Goal: Information Seeking & Learning: Learn about a topic

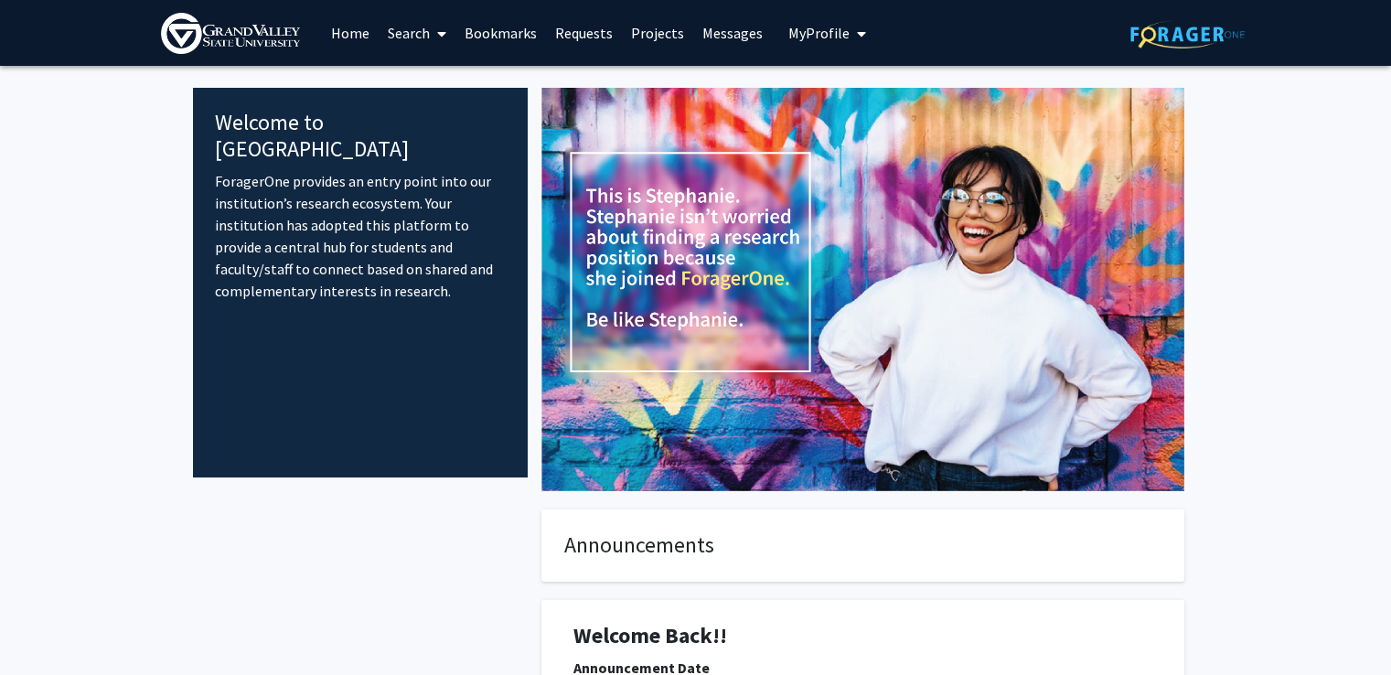
click at [839, 44] on button "My Profile" at bounding box center [827, 33] width 89 height 66
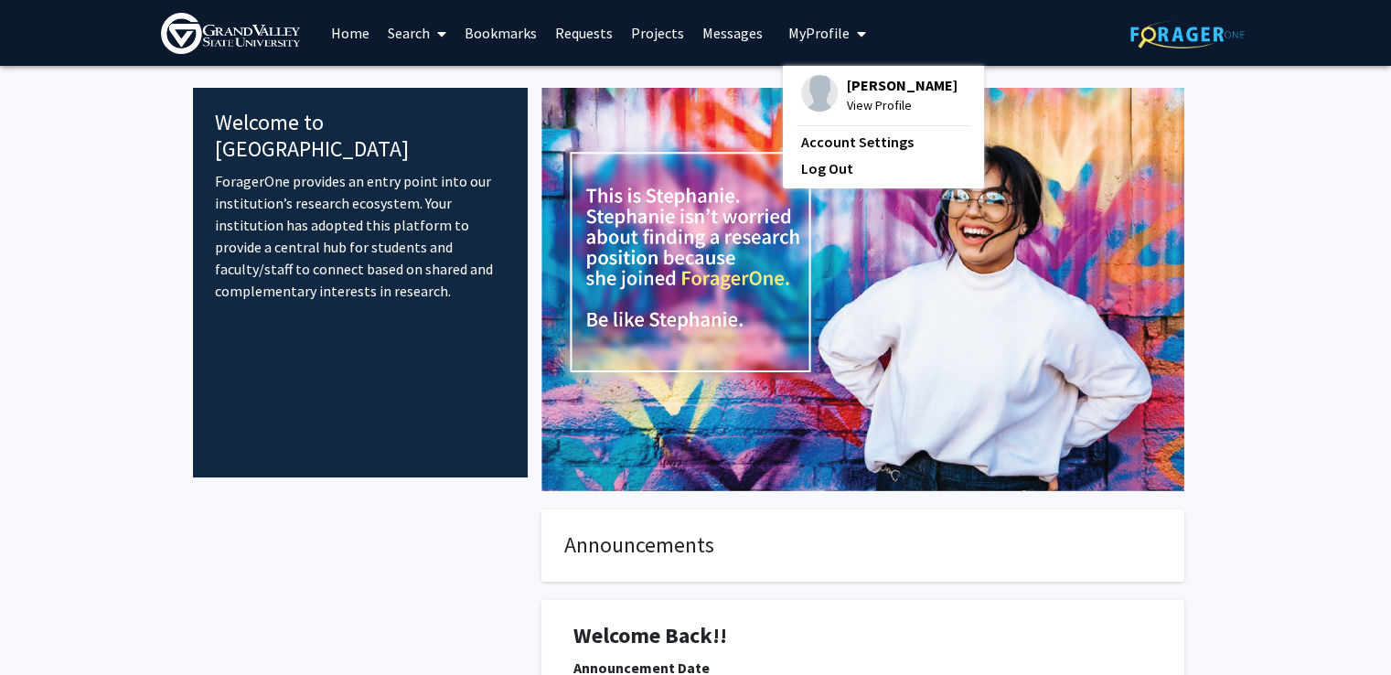
click at [1284, 193] on fg-internal-home-page "Welcome to ForagerOne ForagerOne provides an entry point into our institution’s…" at bounding box center [695, 669] width 1391 height 1207
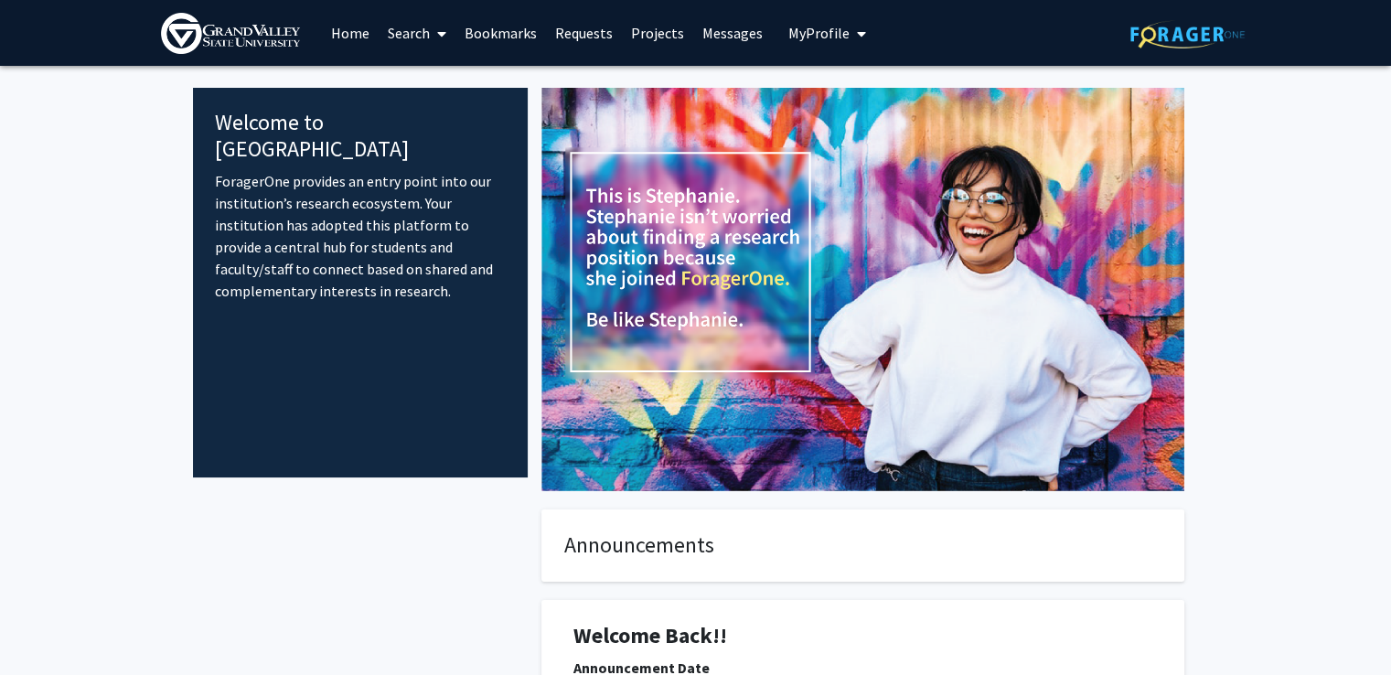
drag, startPoint x: 424, startPoint y: 51, endPoint x: 439, endPoint y: 56, distance: 15.3
click at [439, 56] on span at bounding box center [438, 34] width 16 height 64
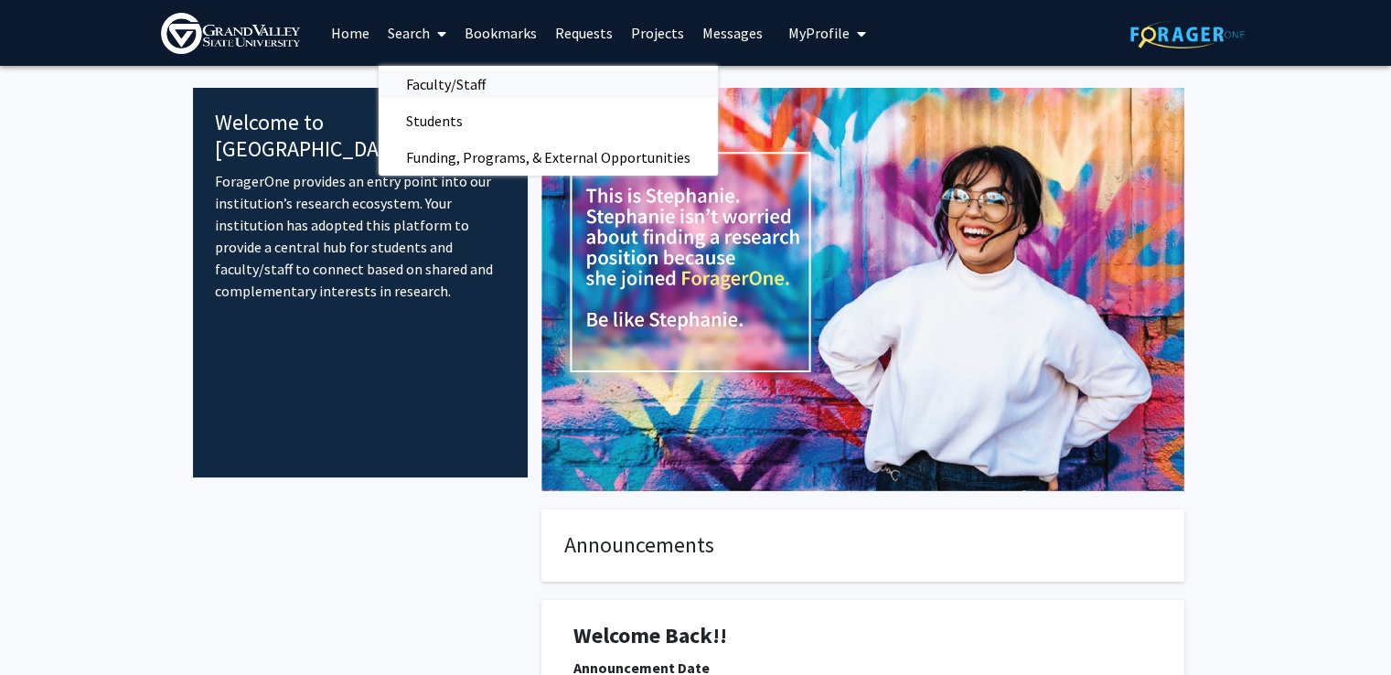
click at [505, 78] on span "Faculty/Staff" at bounding box center [446, 84] width 134 height 37
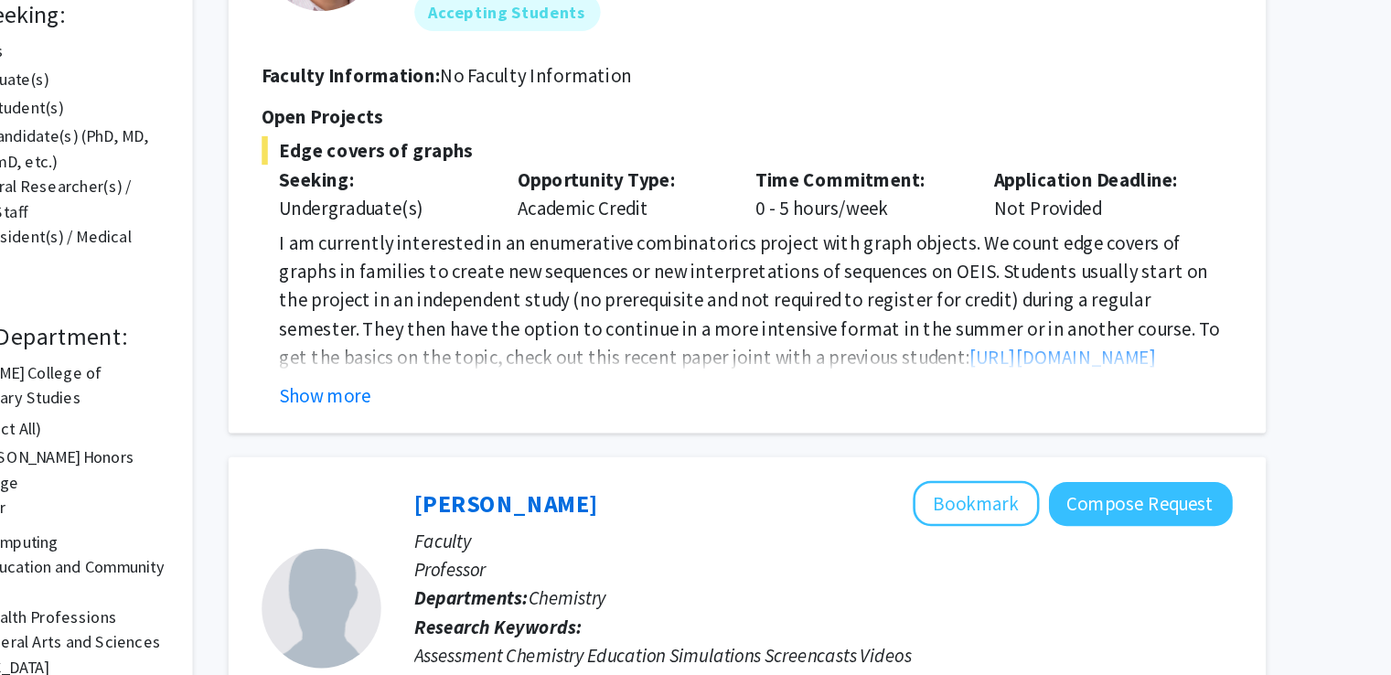
scroll to position [171, 0]
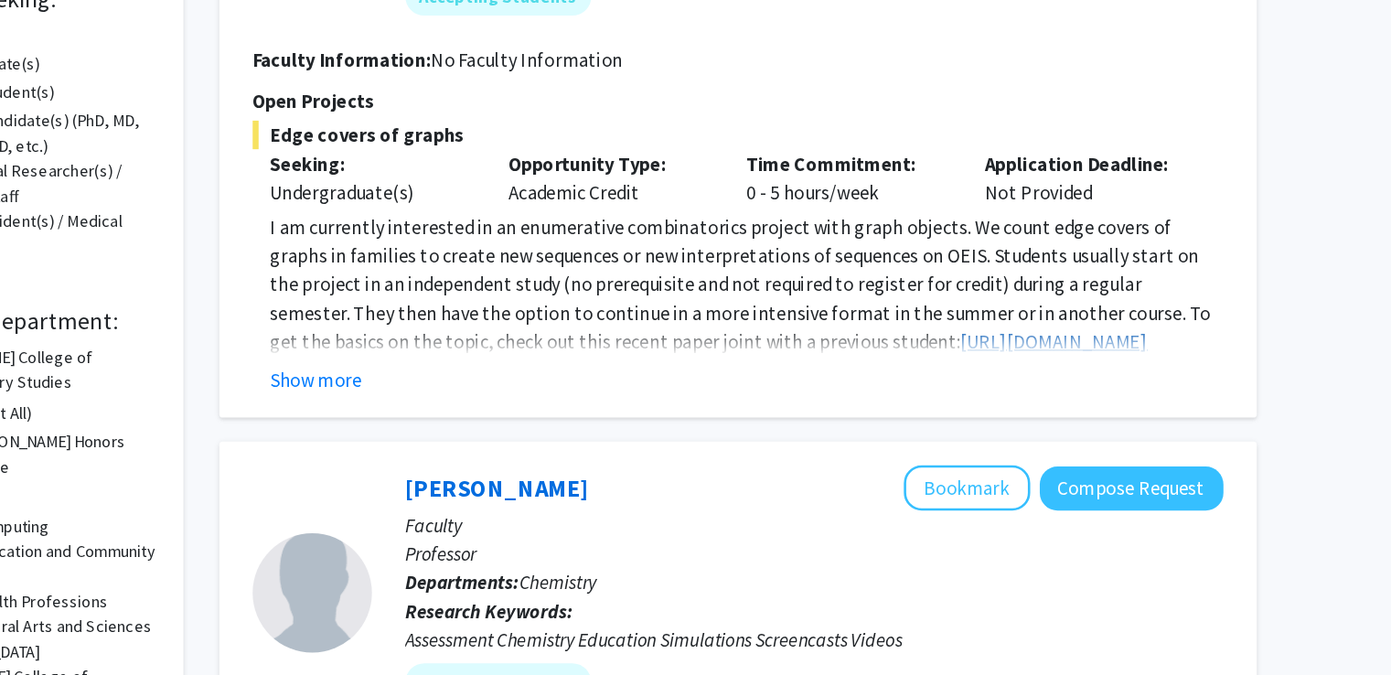
click at [1004, 414] on link "[URL][DOMAIN_NAME]" at bounding box center [1076, 419] width 144 height 18
click at [489, 444] on button "Show more" at bounding box center [510, 448] width 70 height 22
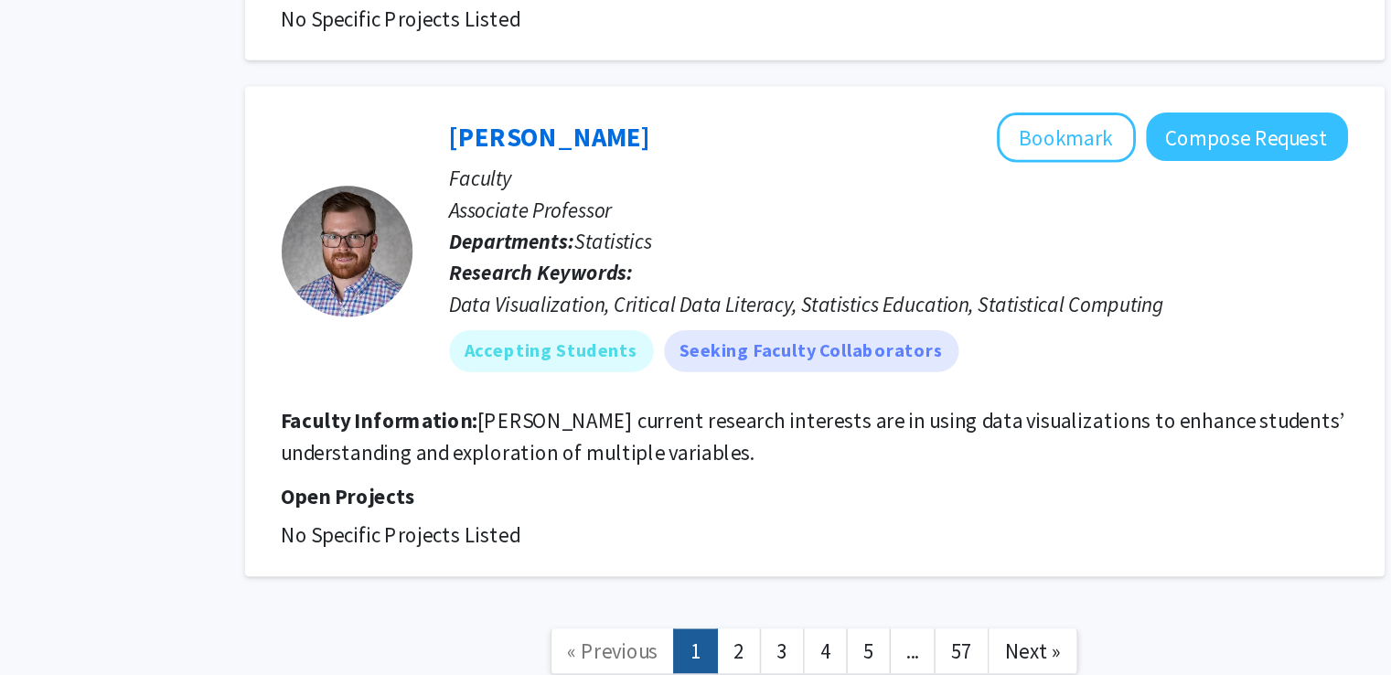
scroll to position [5352, 0]
click at [778, 642] on link "2" at bounding box center [780, 658] width 31 height 32
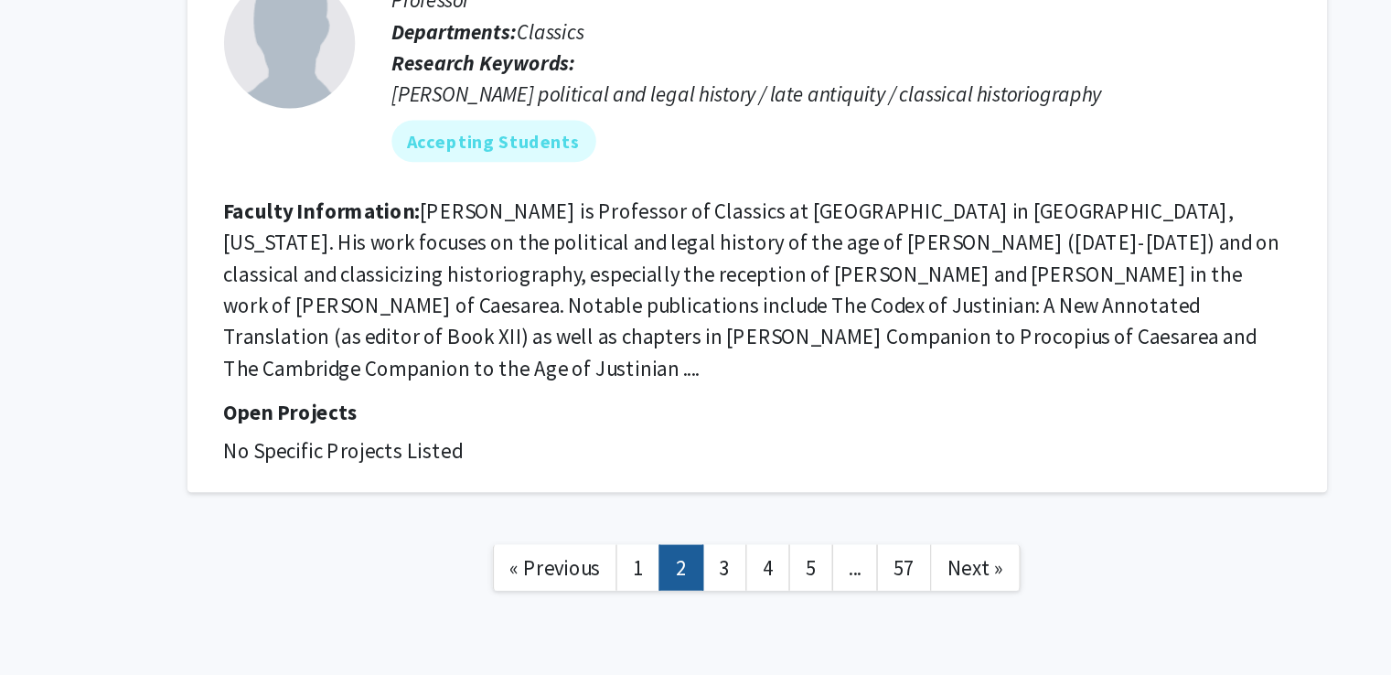
scroll to position [4123, 0]
click at [986, 590] on span "Next »" at bounding box center [985, 599] width 39 height 18
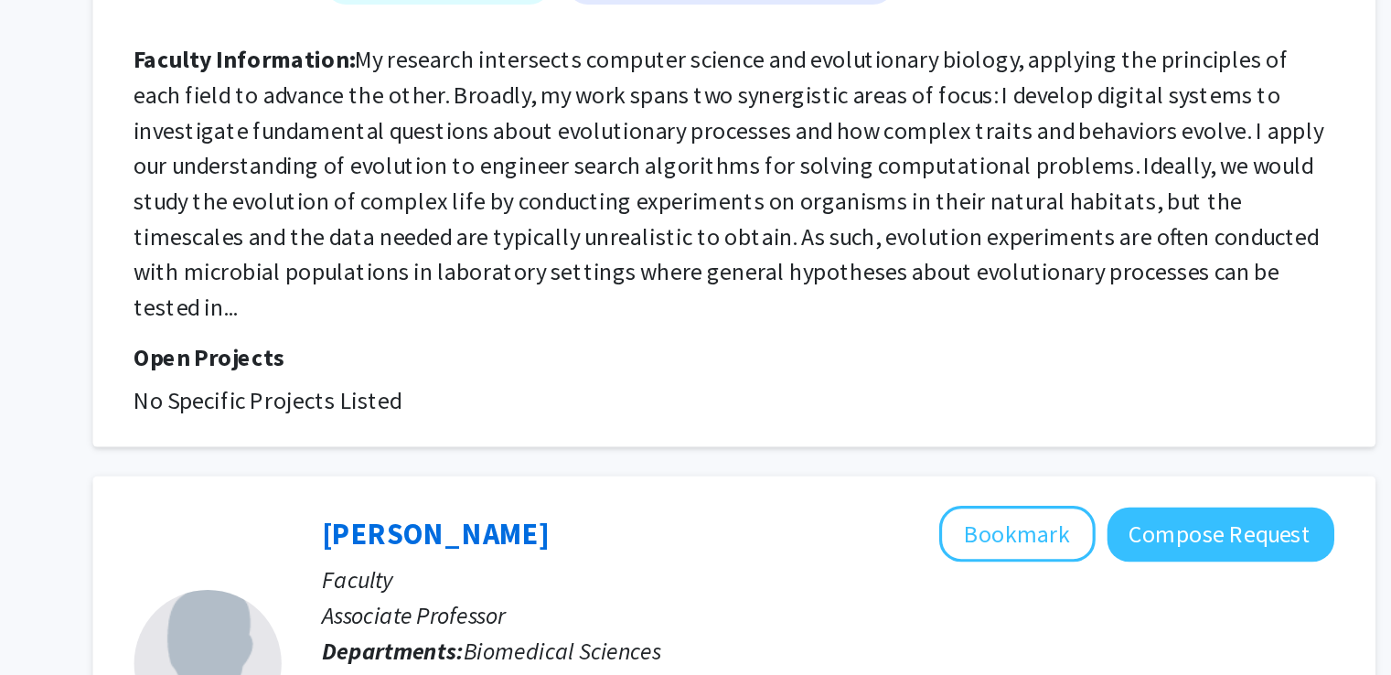
scroll to position [3957, 0]
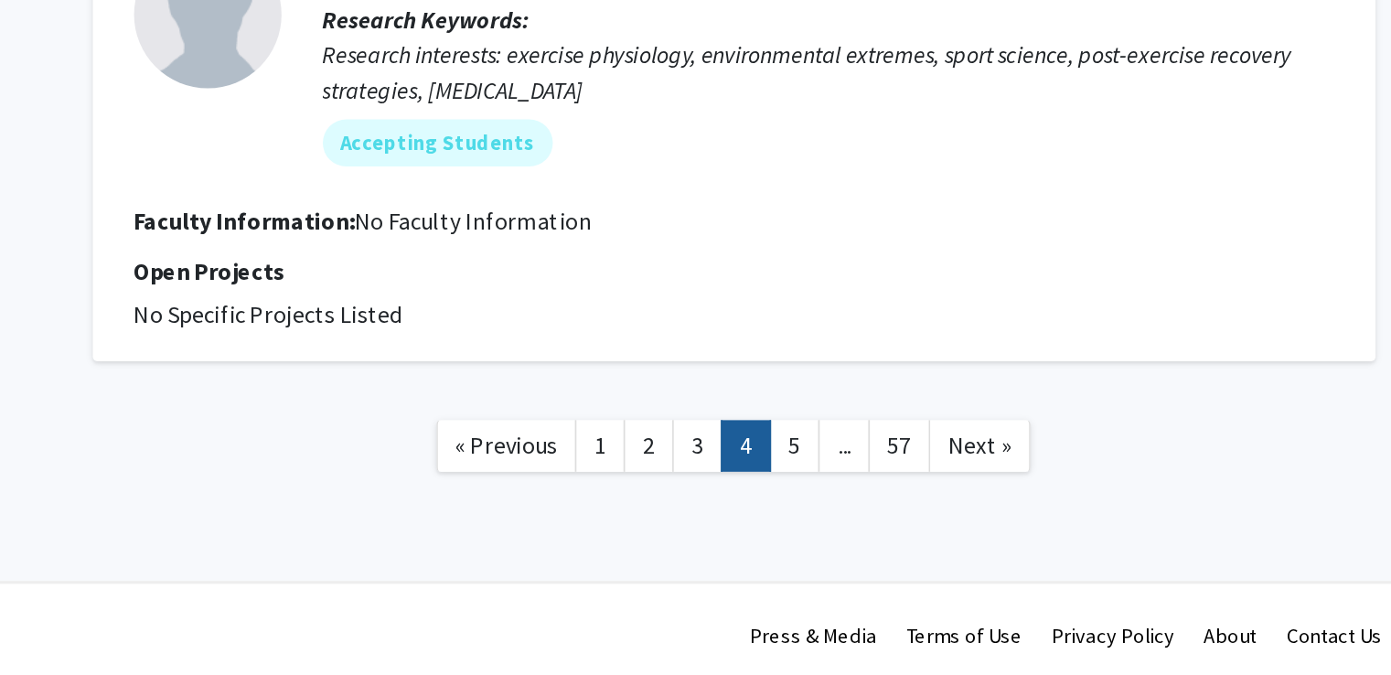
scroll to position [3003, 0]
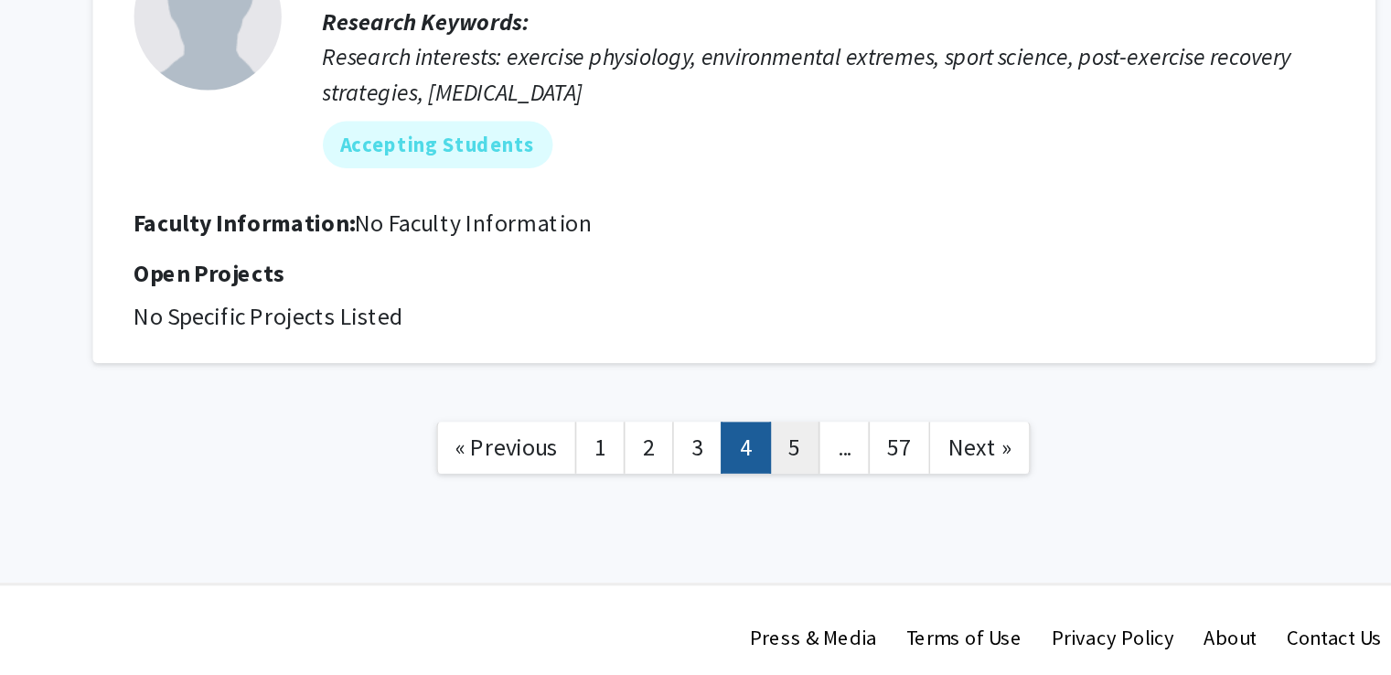
click at [871, 530] on link "5" at bounding box center [870, 534] width 31 height 32
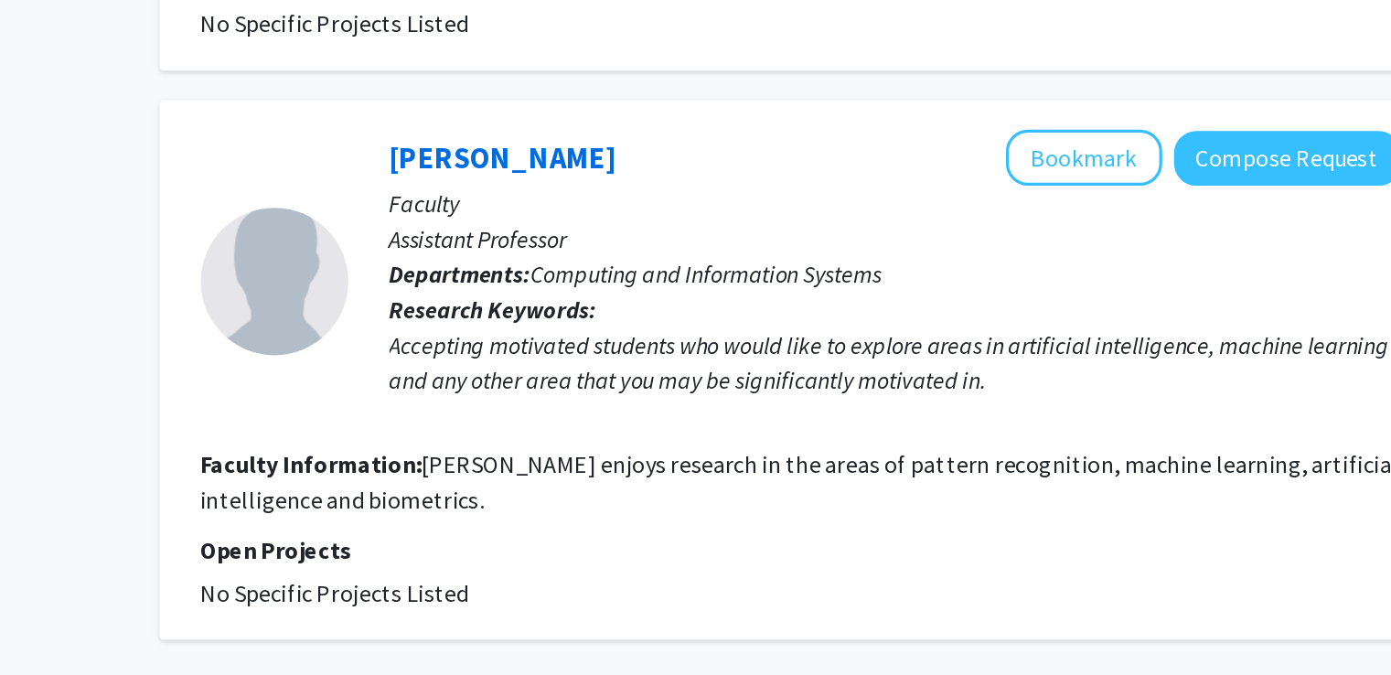
scroll to position [3004, 0]
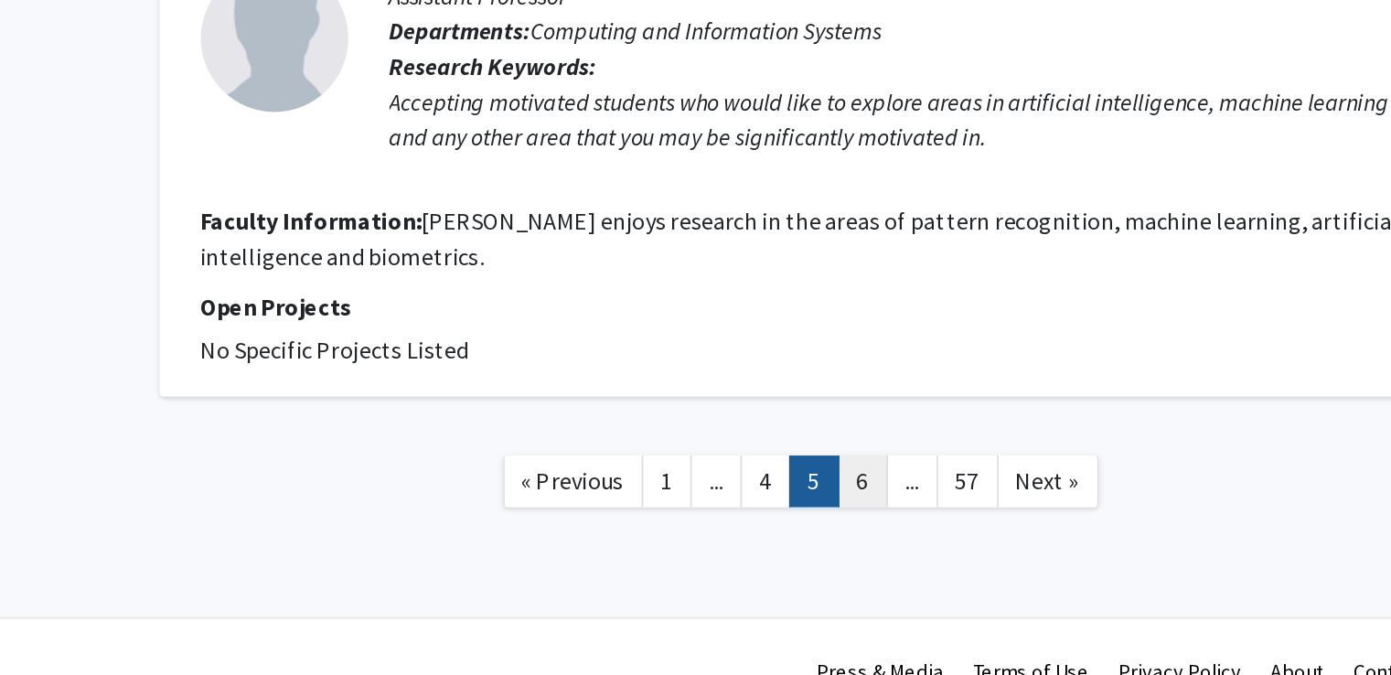
click at [873, 539] on link "6" at bounding box center [871, 555] width 31 height 32
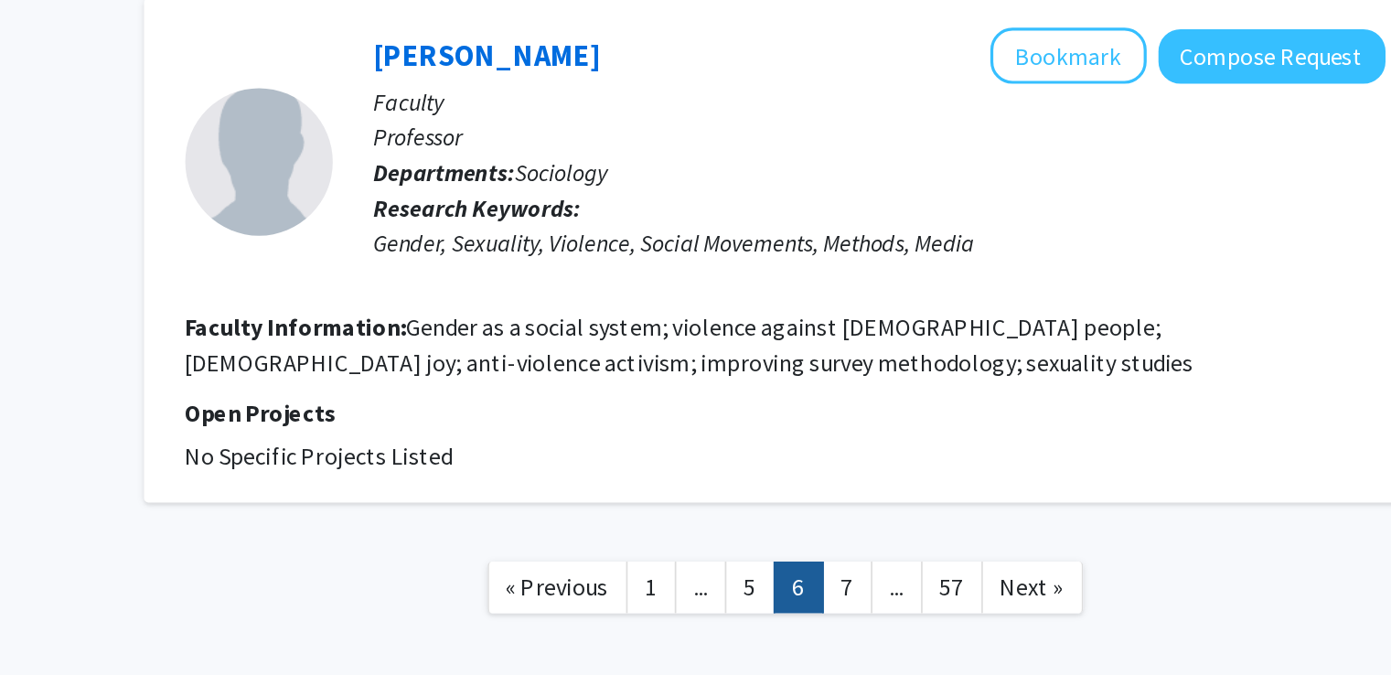
scroll to position [3230, 0]
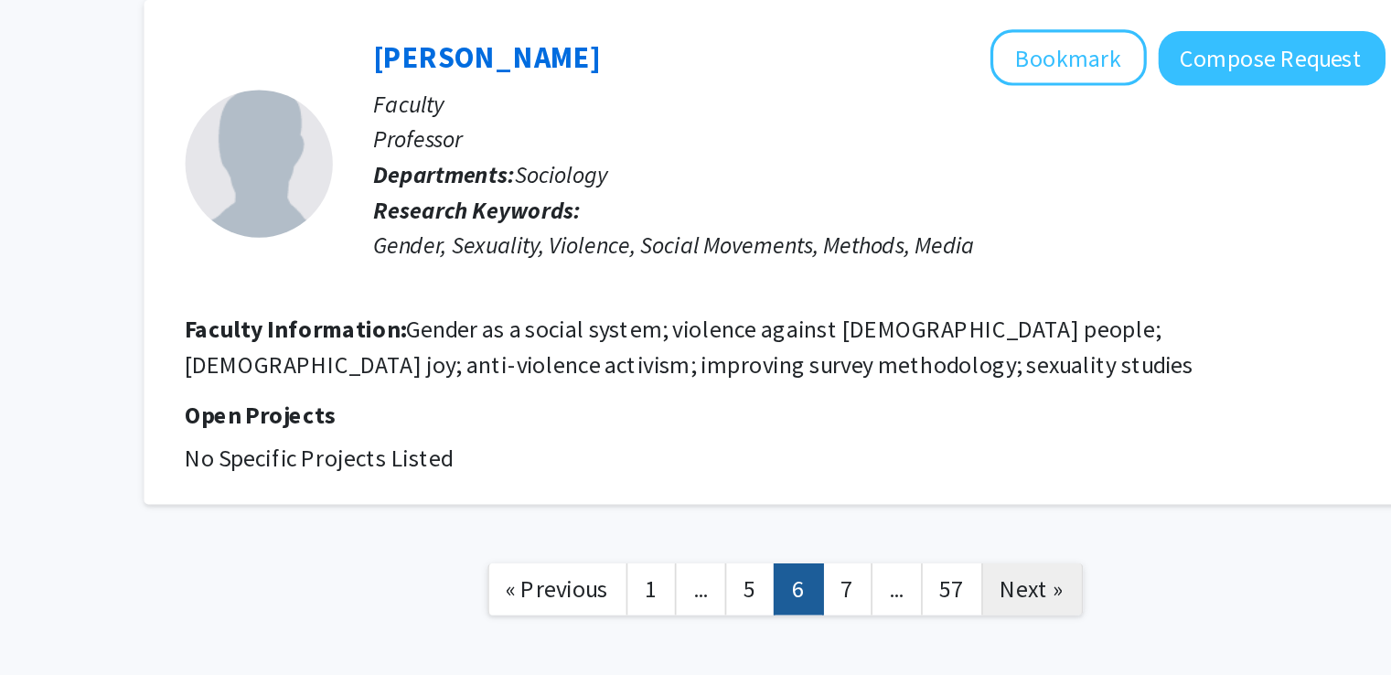
click at [969, 612] on span "Next »" at bounding box center [986, 621] width 39 height 18
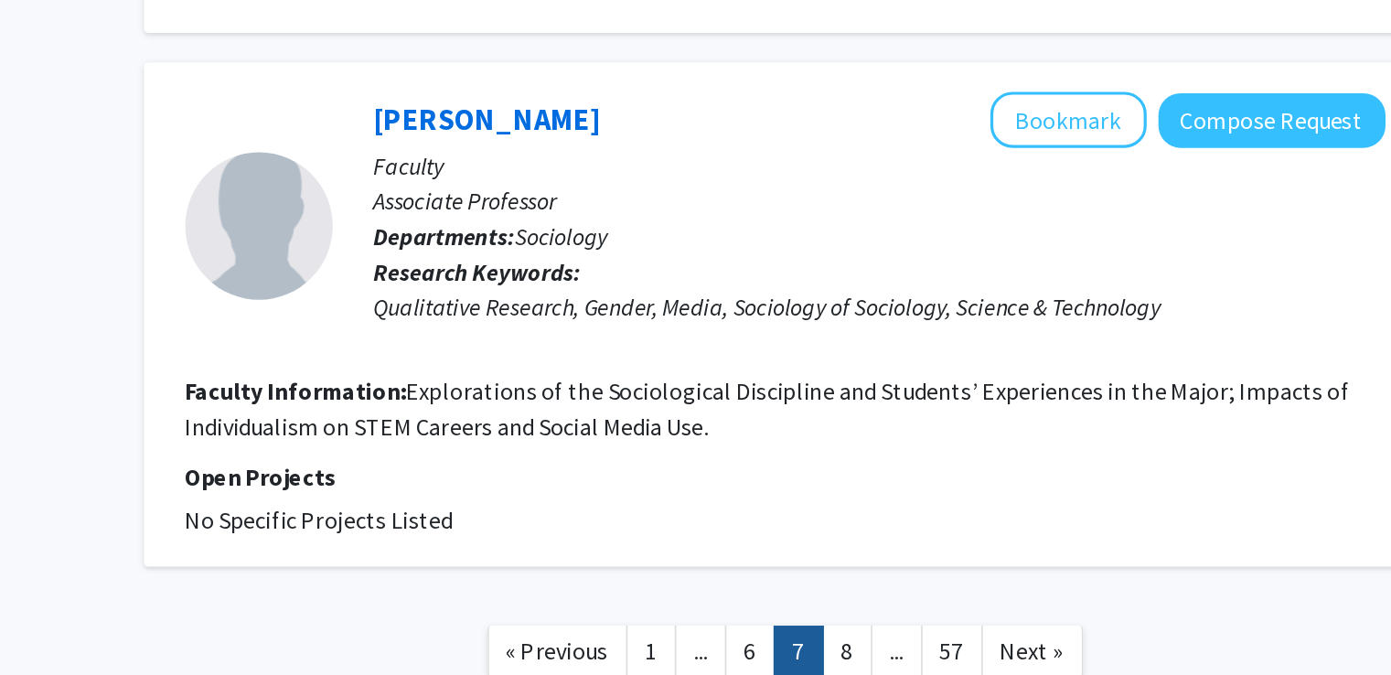
scroll to position [3106, 0]
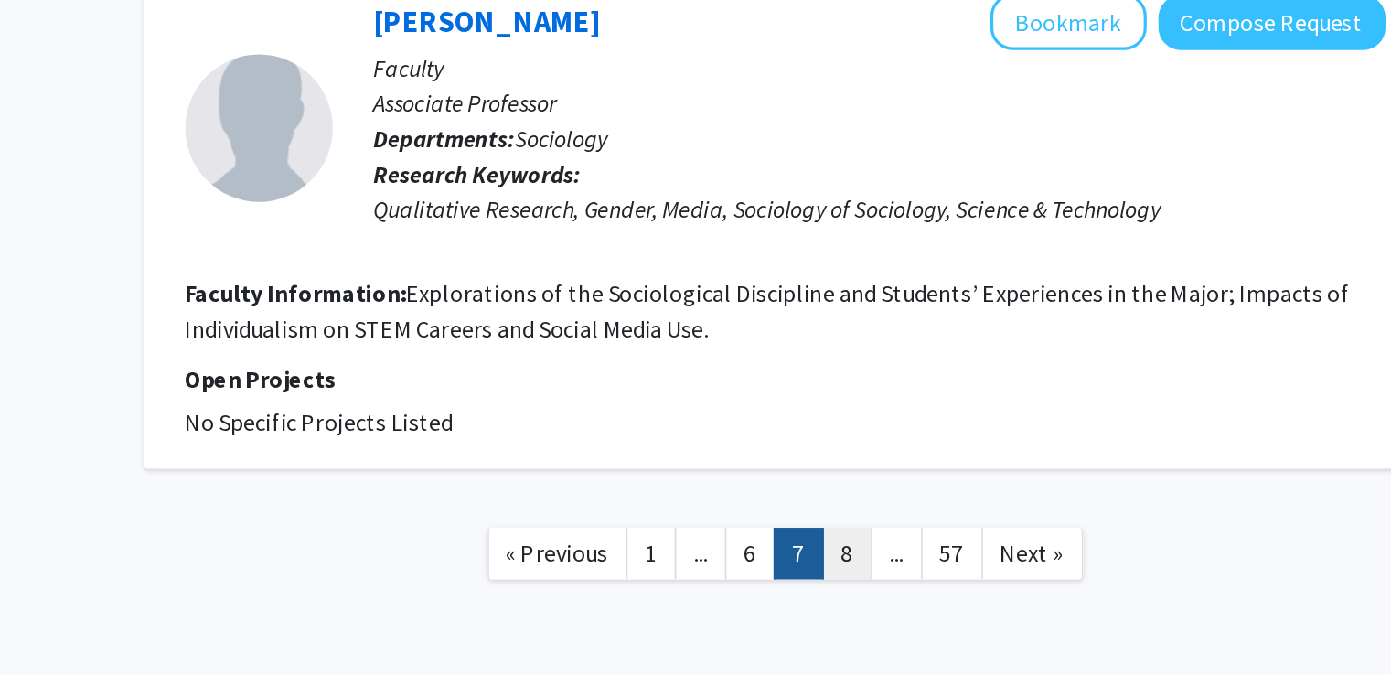
click at [867, 583] on link "8" at bounding box center [871, 599] width 31 height 32
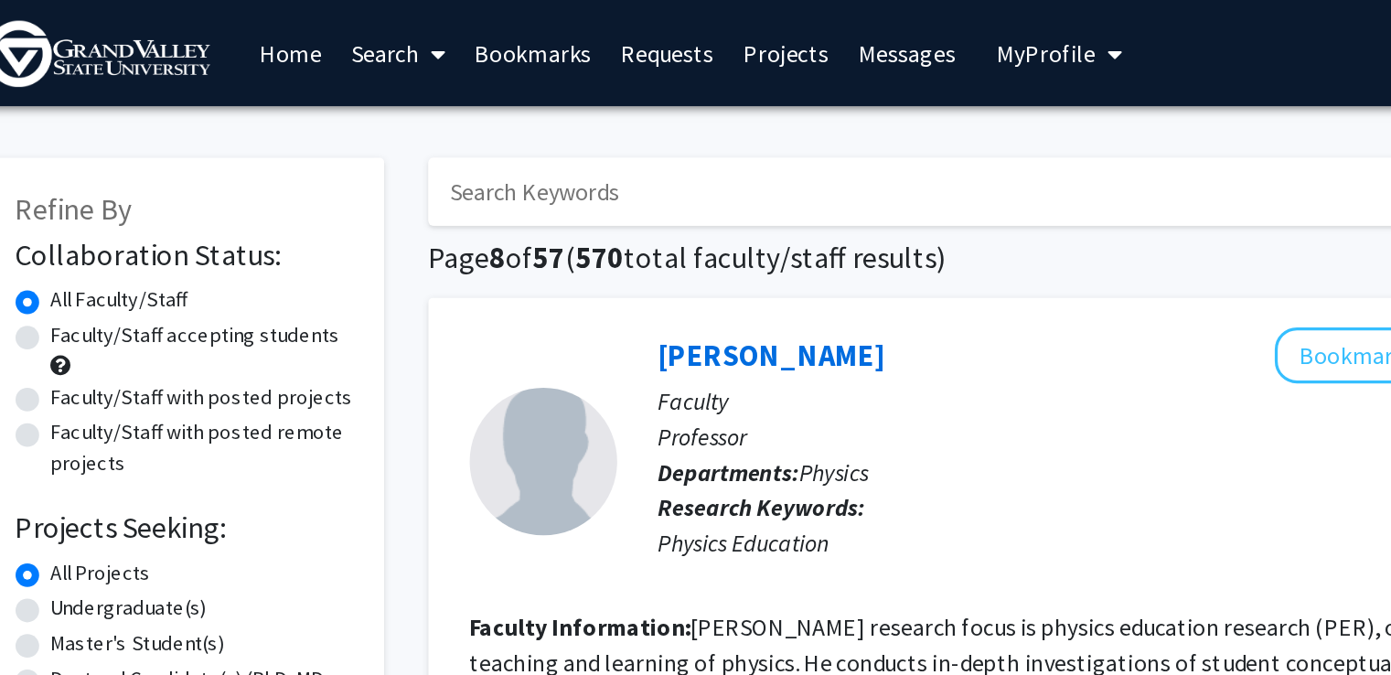
click at [577, 125] on input "Search Keywords" at bounding box center [794, 119] width 718 height 42
type input "szarecka"
click at [1156, 98] on button "Search" at bounding box center [1193, 119] width 75 height 42
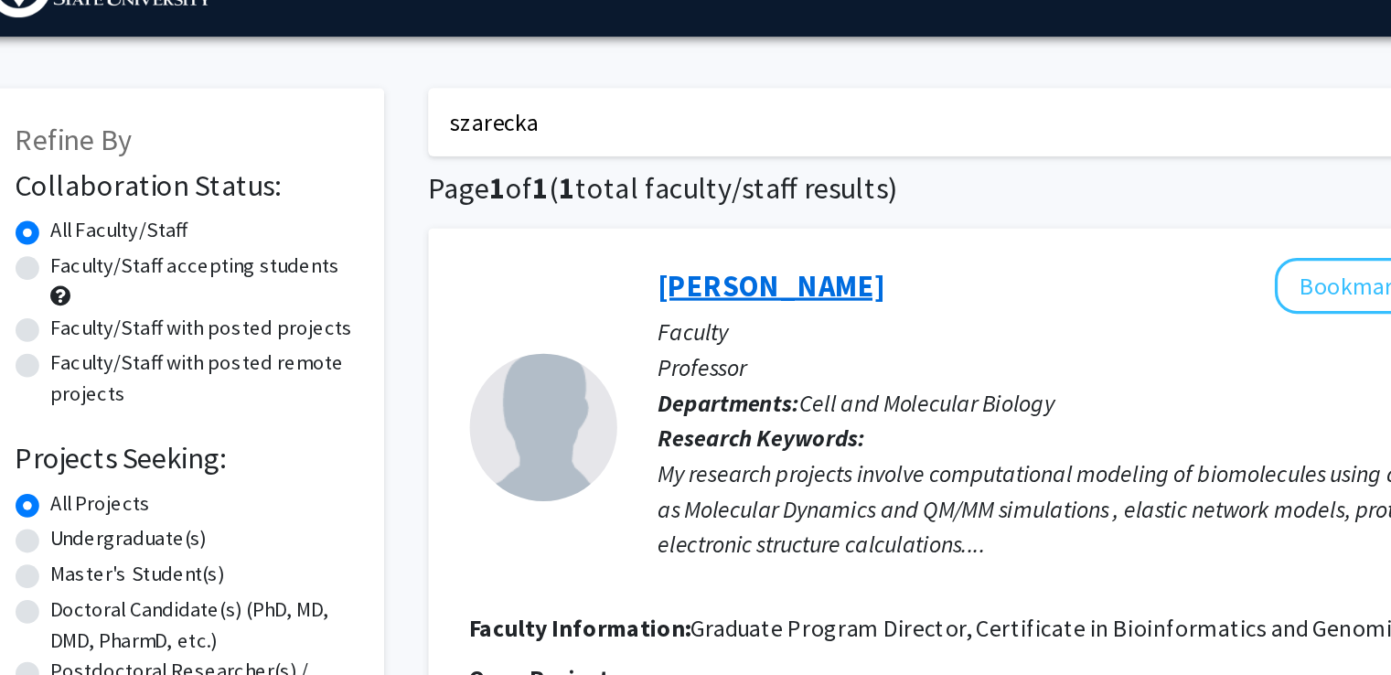
click at [627, 224] on link "Agnieszka Szarecka" at bounding box center [648, 220] width 141 height 23
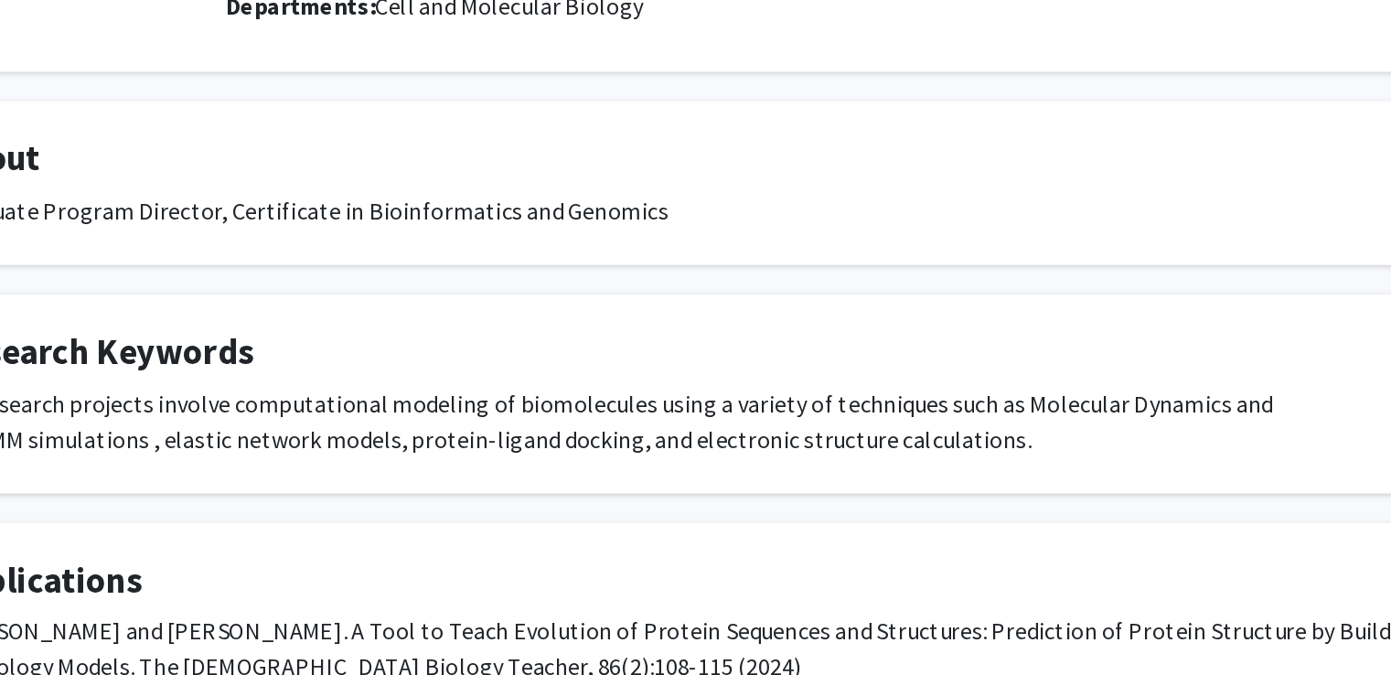
scroll to position [126, 0]
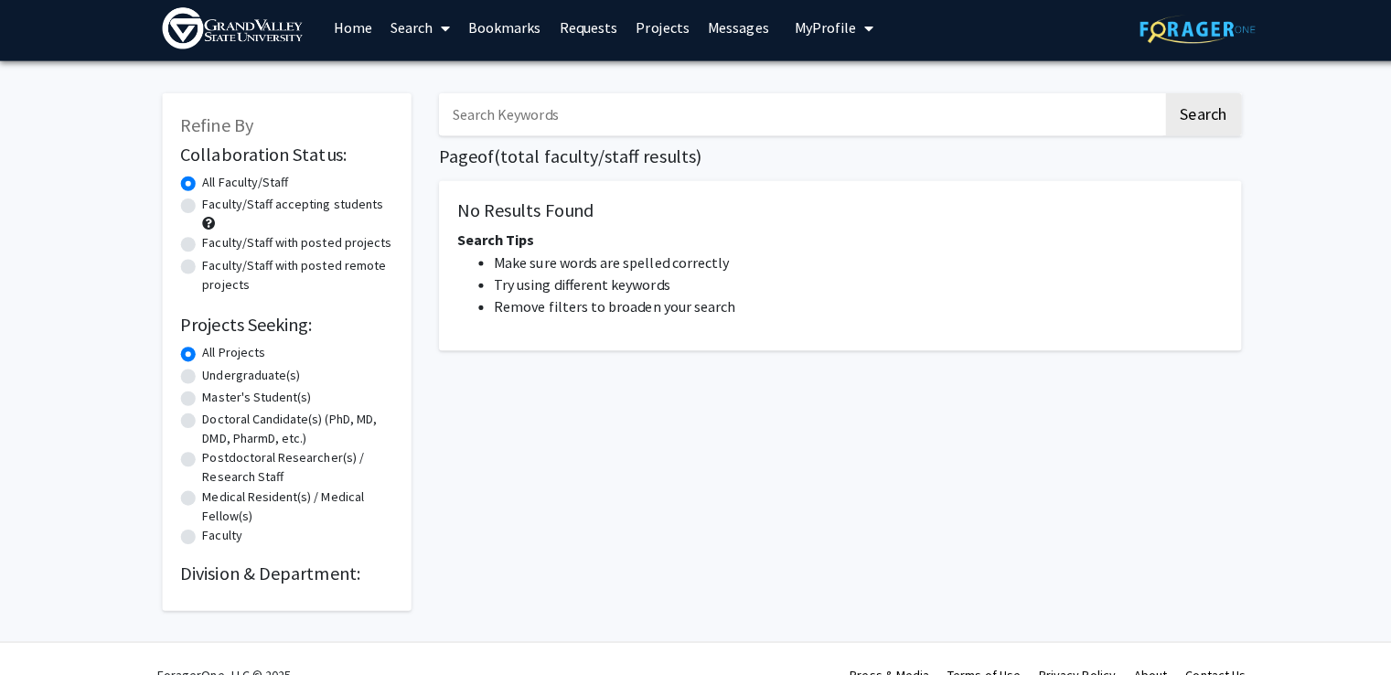
scroll to position [2, 0]
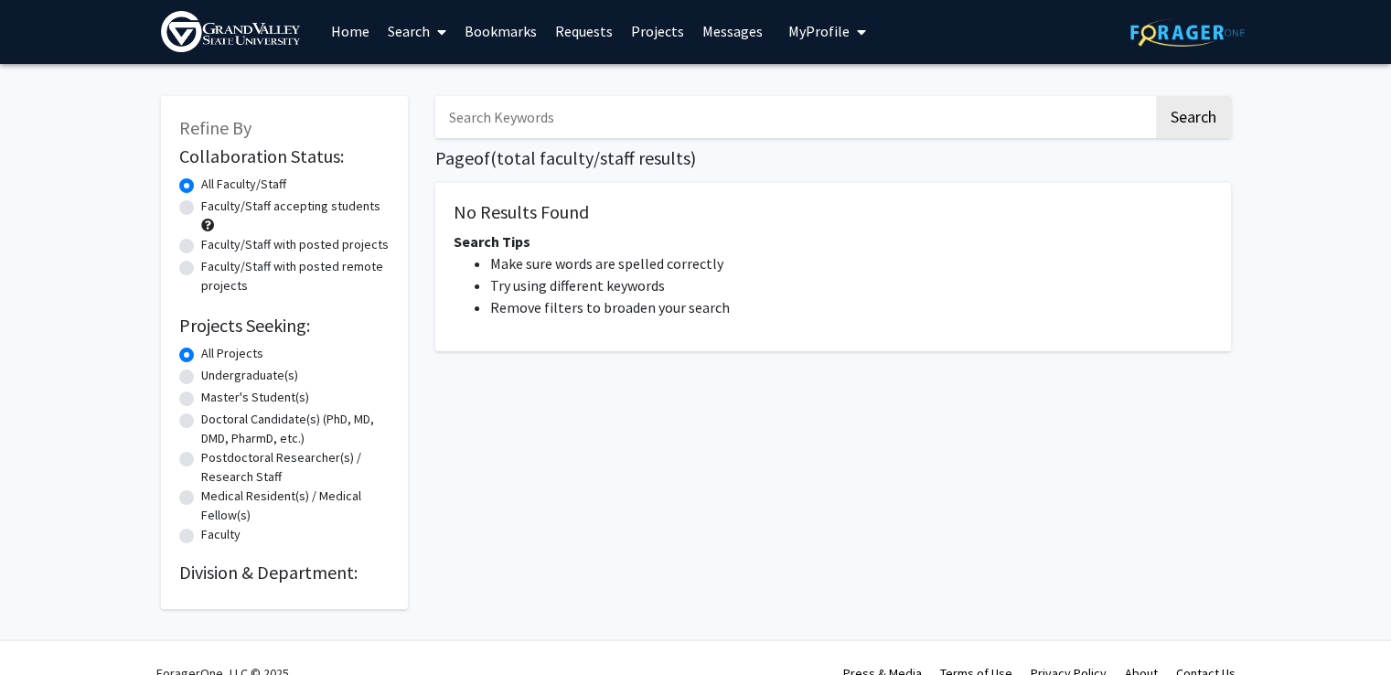
click at [431, 41] on span at bounding box center [438, 32] width 16 height 64
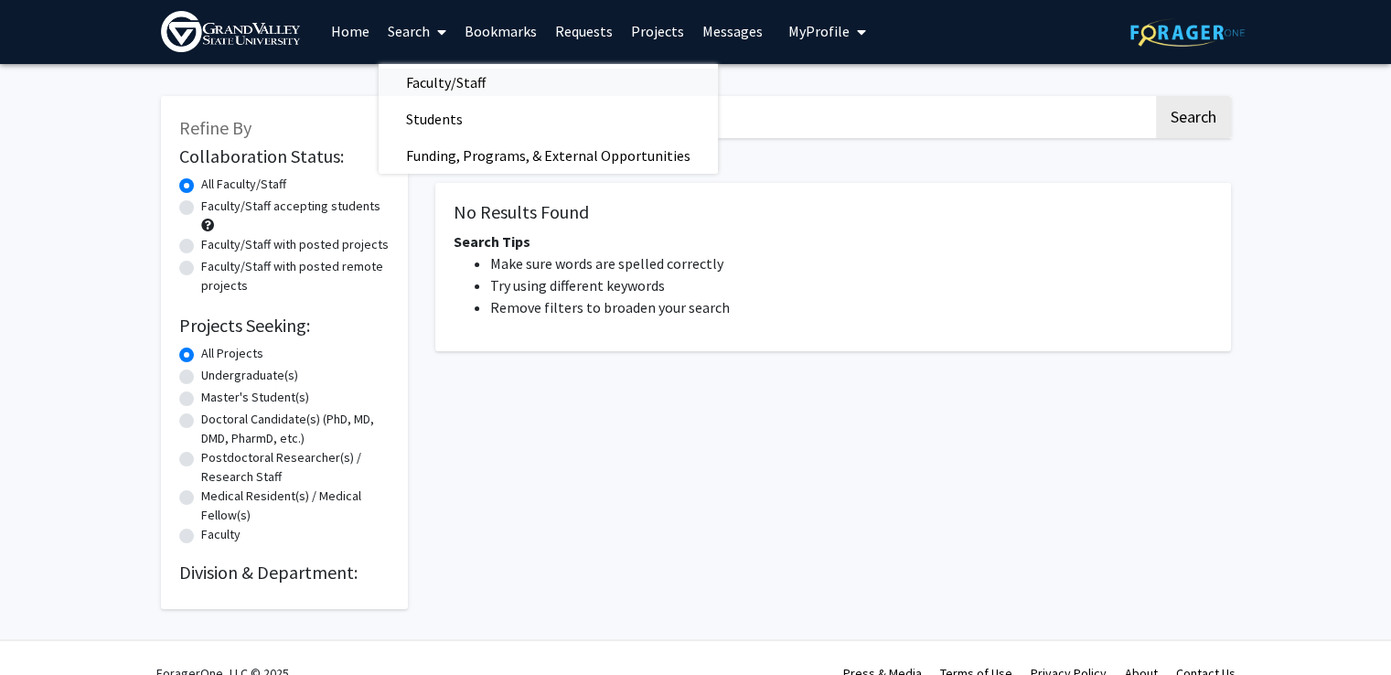
click at [465, 78] on span "Faculty/Staff" at bounding box center [446, 82] width 134 height 37
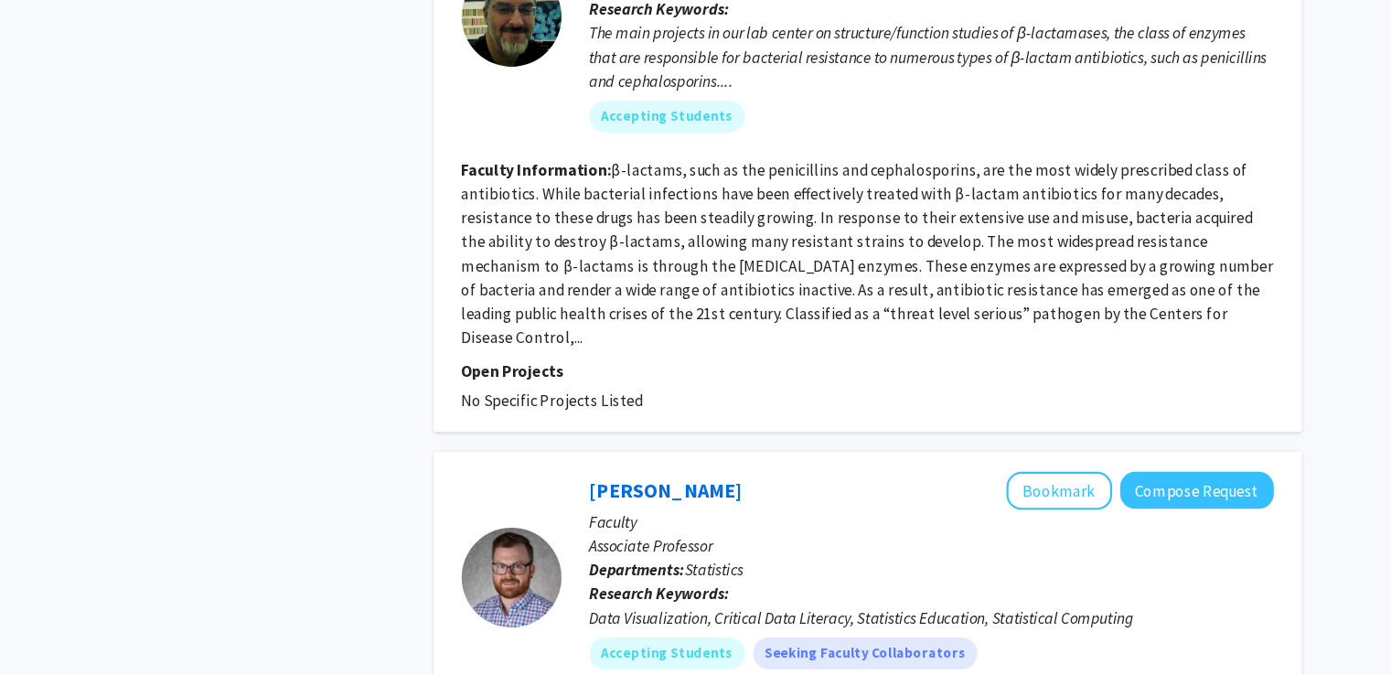
scroll to position [5324, 0]
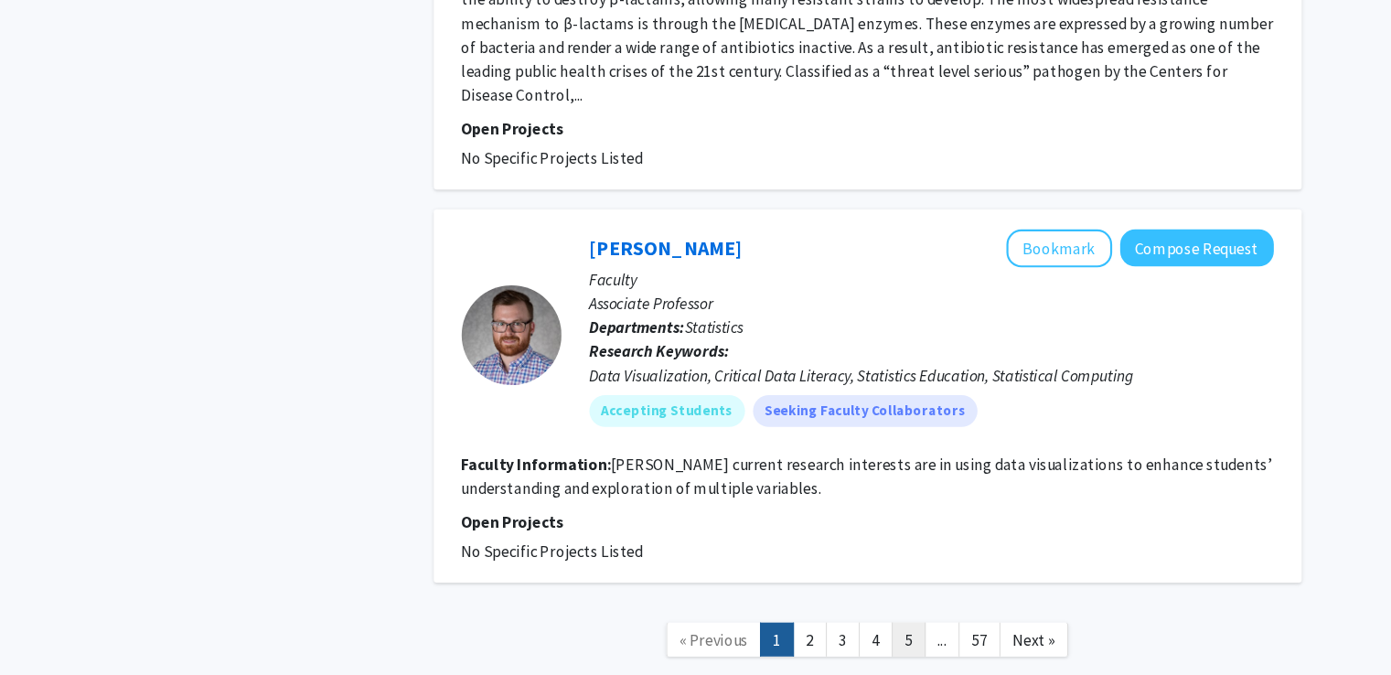
click at [871, 626] on link "5" at bounding box center [870, 642] width 31 height 32
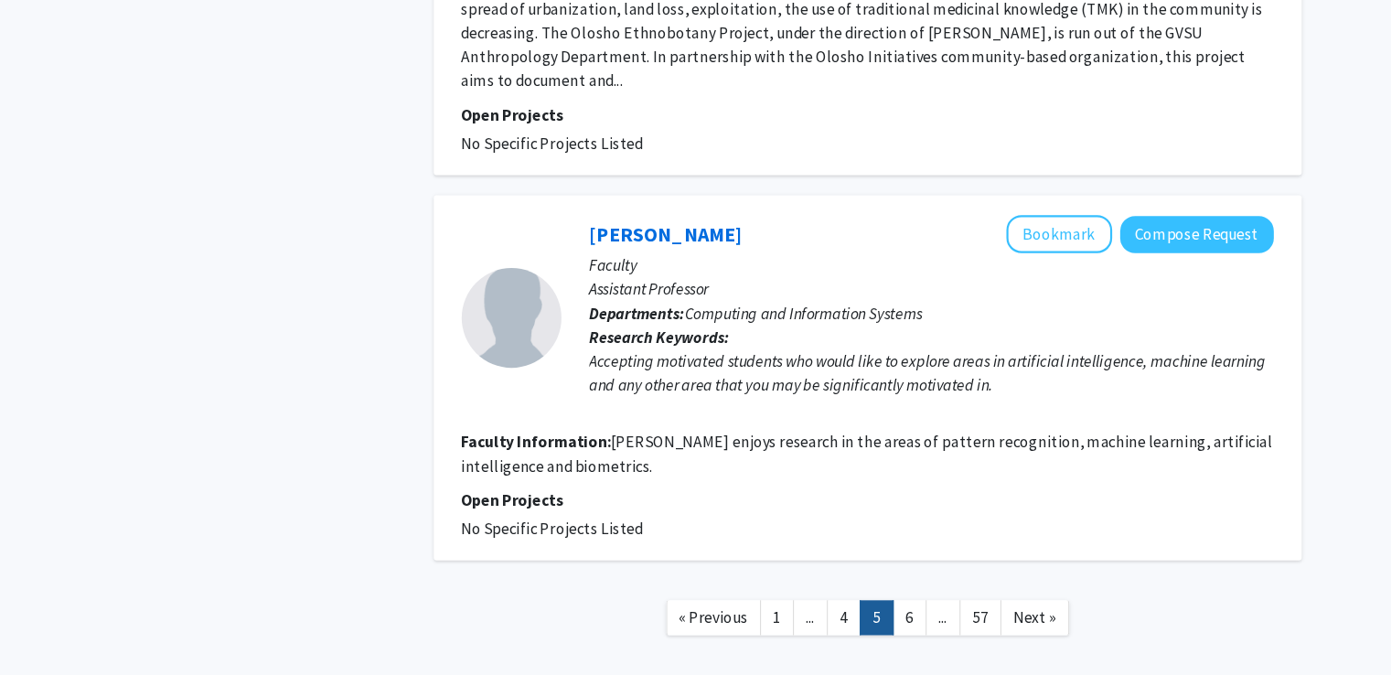
scroll to position [3004, 0]
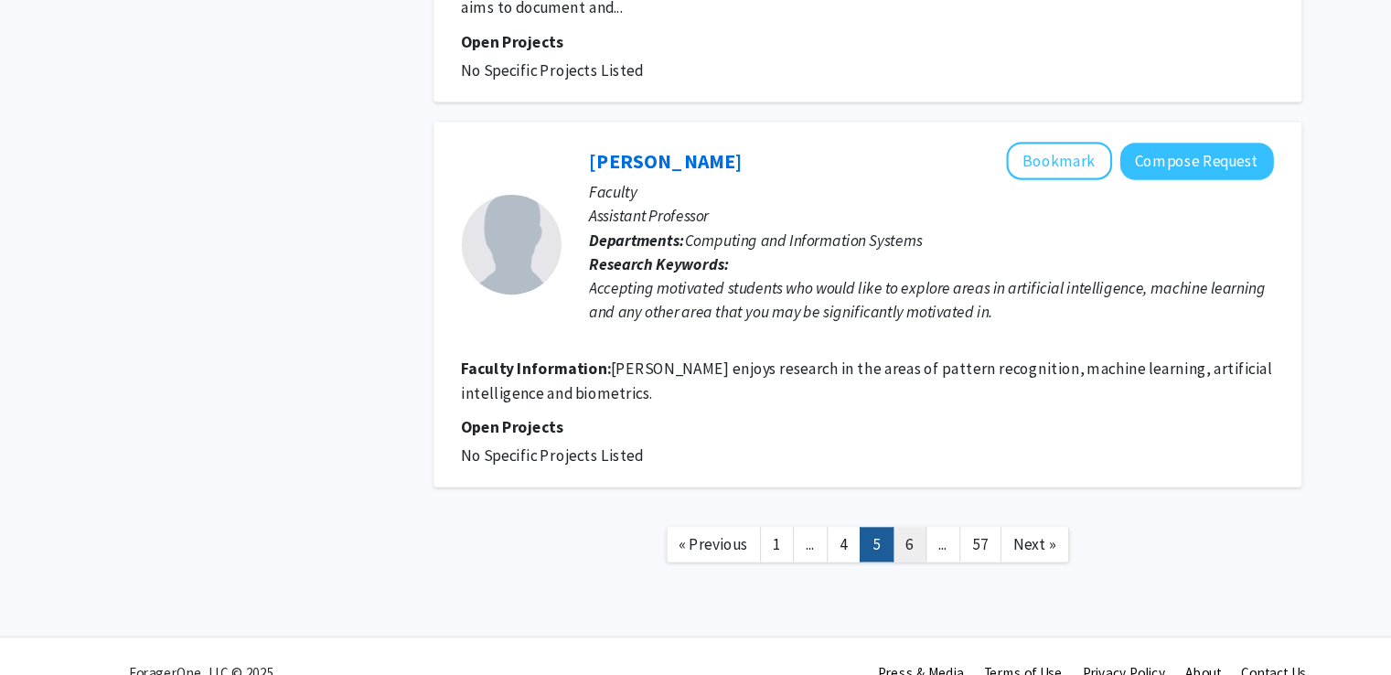
click at [869, 539] on link "6" at bounding box center [871, 555] width 31 height 32
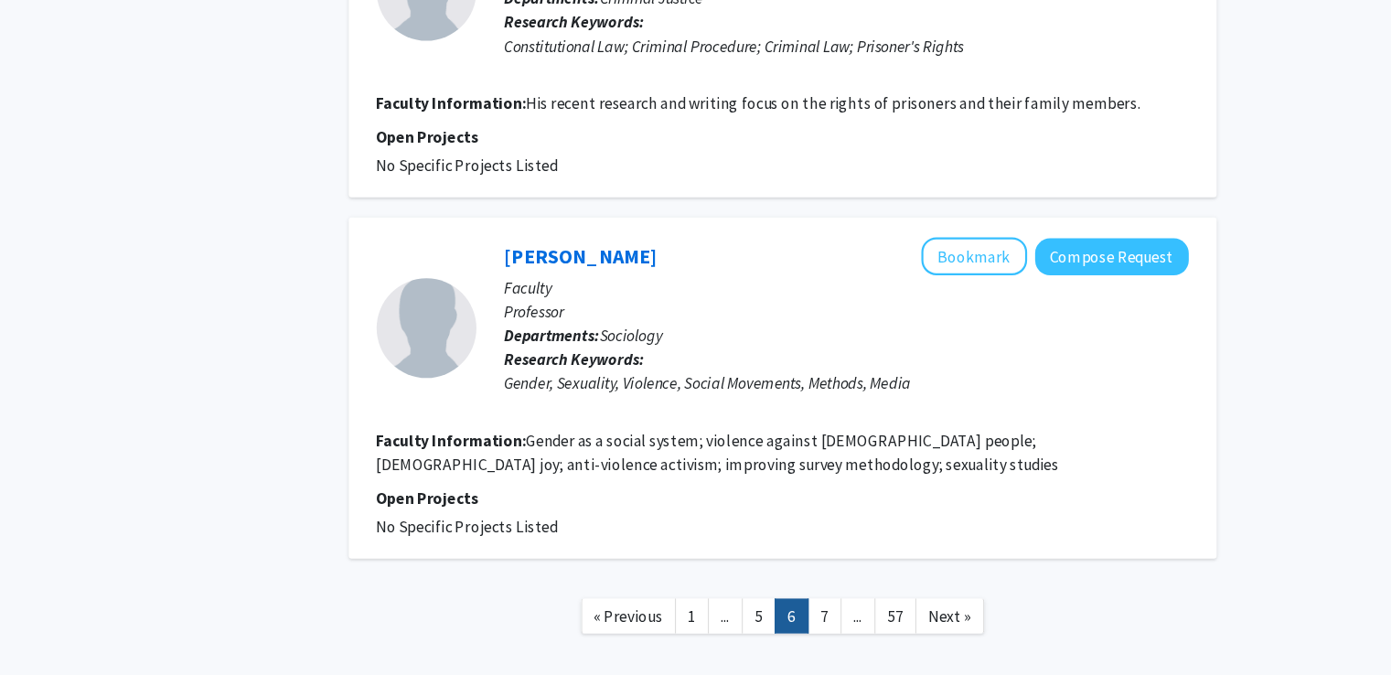
scroll to position [3231, 0]
click at [869, 605] on link "7" at bounding box center [871, 621] width 31 height 32
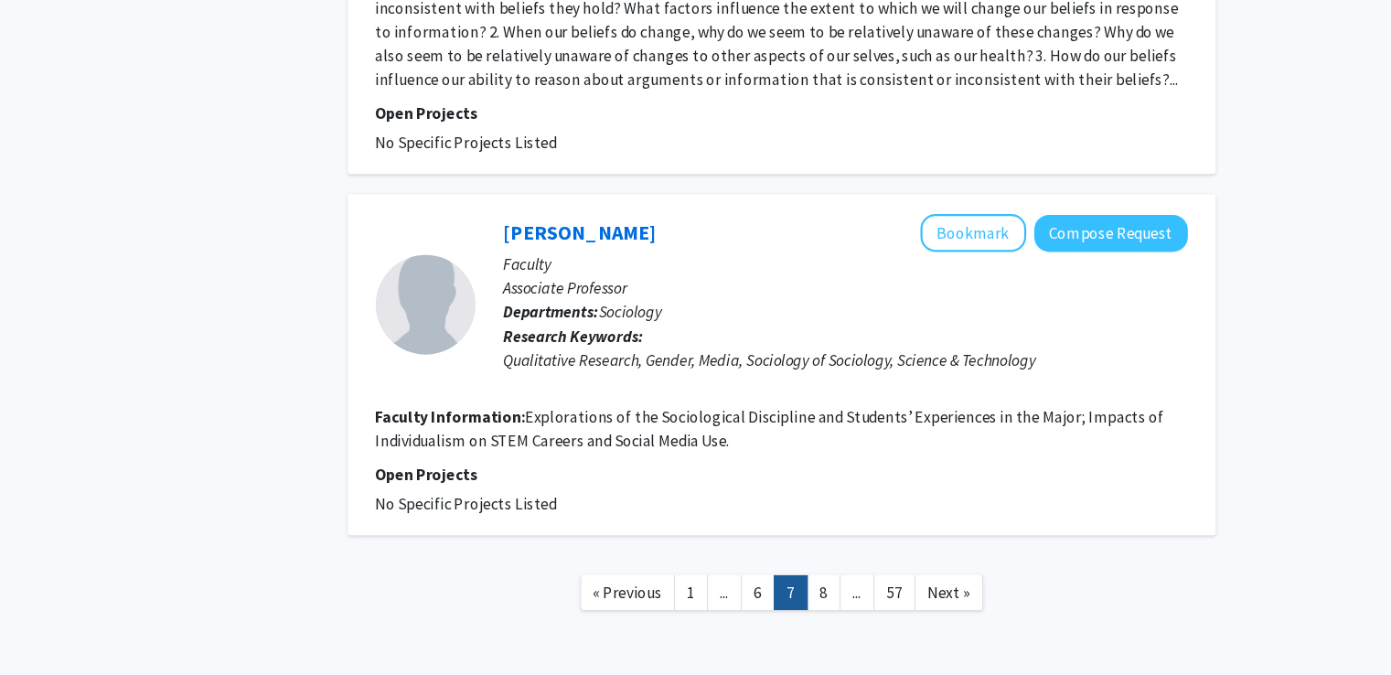
scroll to position [3107, 0]
click at [872, 583] on link "8" at bounding box center [871, 599] width 31 height 32
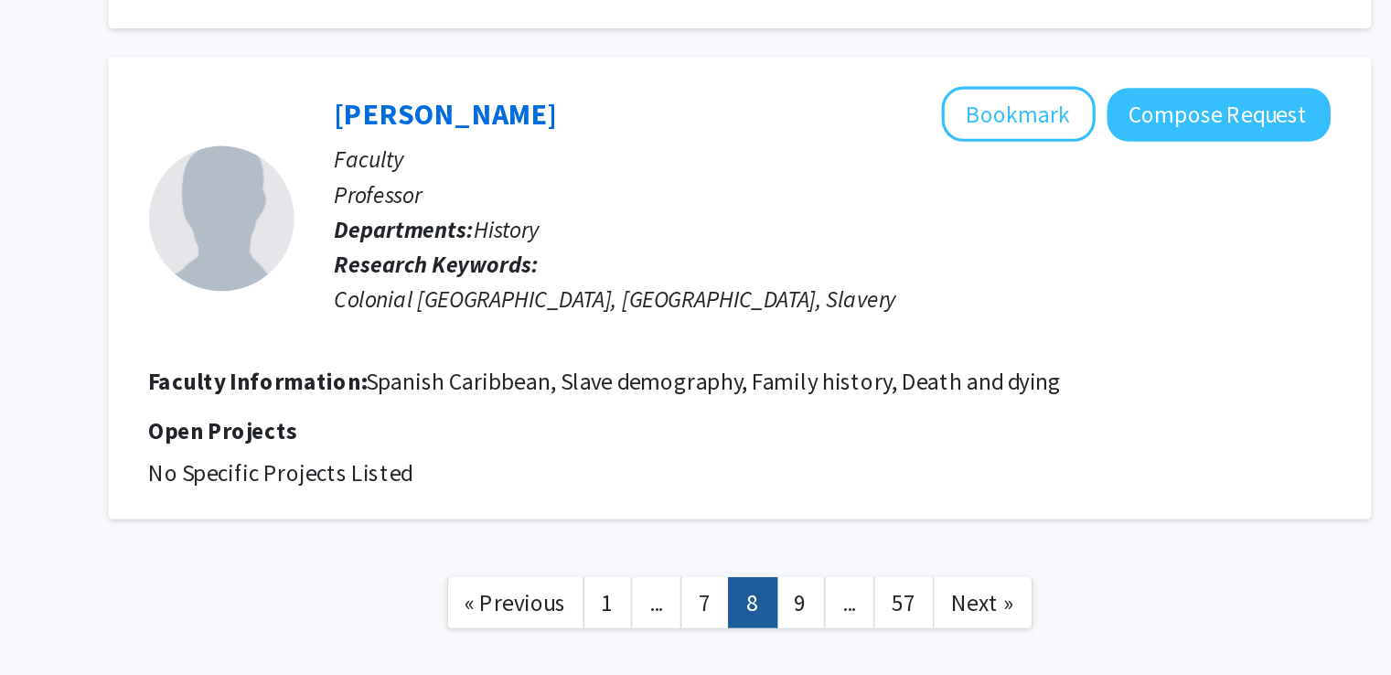
scroll to position [3375, 0]
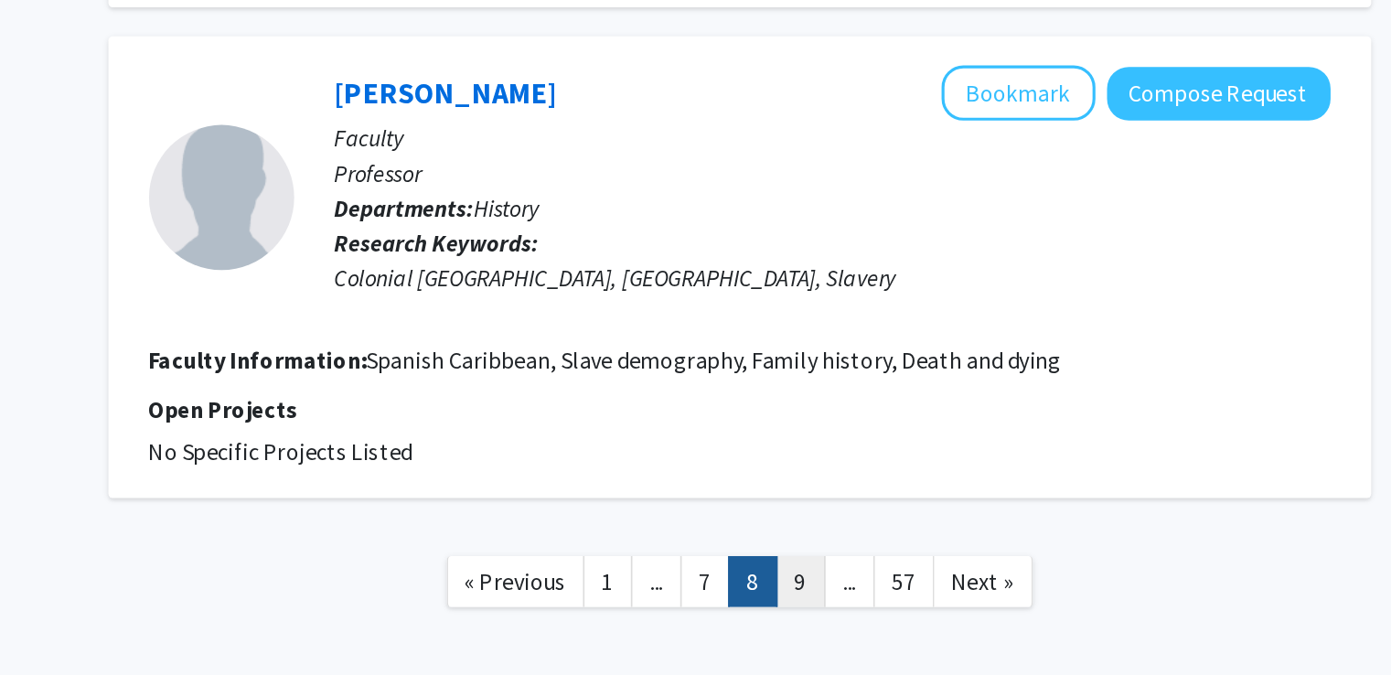
click at [875, 600] on link "9" at bounding box center [871, 616] width 31 height 32
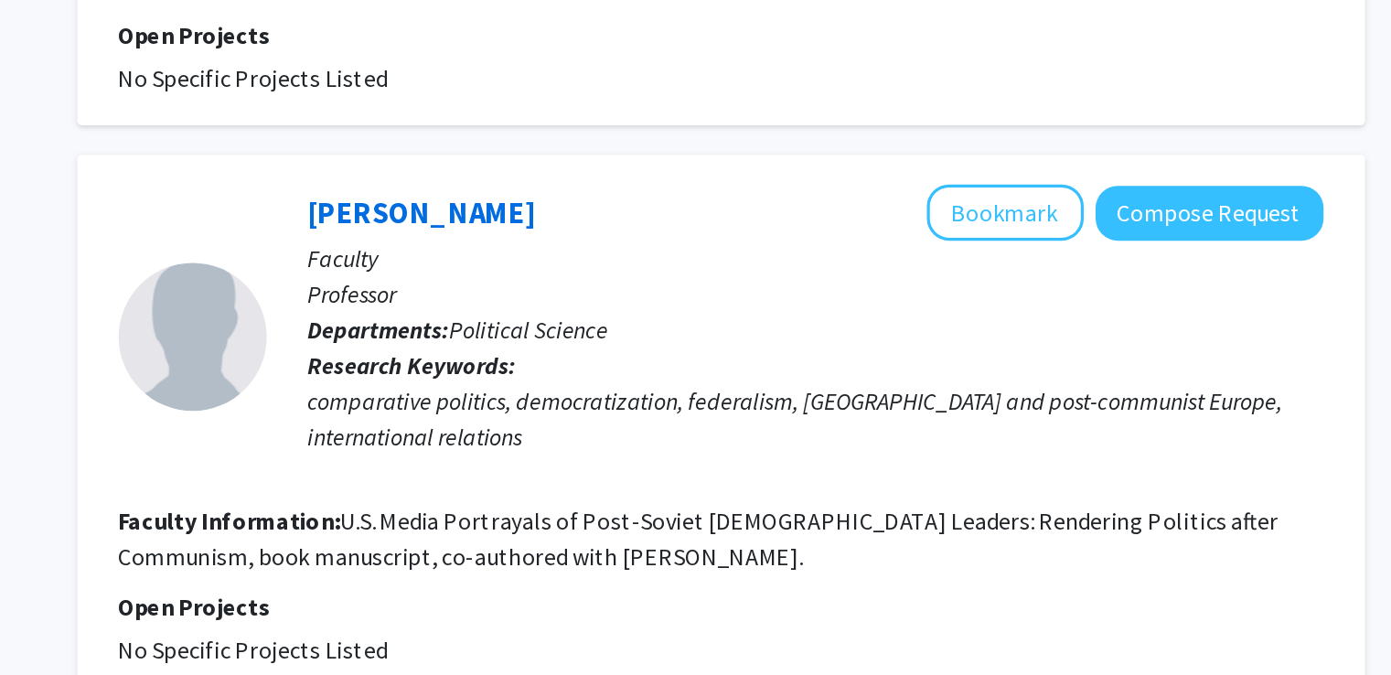
scroll to position [2553, 0]
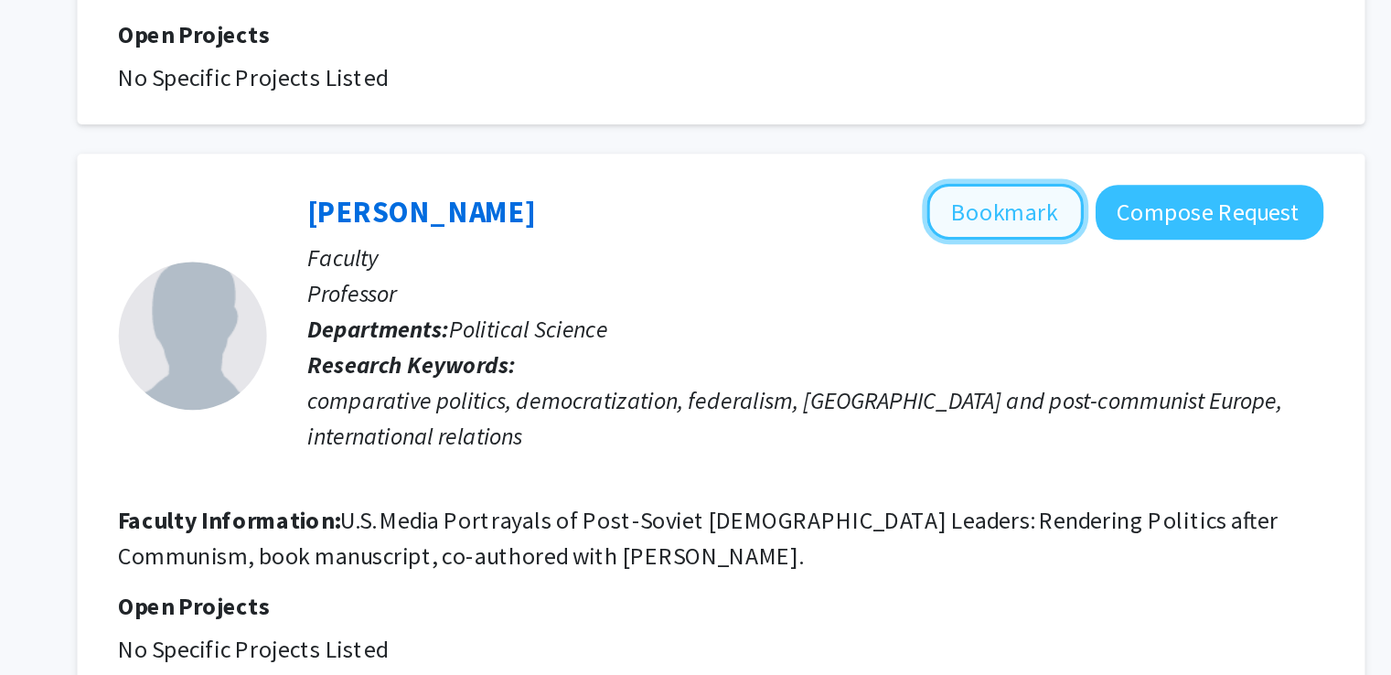
click at [1009, 121] on button "Bookmark" at bounding box center [1008, 138] width 97 height 35
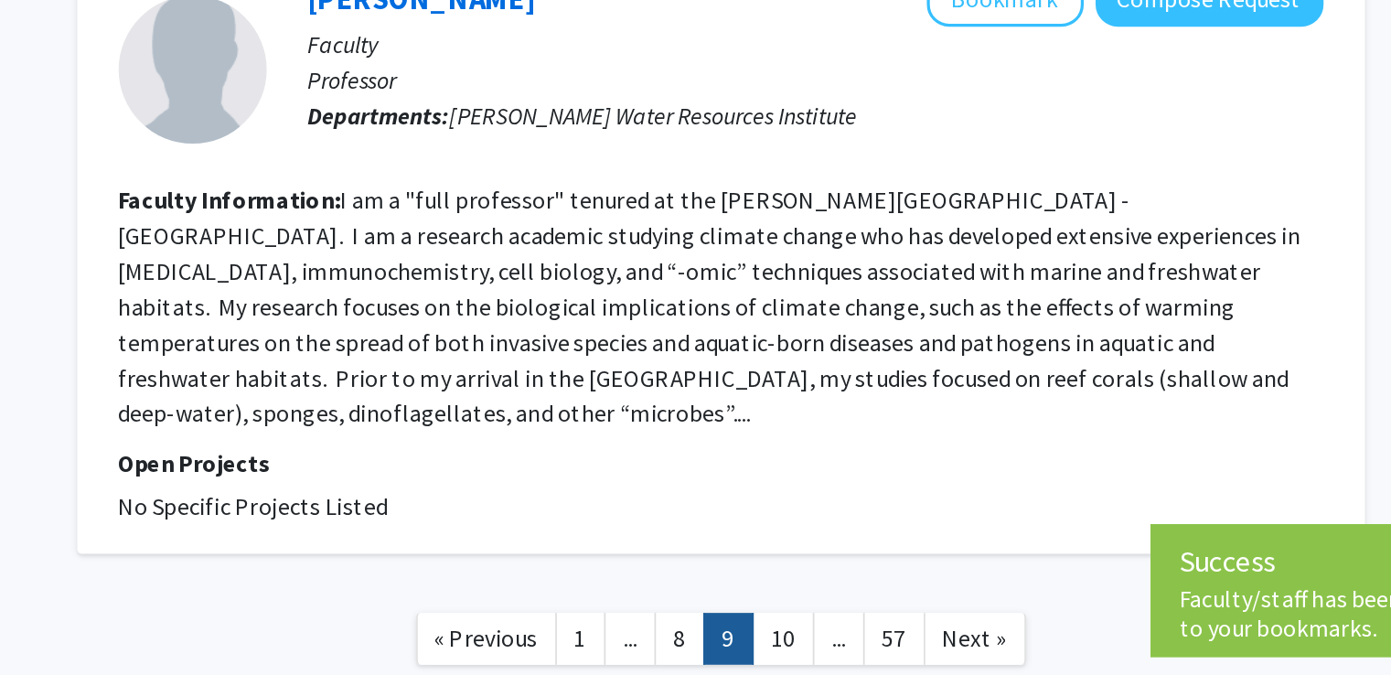
scroll to position [3223, 0]
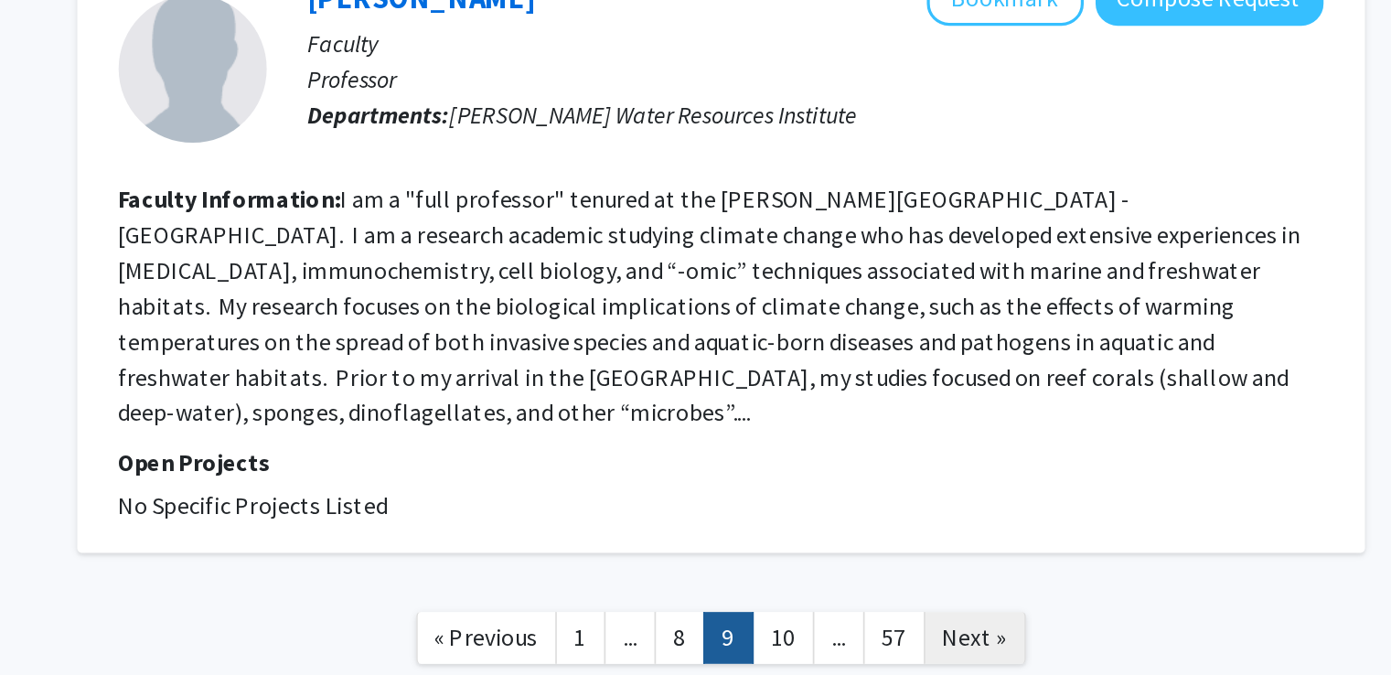
click at [986, 620] on link "Next »" at bounding box center [989, 636] width 63 height 32
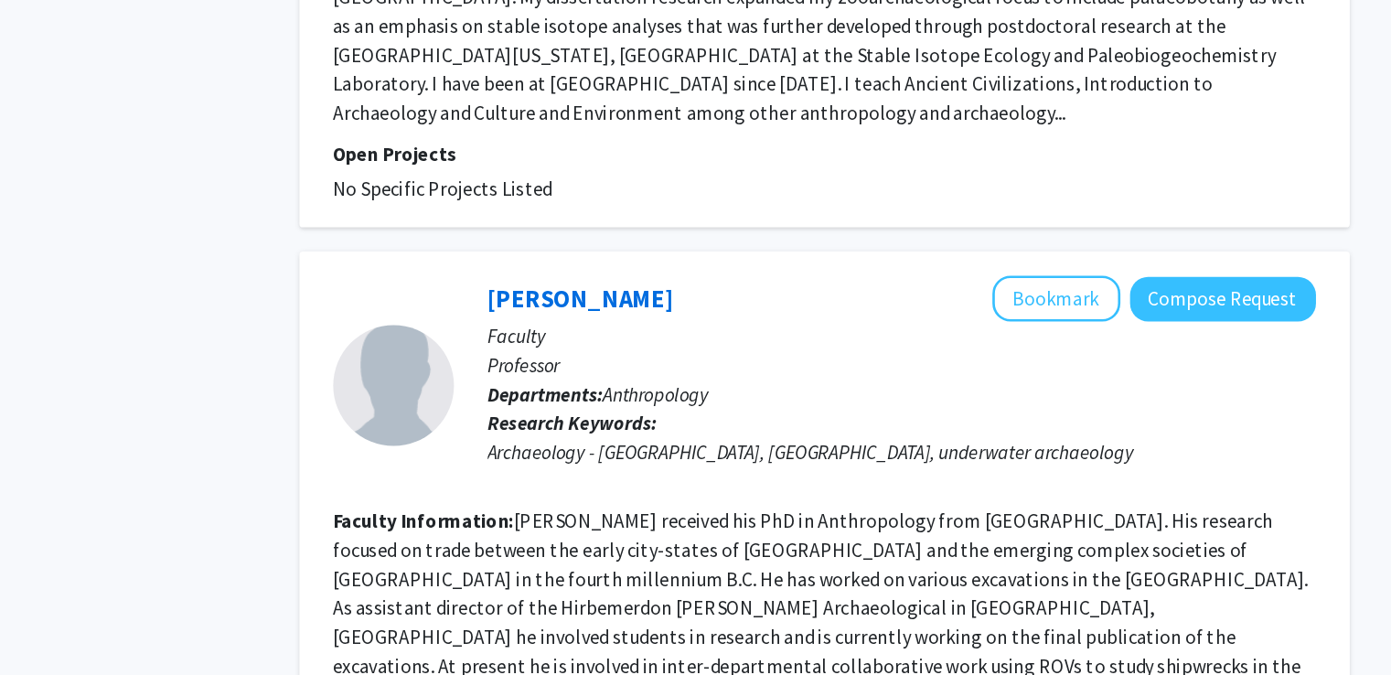
scroll to position [3743, 0]
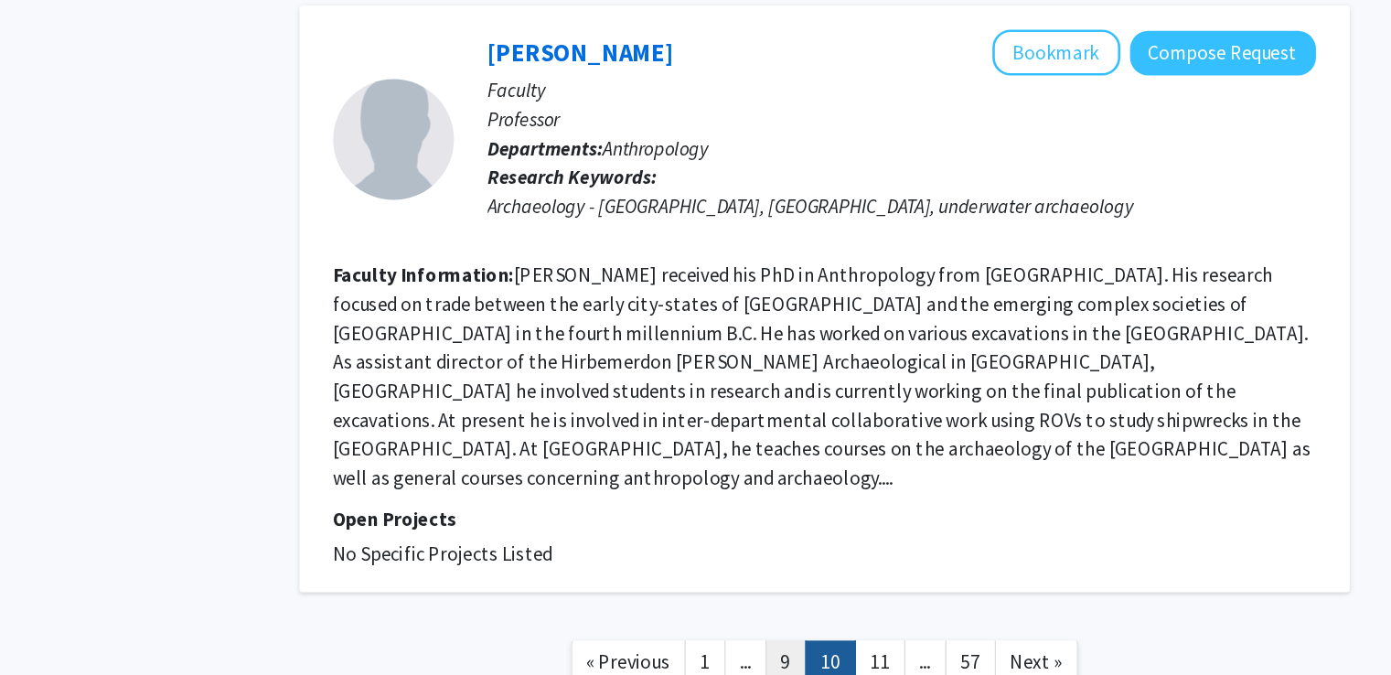
click at [796, 648] on link "9" at bounding box center [803, 664] width 31 height 32
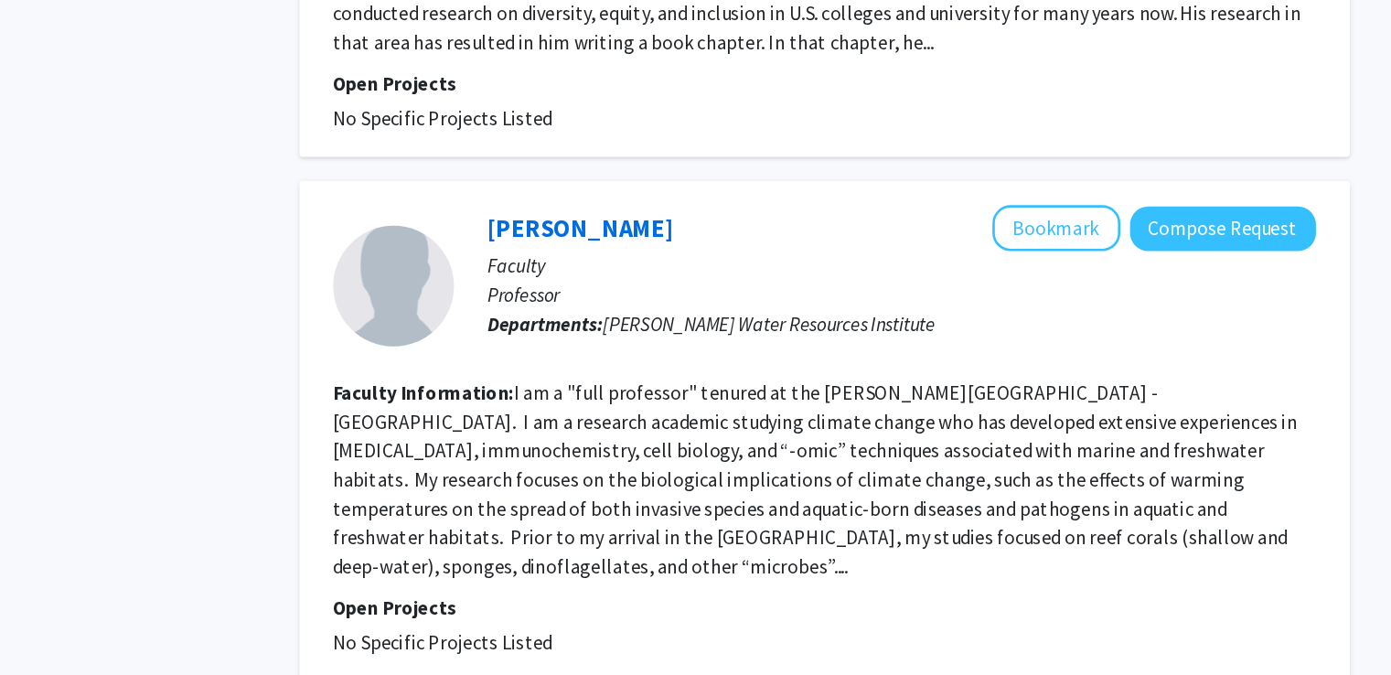
scroll to position [3238, 0]
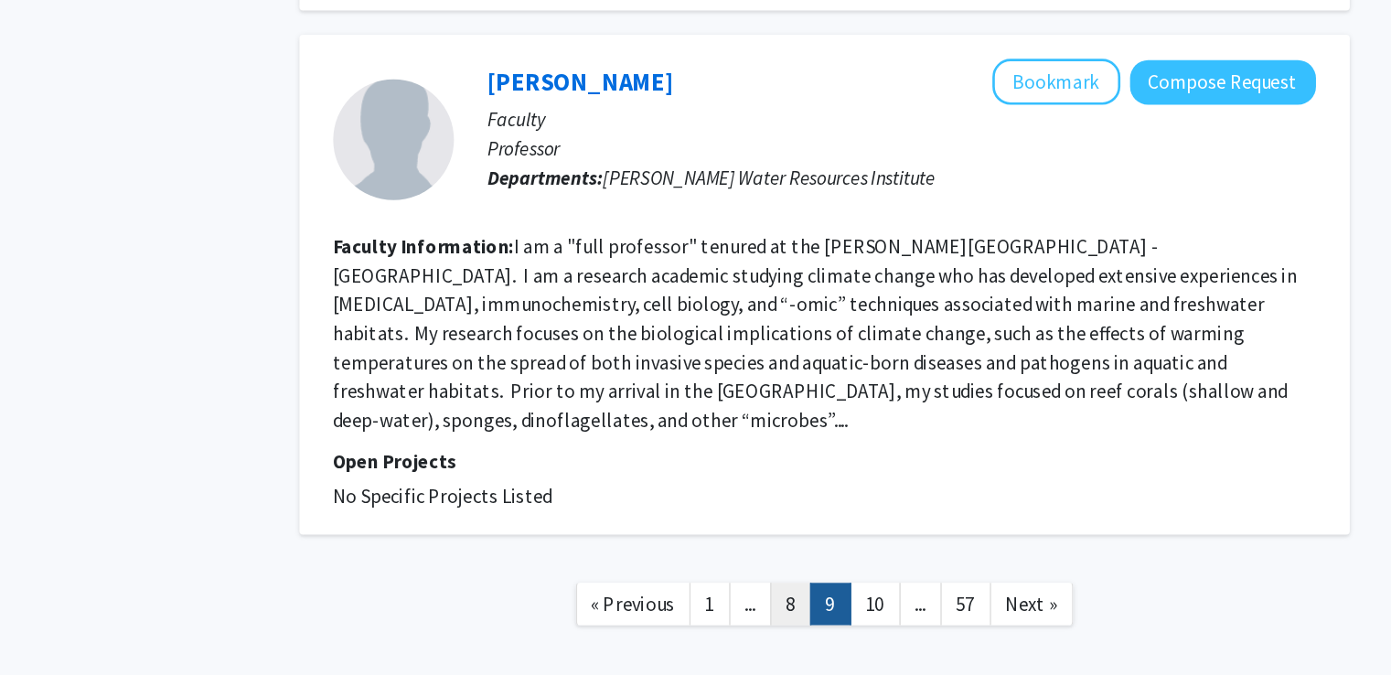
click at [796, 605] on link "8" at bounding box center [807, 621] width 31 height 32
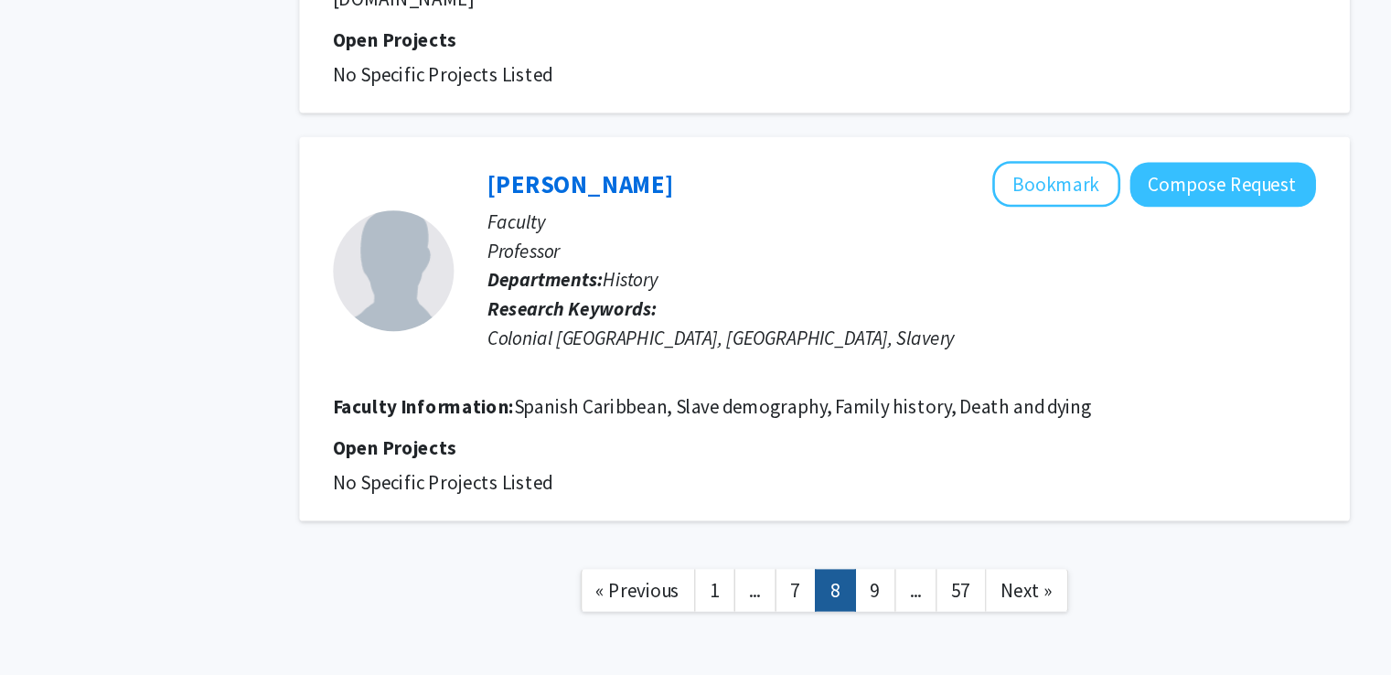
scroll to position [3392, 0]
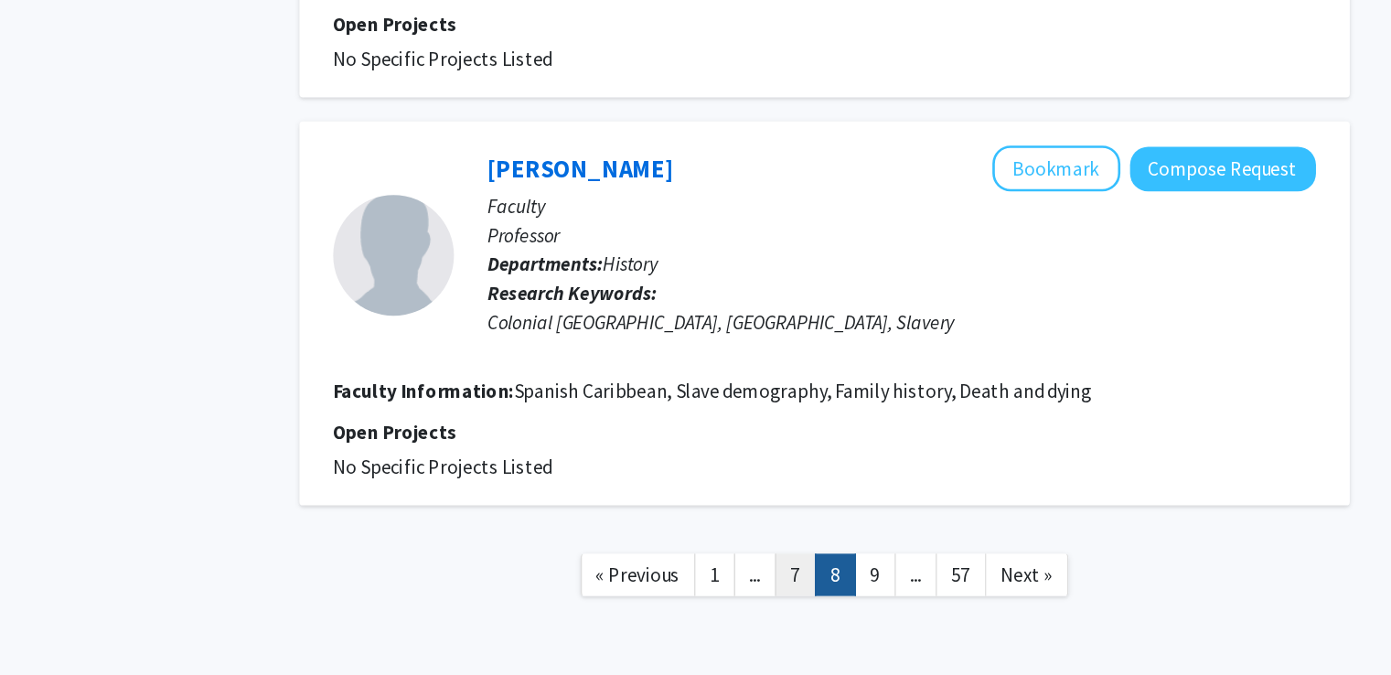
click at [817, 583] on link "7" at bounding box center [811, 599] width 31 height 32
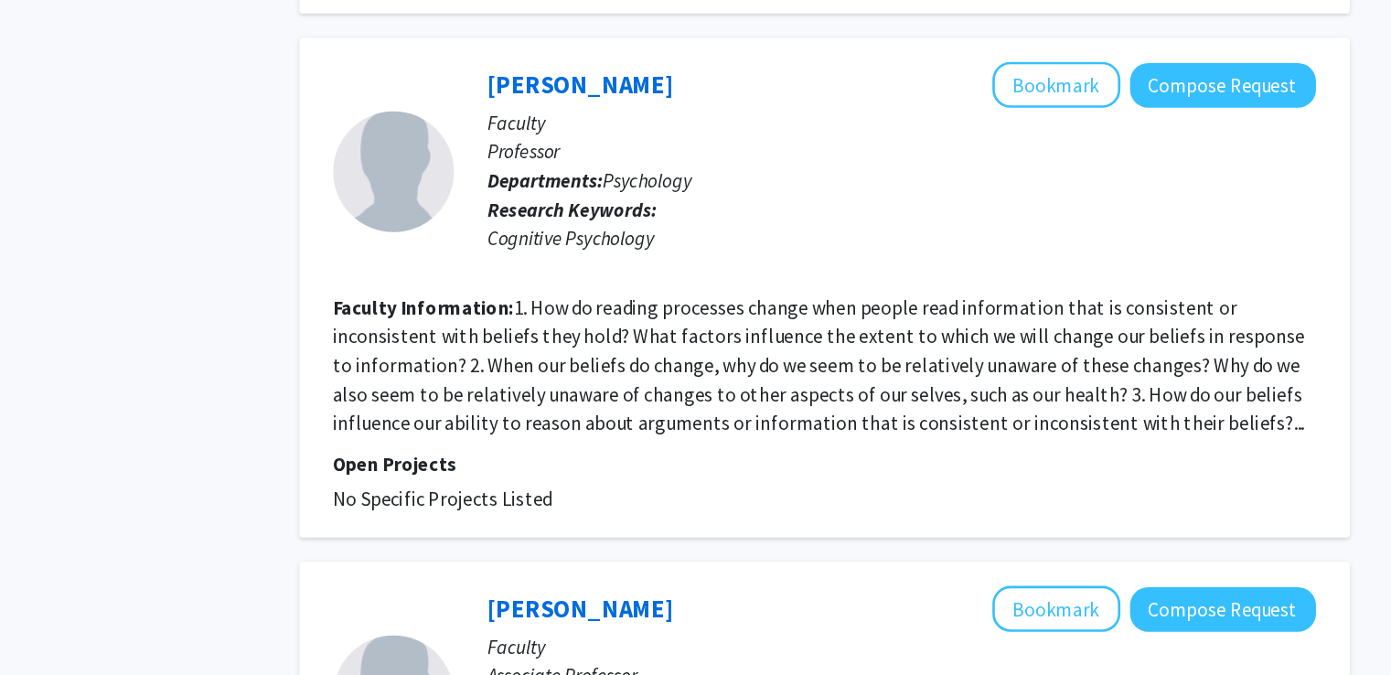
scroll to position [3107, 0]
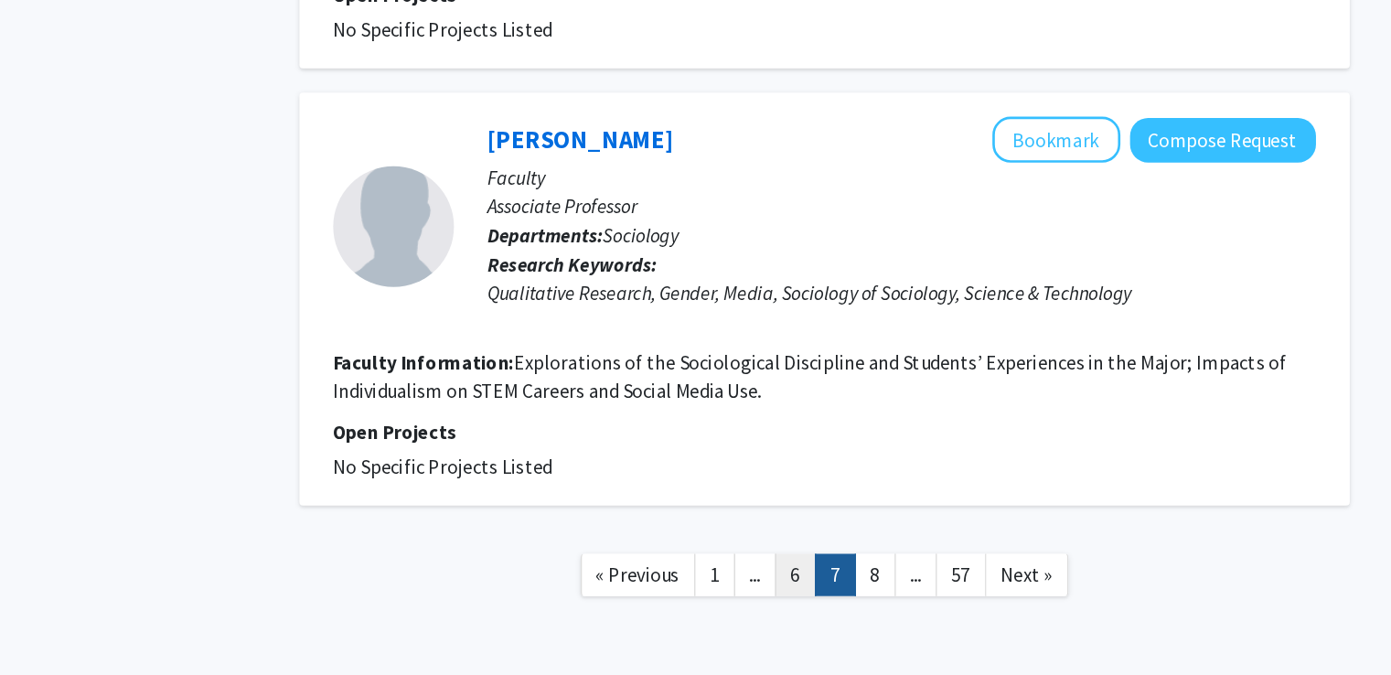
click at [810, 583] on link "6" at bounding box center [811, 599] width 31 height 32
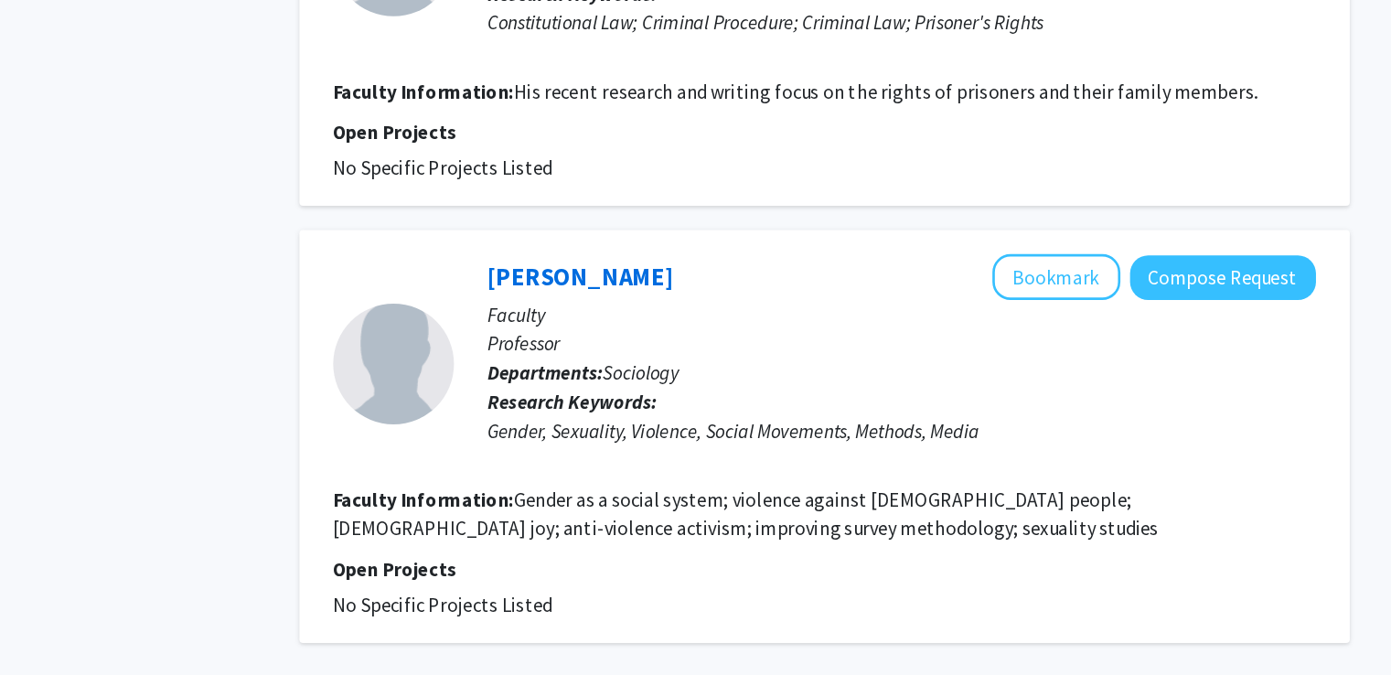
scroll to position [3231, 0]
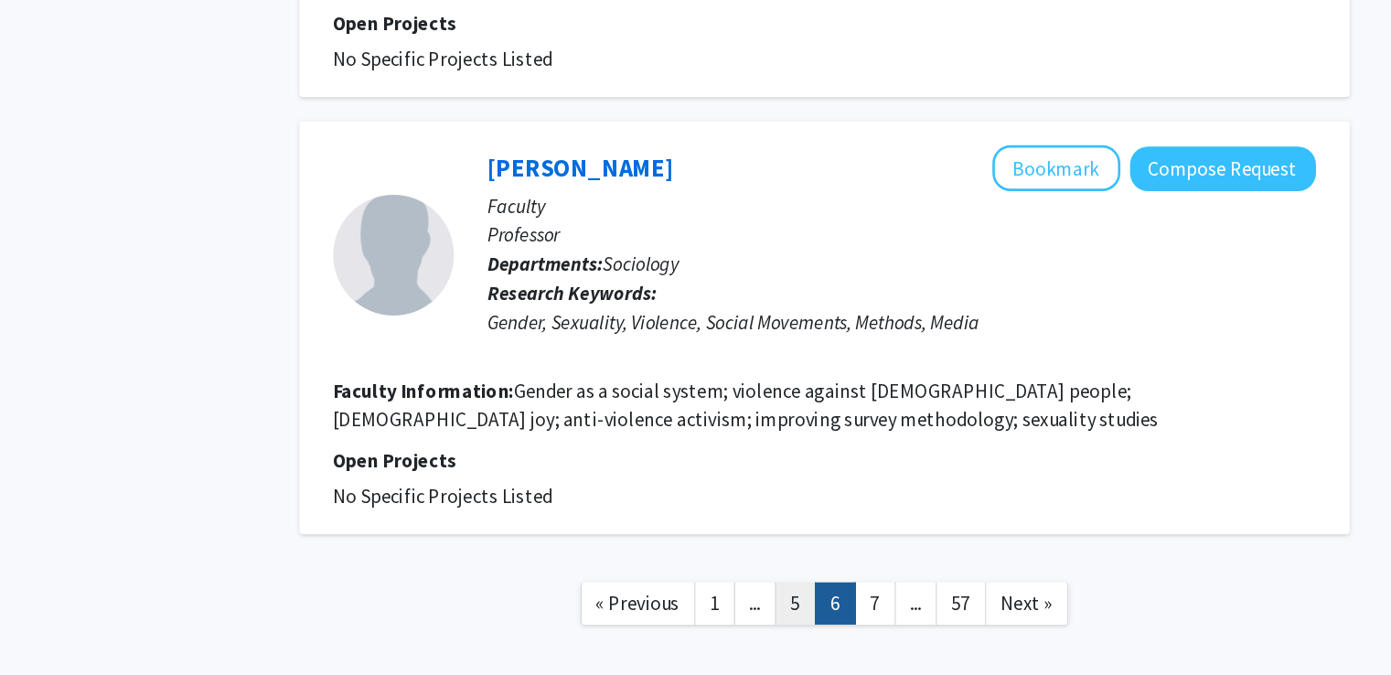
click at [816, 605] on link "5" at bounding box center [811, 621] width 31 height 32
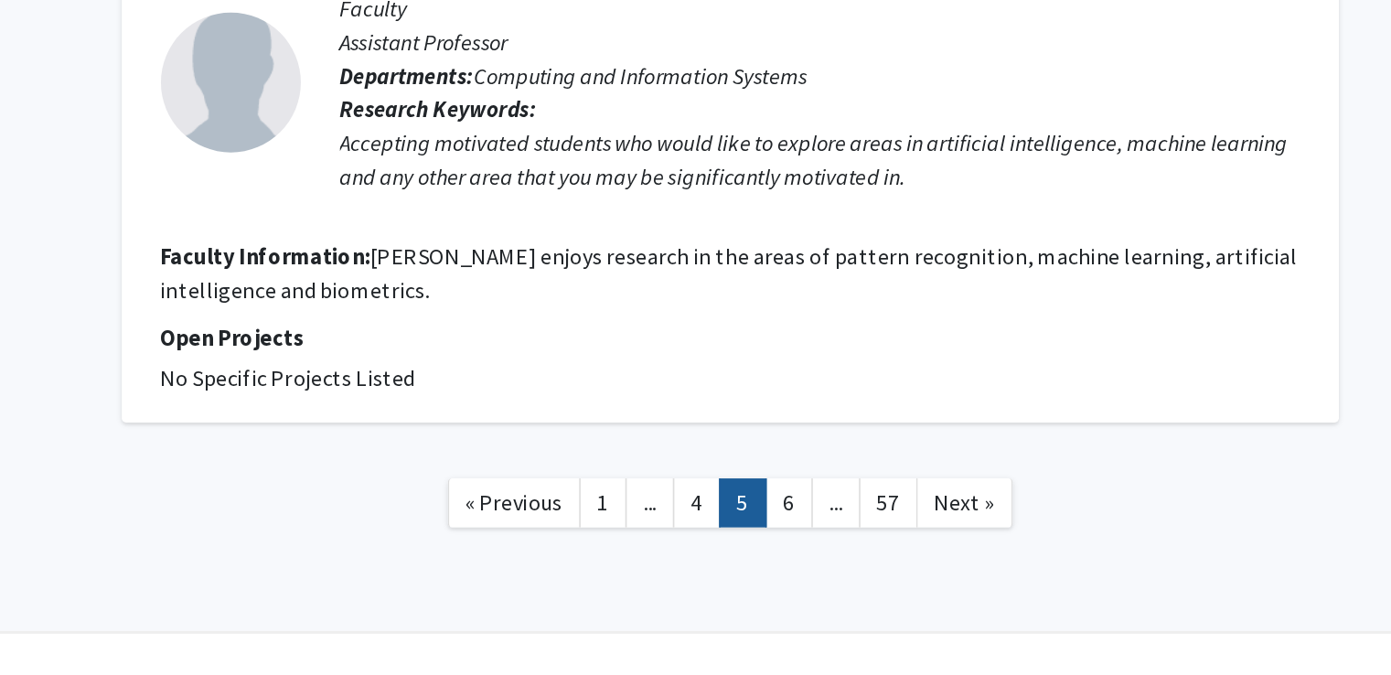
scroll to position [2997, 0]
click at [808, 546] on link "4" at bounding box center [811, 562] width 31 height 32
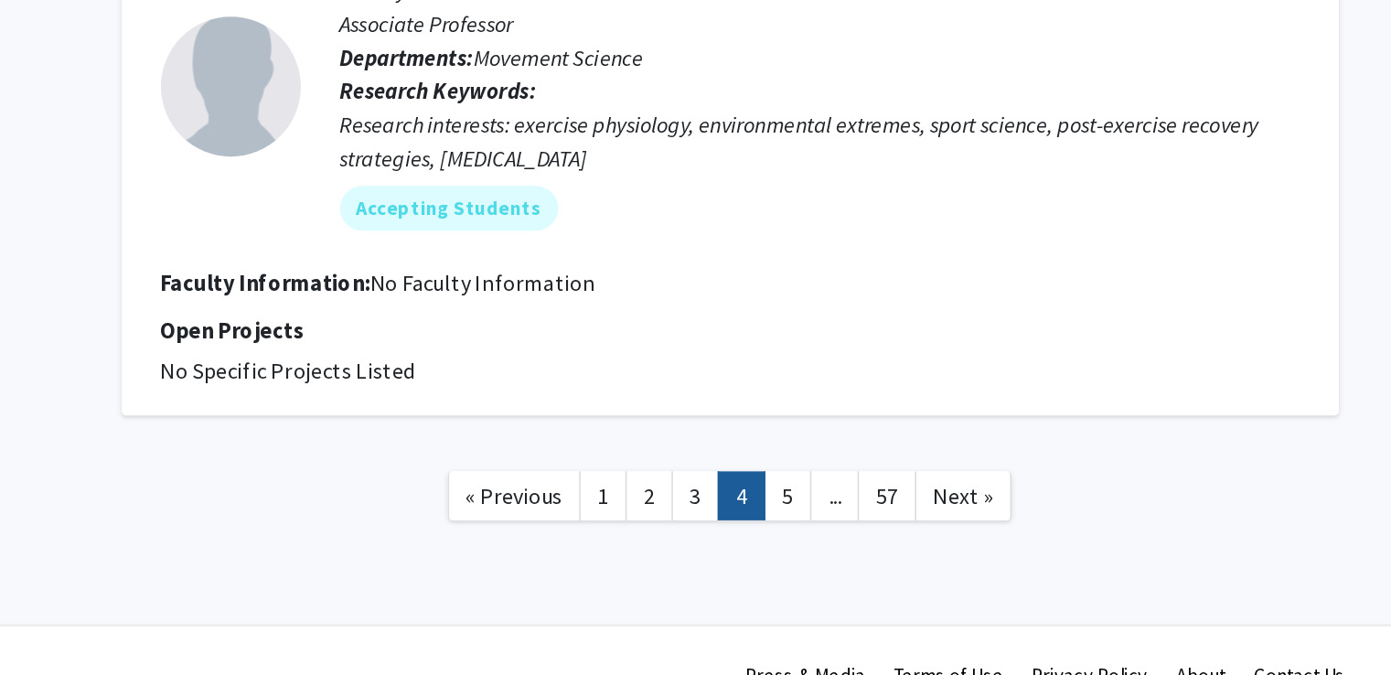
scroll to position [2980, 0]
click at [808, 551] on link "3" at bounding box center [810, 557] width 31 height 32
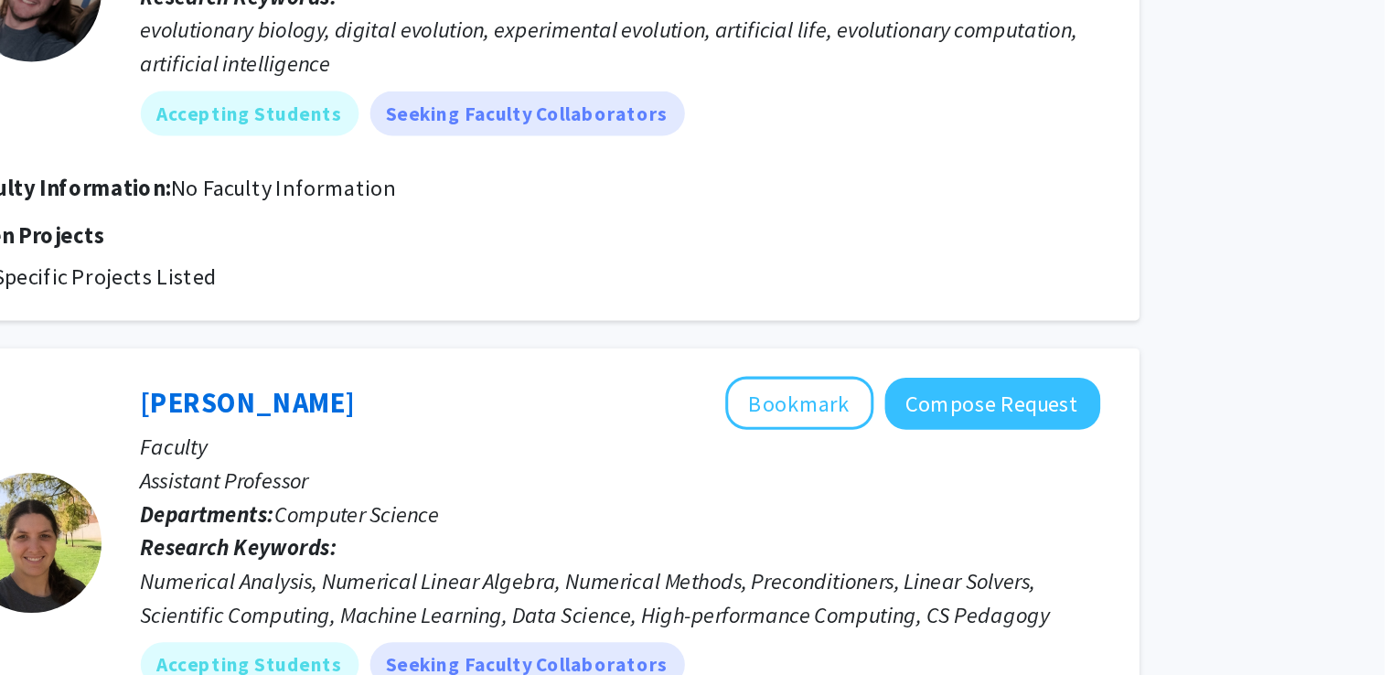
scroll to position [3022, 0]
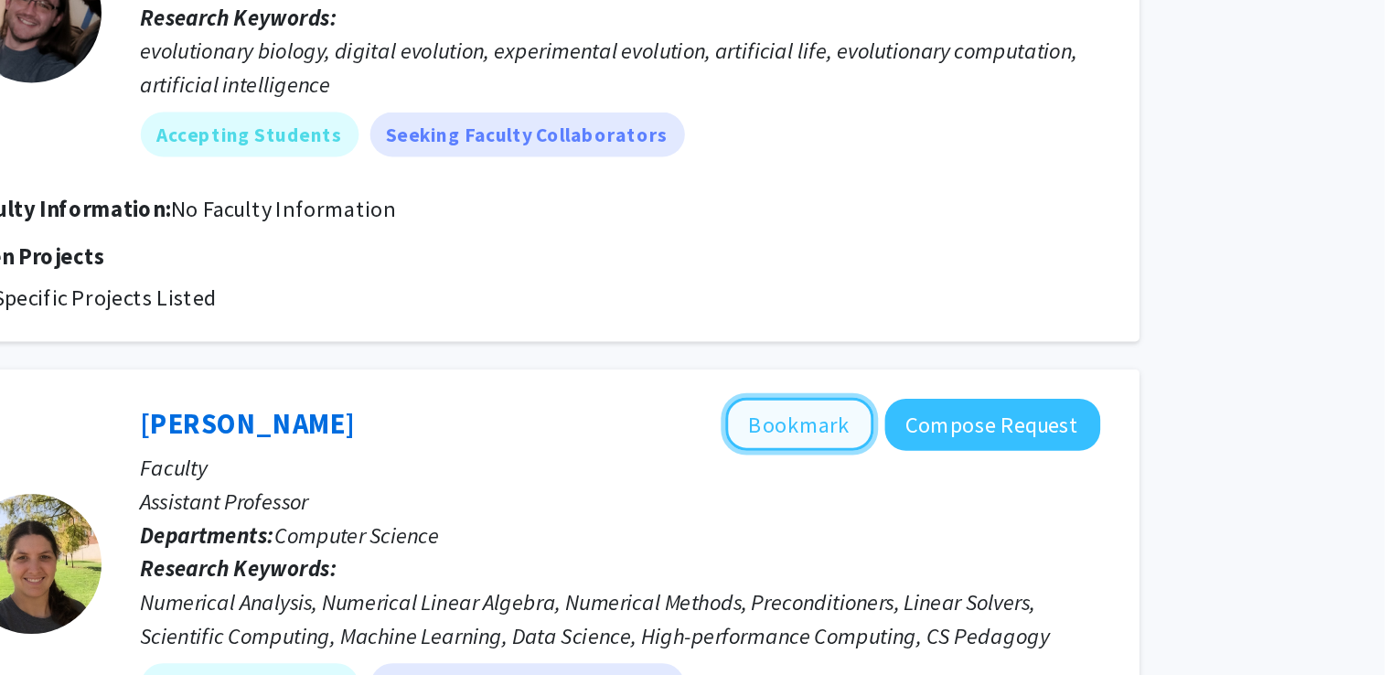
click at [1010, 260] on button "Bookmark" at bounding box center [1008, 277] width 97 height 35
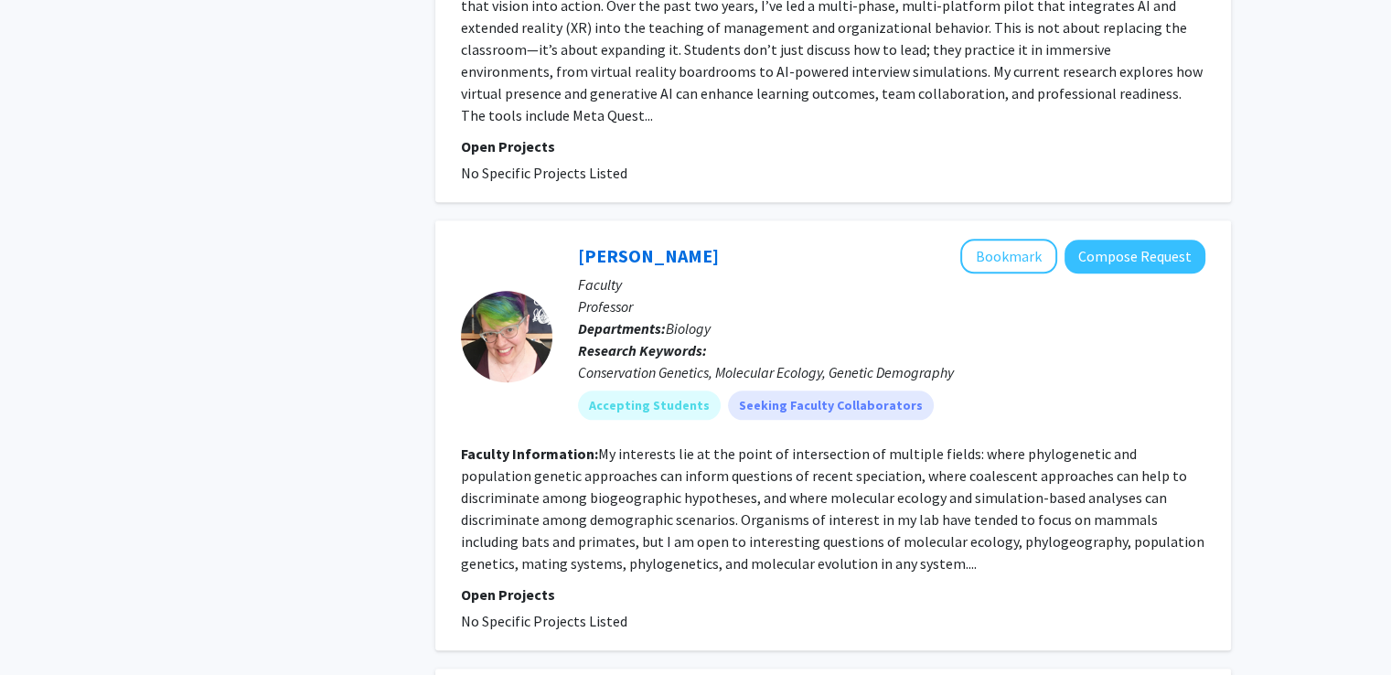
scroll to position [1831, 0]
click at [1011, 238] on button "Bookmark" at bounding box center [1008, 255] width 97 height 35
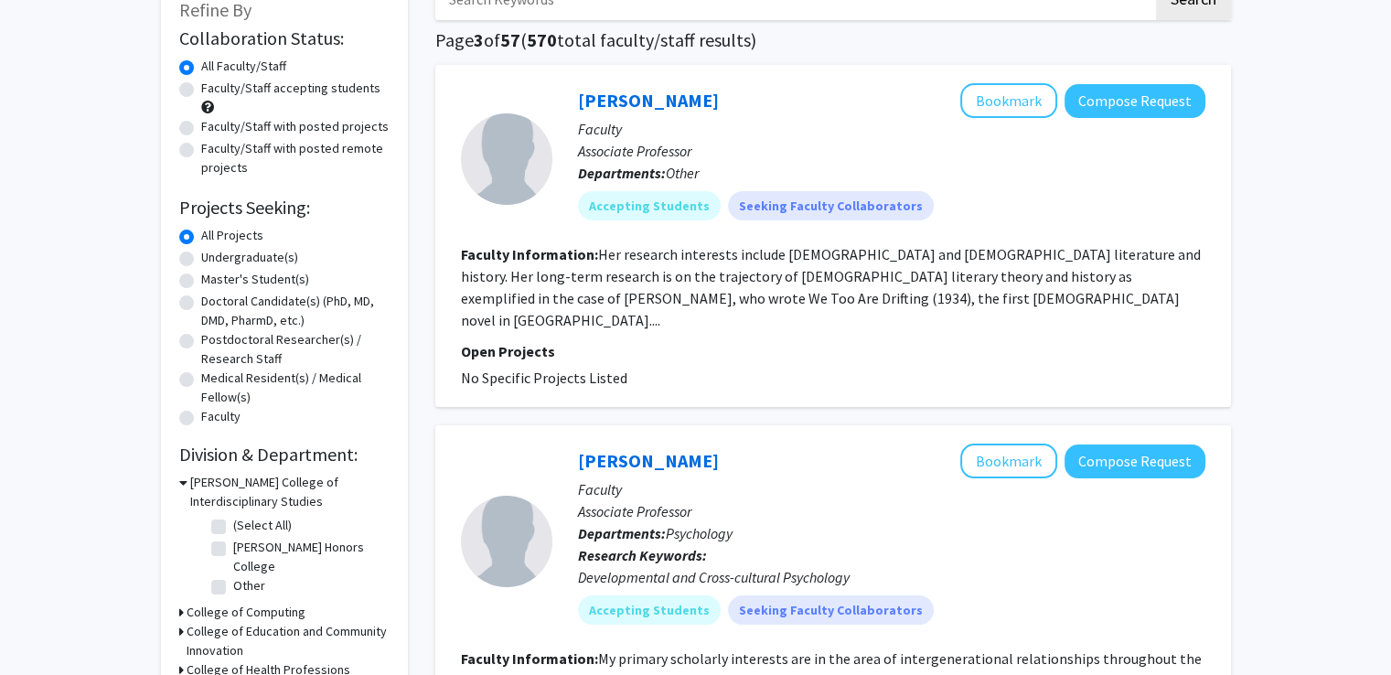
scroll to position [0, 0]
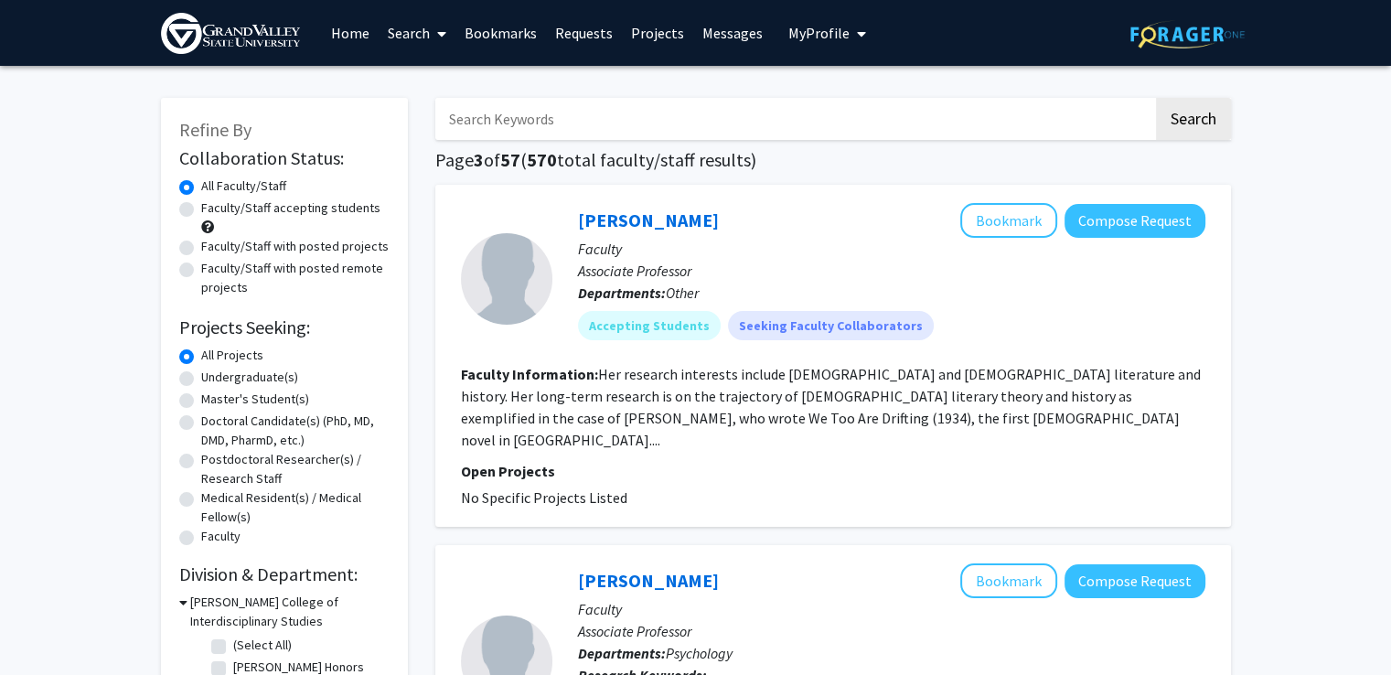
click at [482, 44] on link "Bookmarks" at bounding box center [500, 33] width 91 height 64
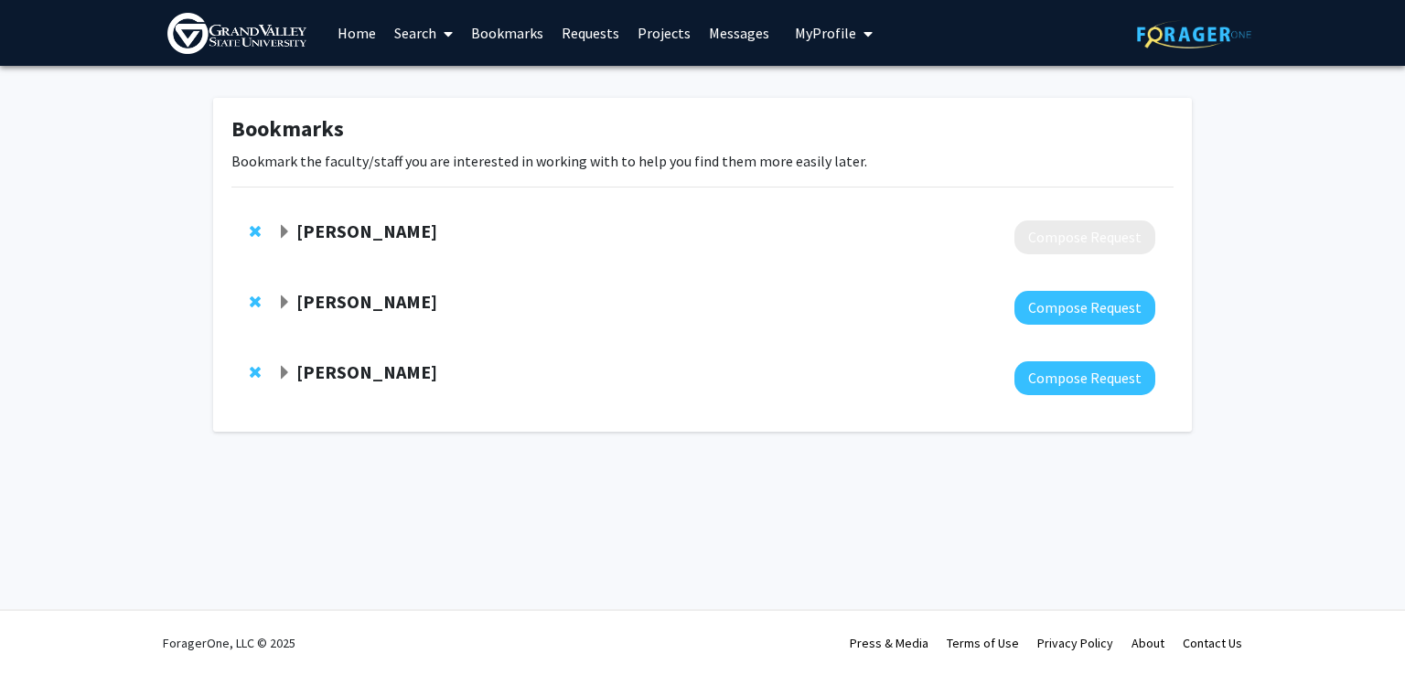
click at [337, 233] on strong "[PERSON_NAME]" at bounding box center [366, 230] width 141 height 23
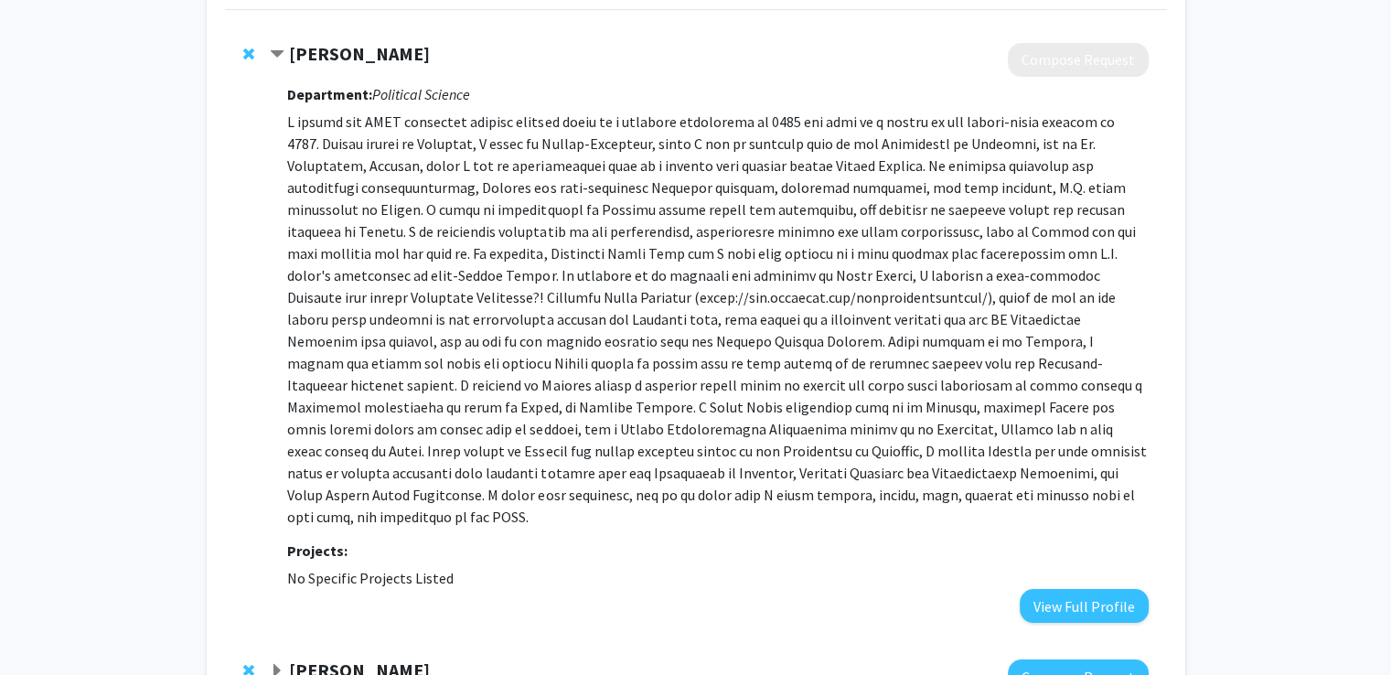
scroll to position [377, 0]
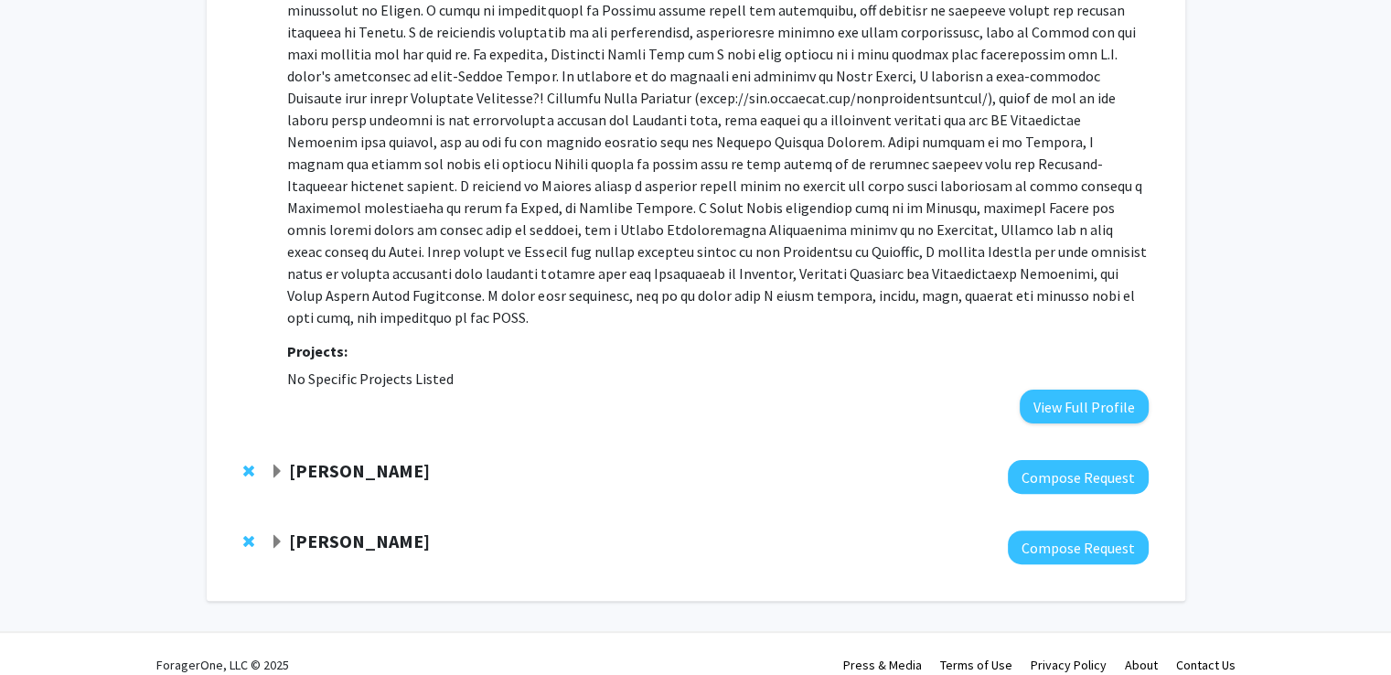
click at [341, 459] on strong "[PERSON_NAME]" at bounding box center [359, 470] width 141 height 23
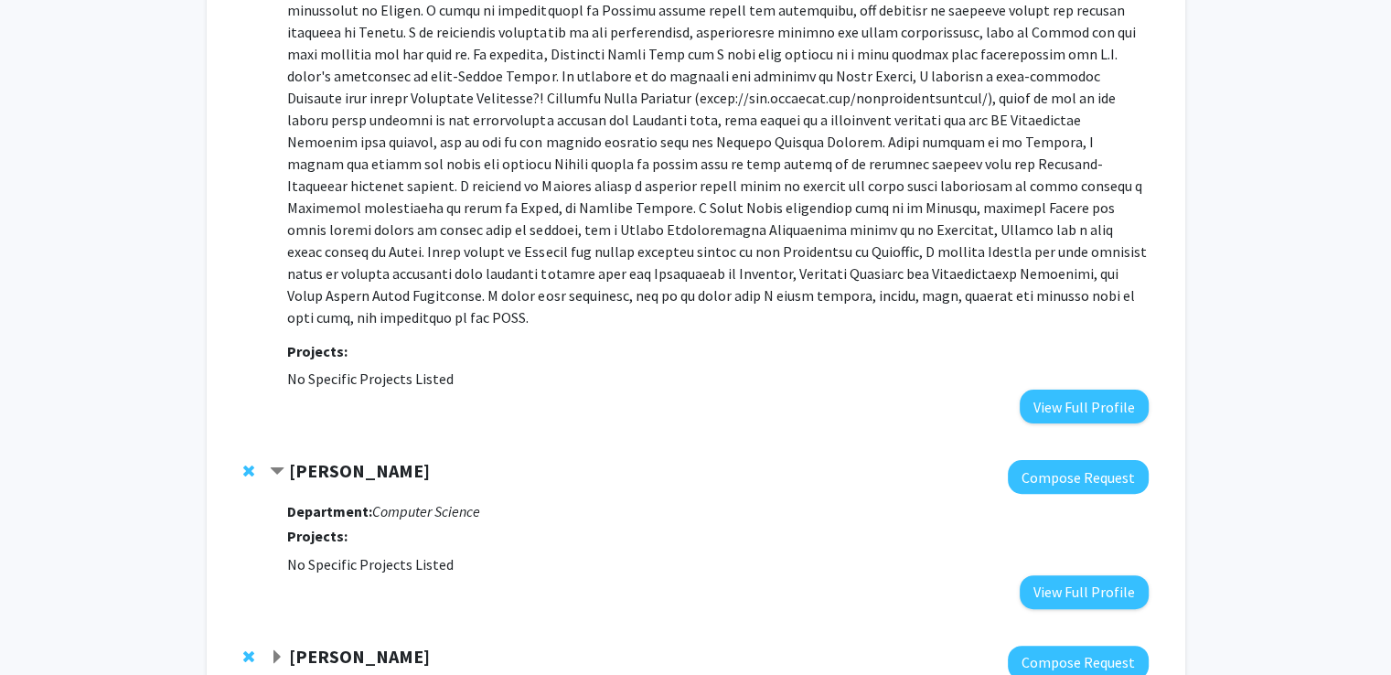
scroll to position [491, 0]
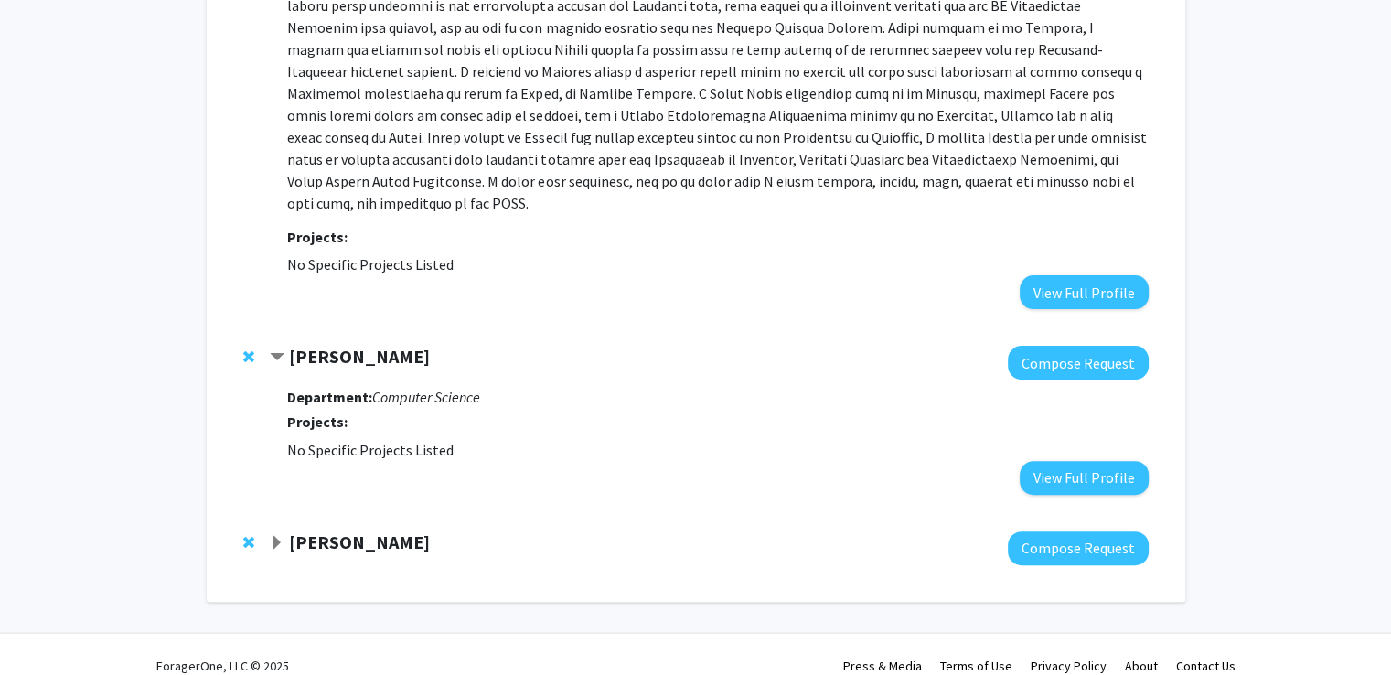
click at [364, 530] on strong "[PERSON_NAME]" at bounding box center [359, 541] width 141 height 23
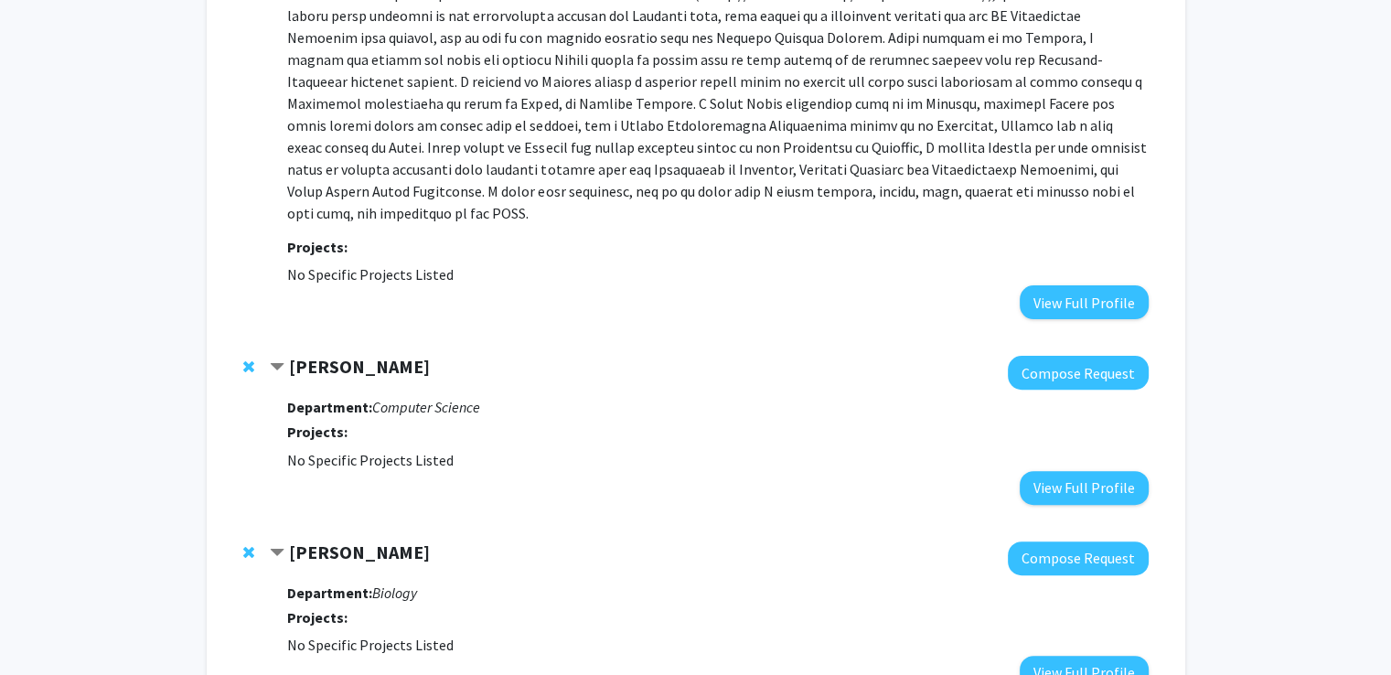
scroll to position [0, 0]
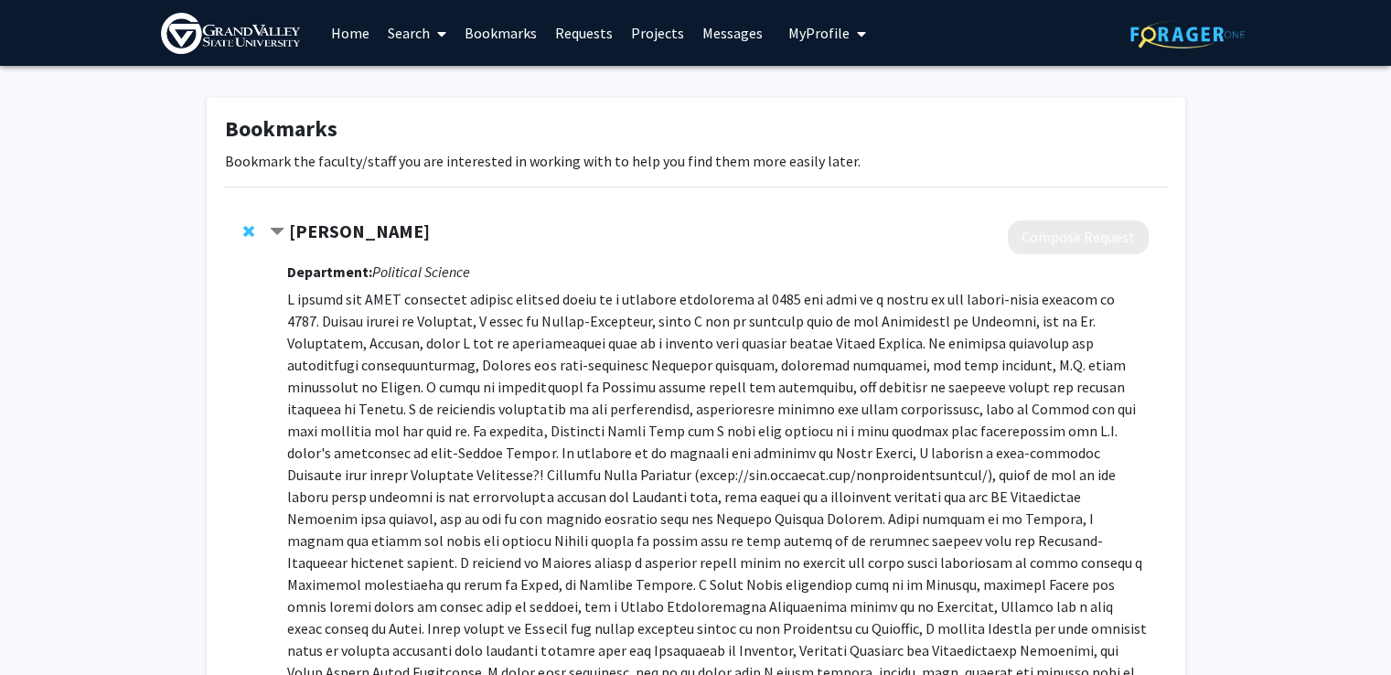
click at [417, 45] on link "Search" at bounding box center [417, 33] width 77 height 64
click at [476, 92] on span "Faculty/Staff" at bounding box center [446, 84] width 134 height 37
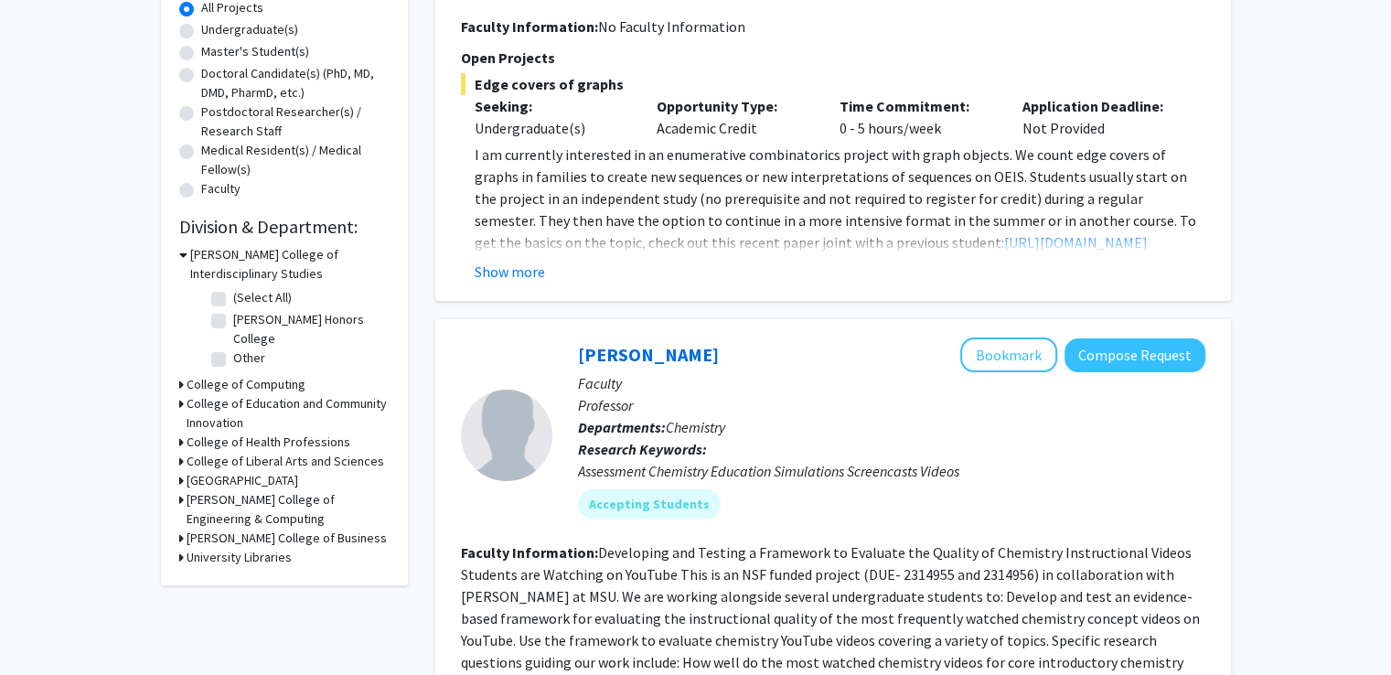
scroll to position [351, 0]
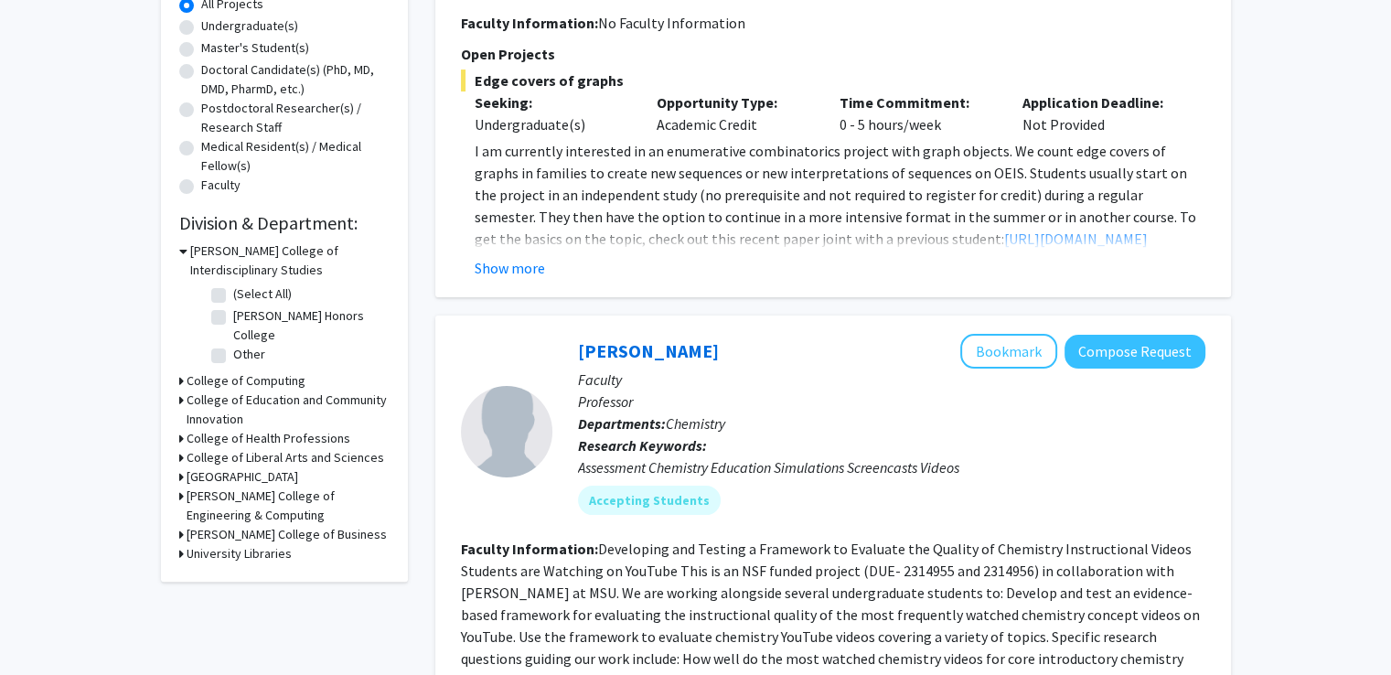
click at [176, 453] on div "Refine By Collaboration Status: Collaboration Status All Faculty/Staff Collabor…" at bounding box center [284, 164] width 247 height 835
click at [180, 455] on icon at bounding box center [181, 457] width 5 height 19
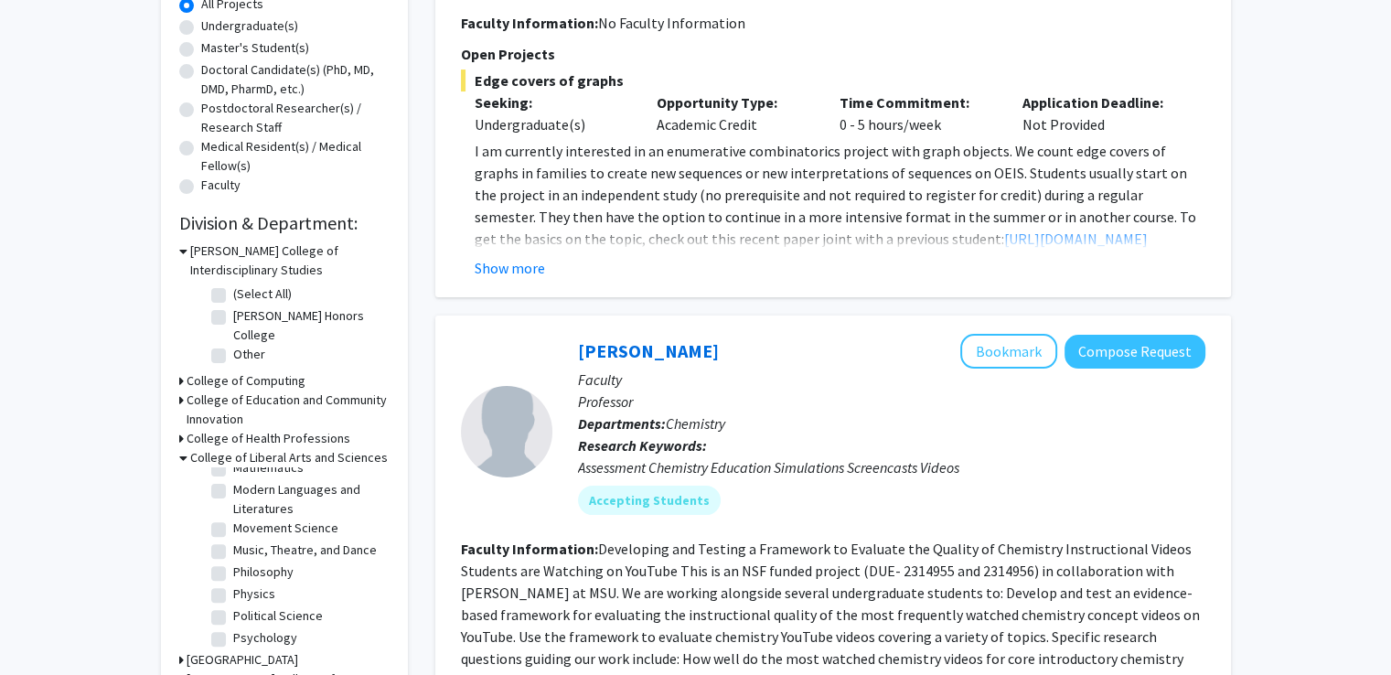
scroll to position [419, 0]
click at [233, 478] on label "Mathematics" at bounding box center [268, 468] width 70 height 19
click at [233, 471] on input "Mathematics" at bounding box center [239, 465] width 12 height 12
checkbox input "true"
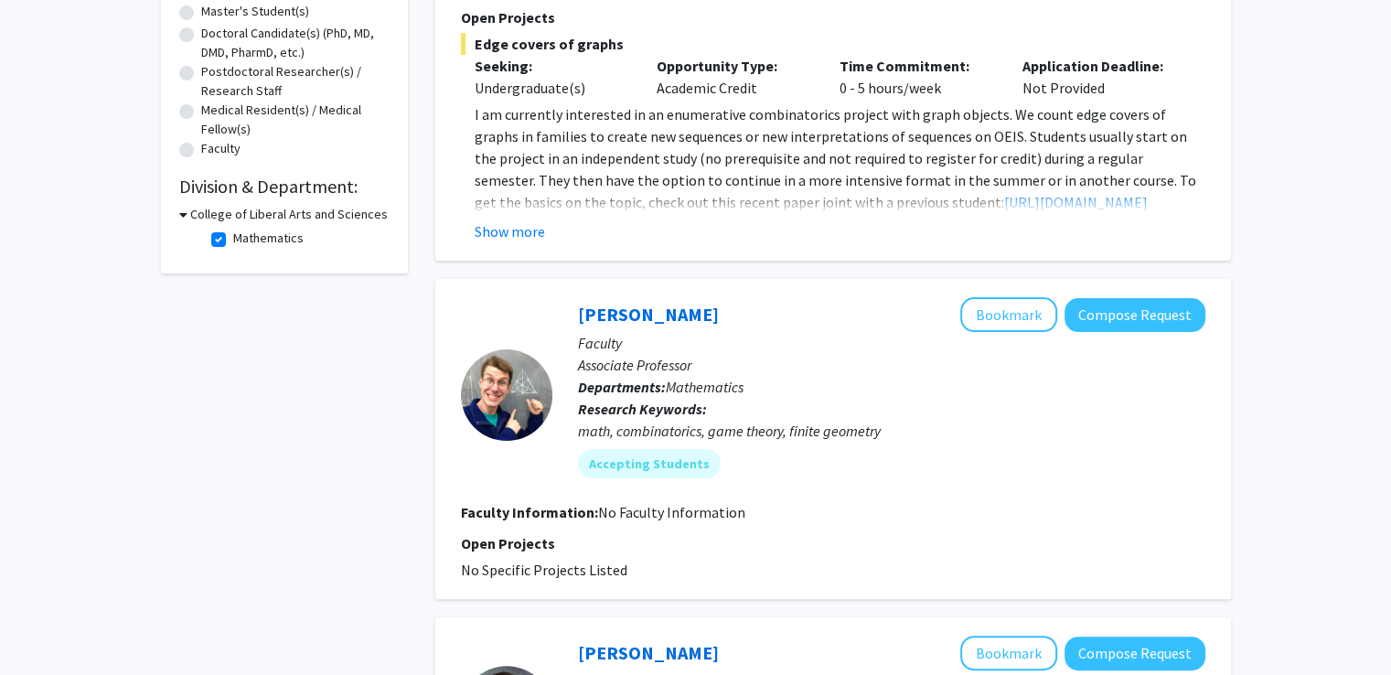
scroll to position [387, 0]
click at [1021, 316] on button "Bookmark" at bounding box center [1008, 315] width 97 height 35
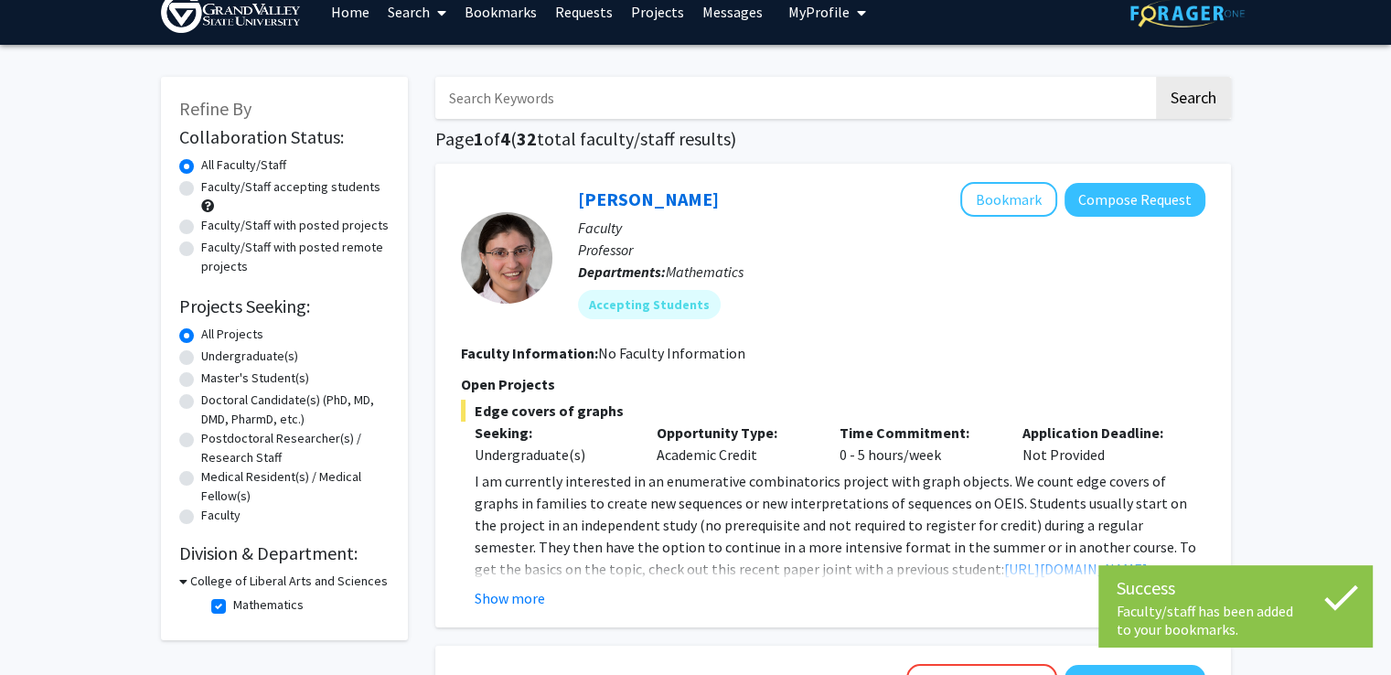
scroll to position [0, 0]
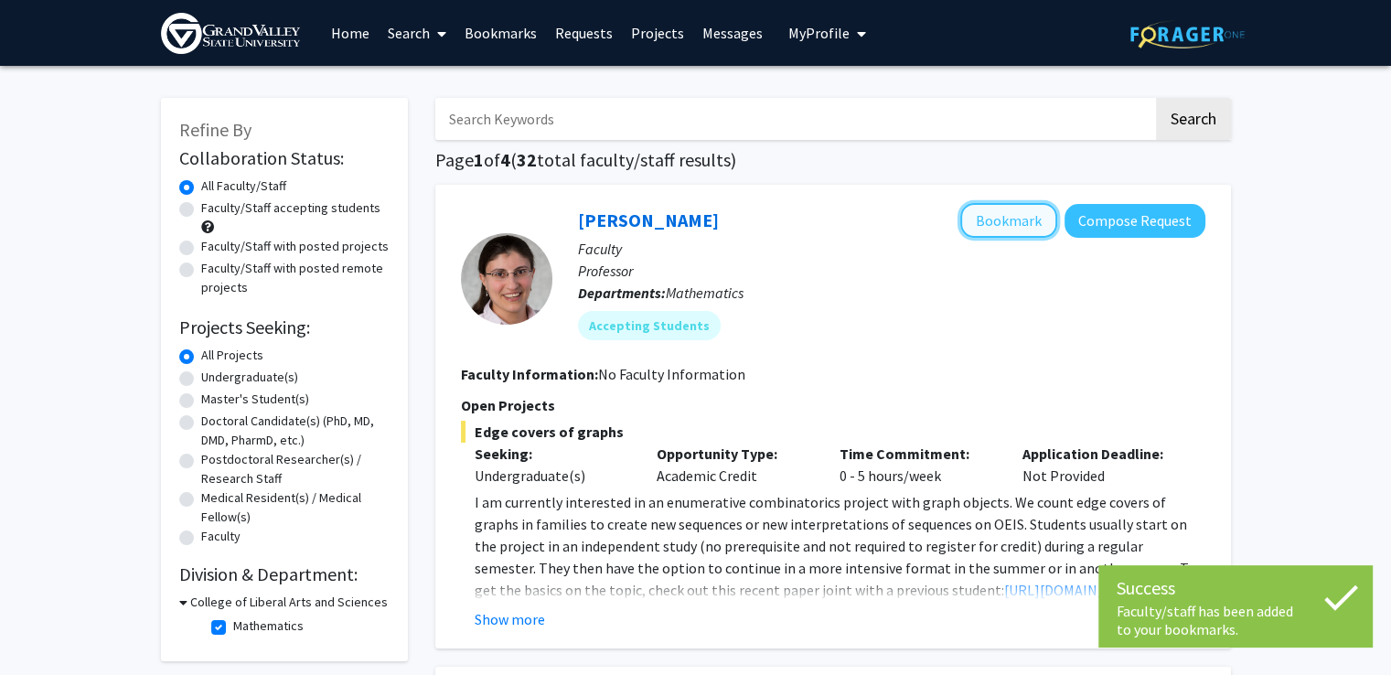
click at [1007, 230] on button "Bookmark" at bounding box center [1008, 220] width 97 height 35
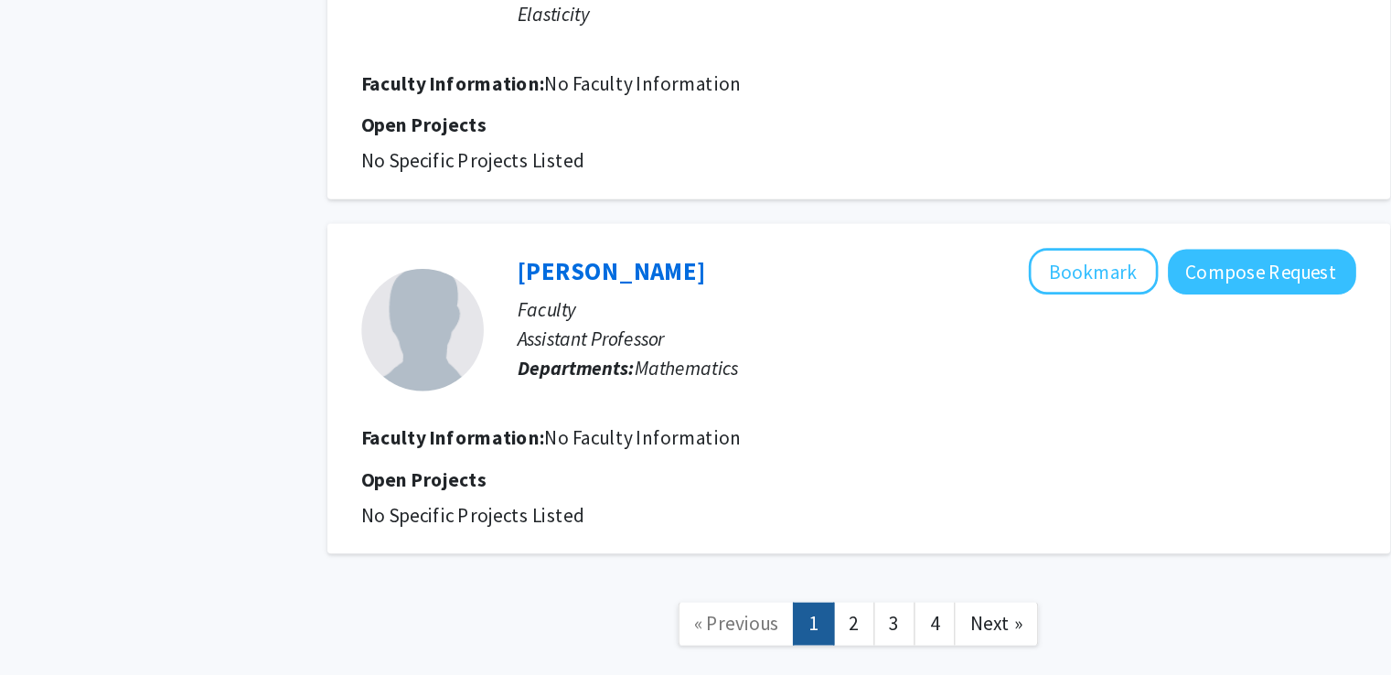
scroll to position [2811, 0]
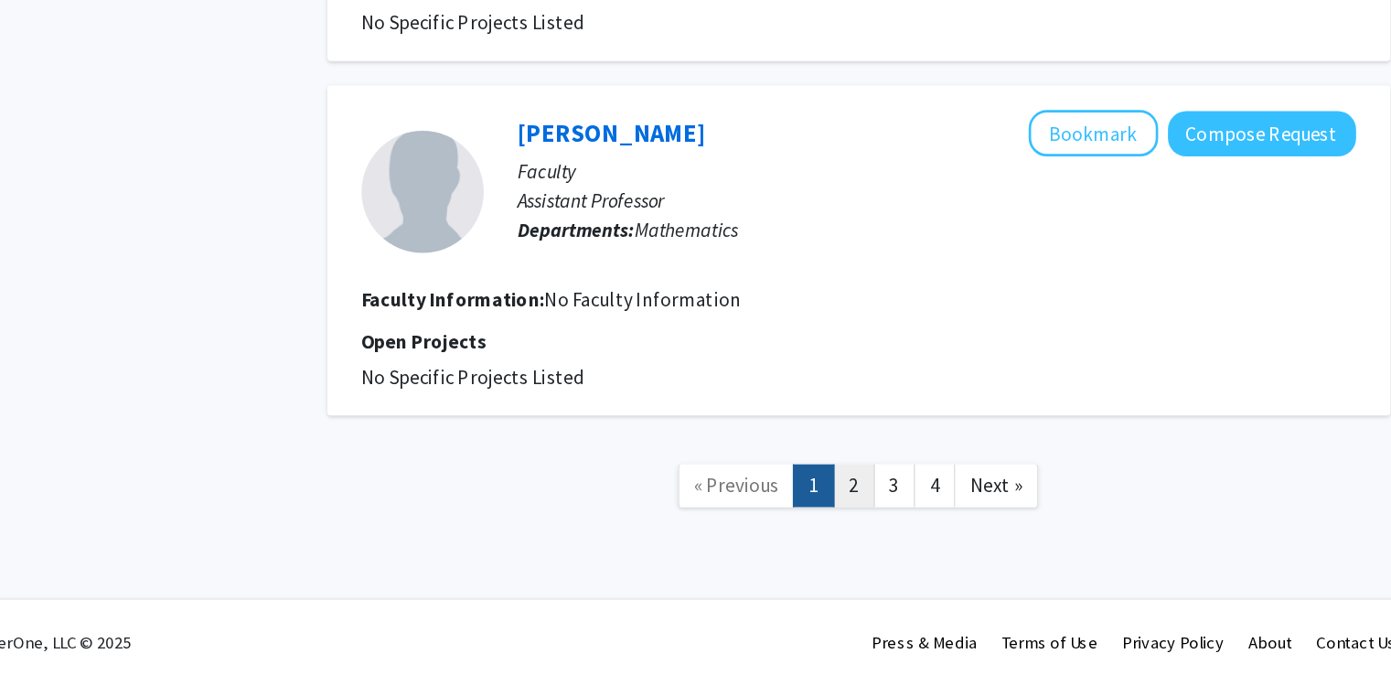
click at [829, 532] on link "2" at bounding box center [829, 533] width 31 height 32
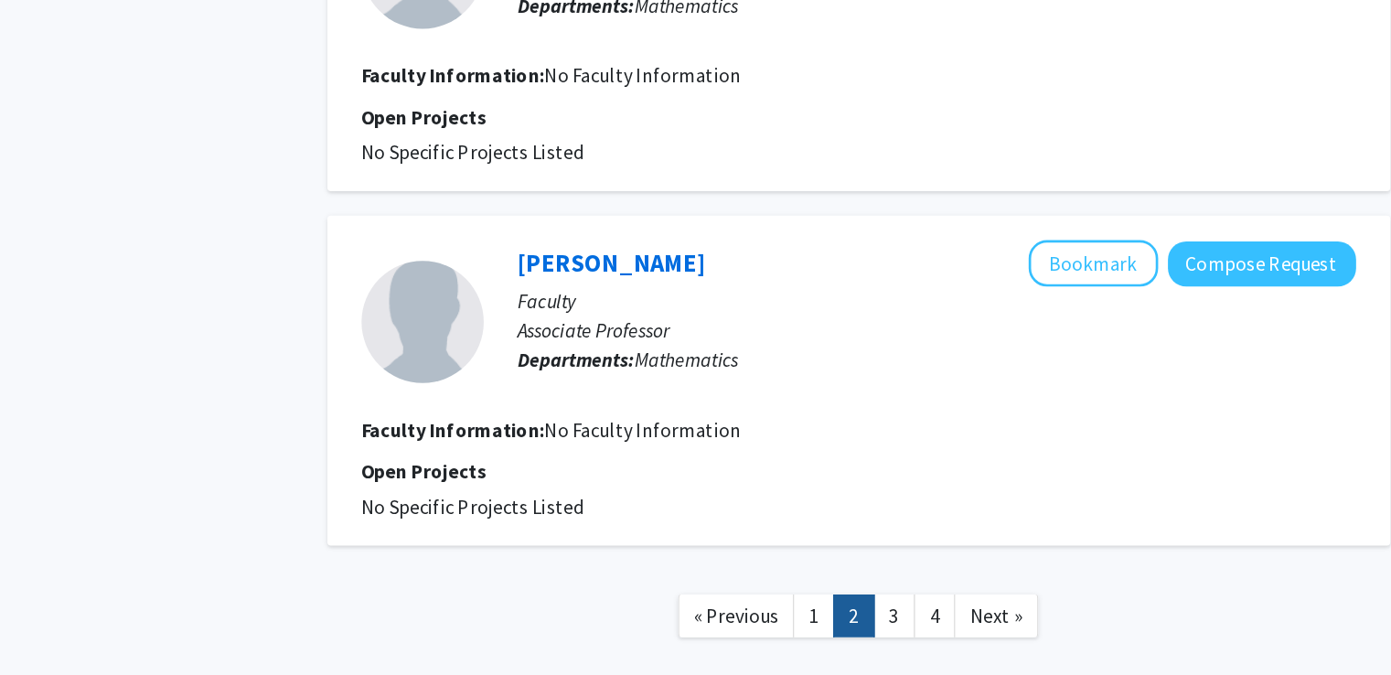
scroll to position [2338, 0]
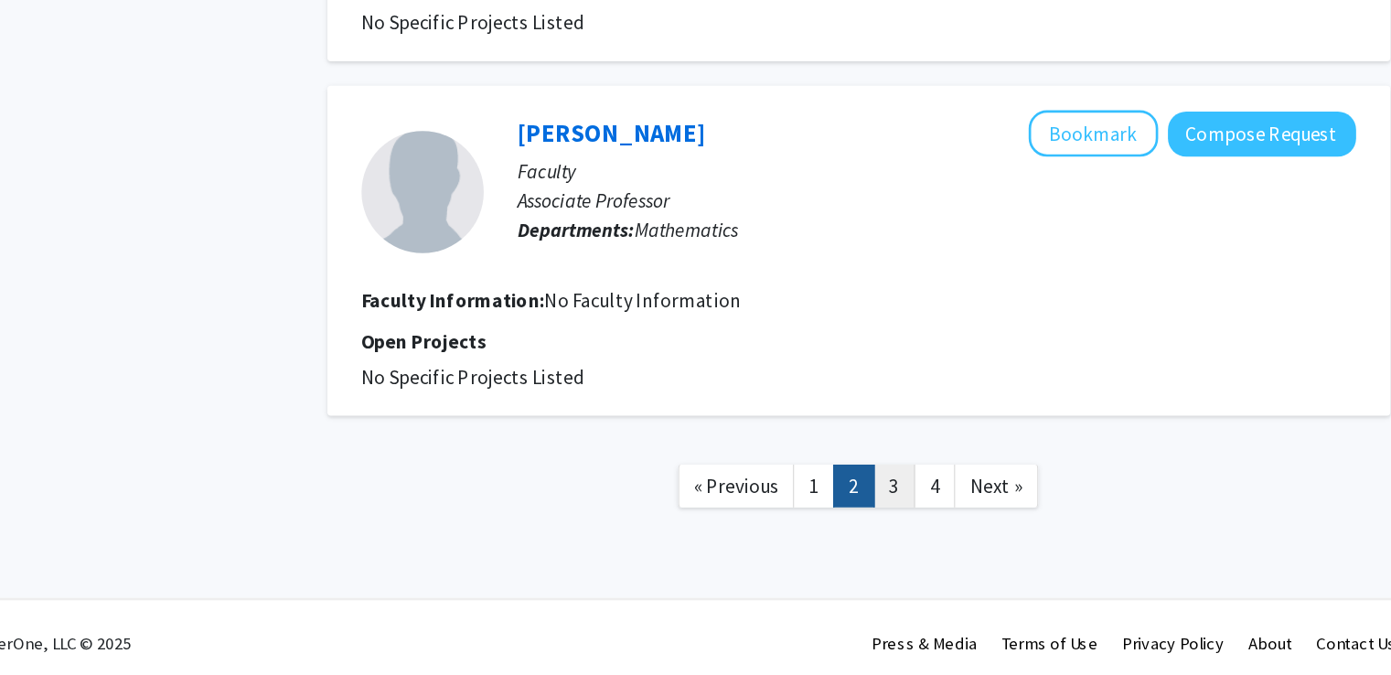
click at [851, 521] on link "3" at bounding box center [859, 533] width 31 height 32
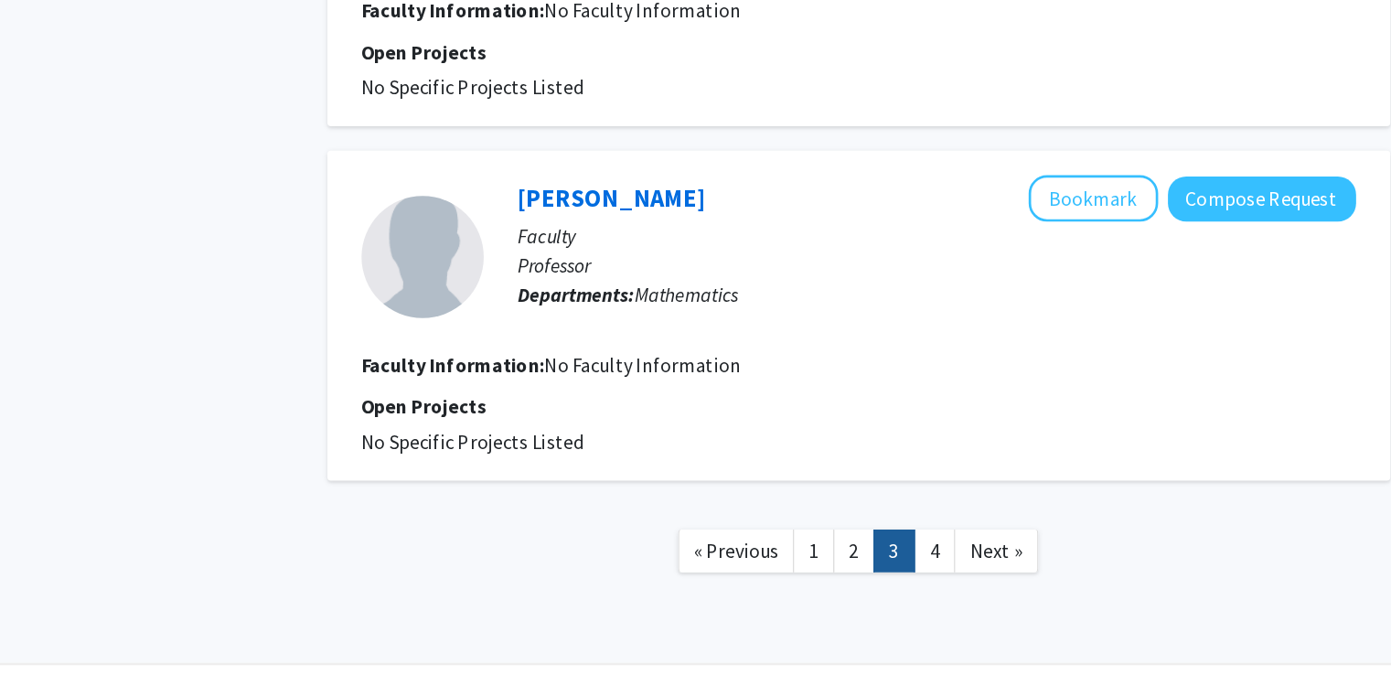
scroll to position [2338, 0]
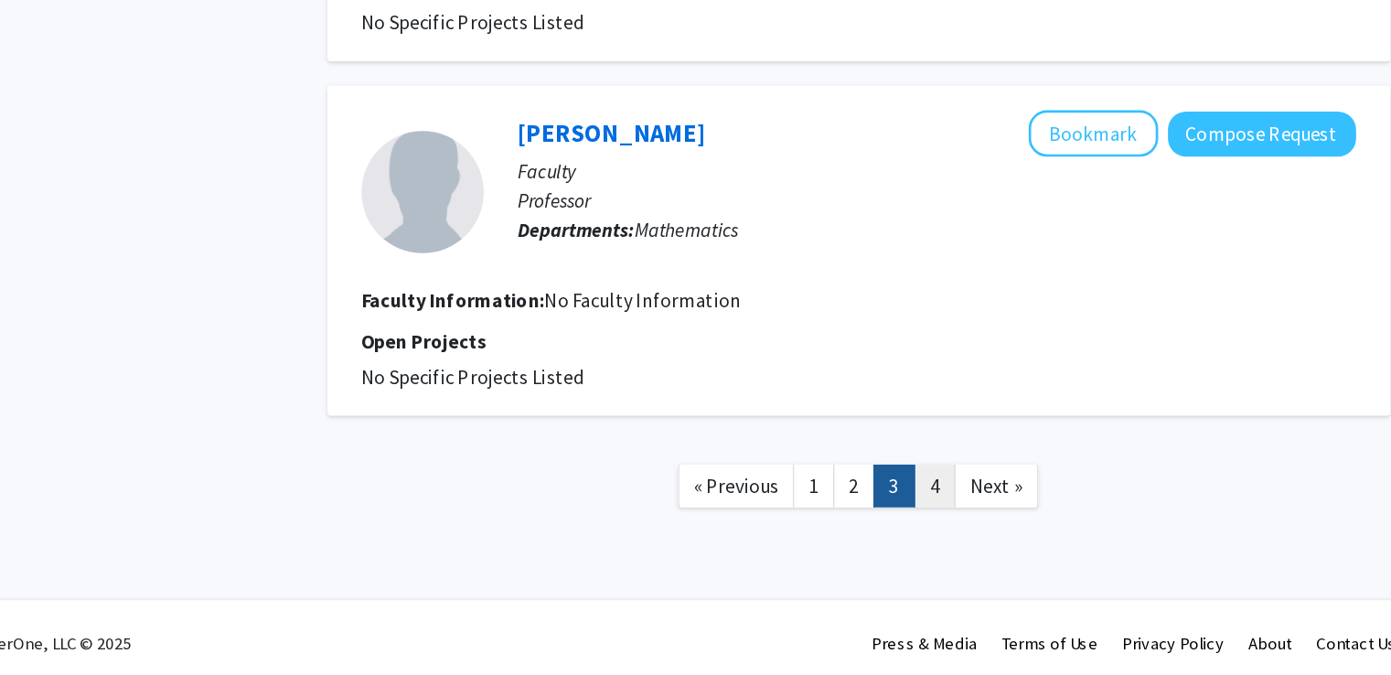
click at [893, 524] on link "4" at bounding box center [889, 533] width 31 height 32
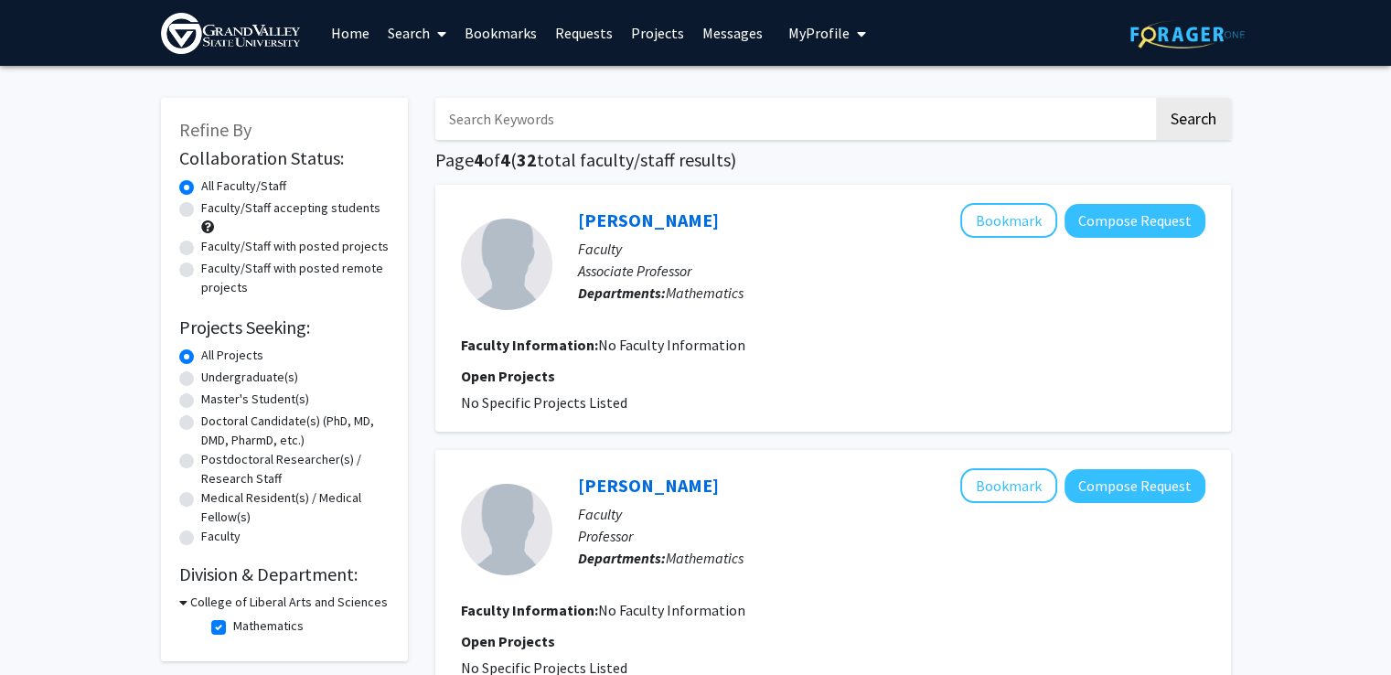
click at [550, 108] on input "Search Keywords" at bounding box center [794, 119] width 718 height 42
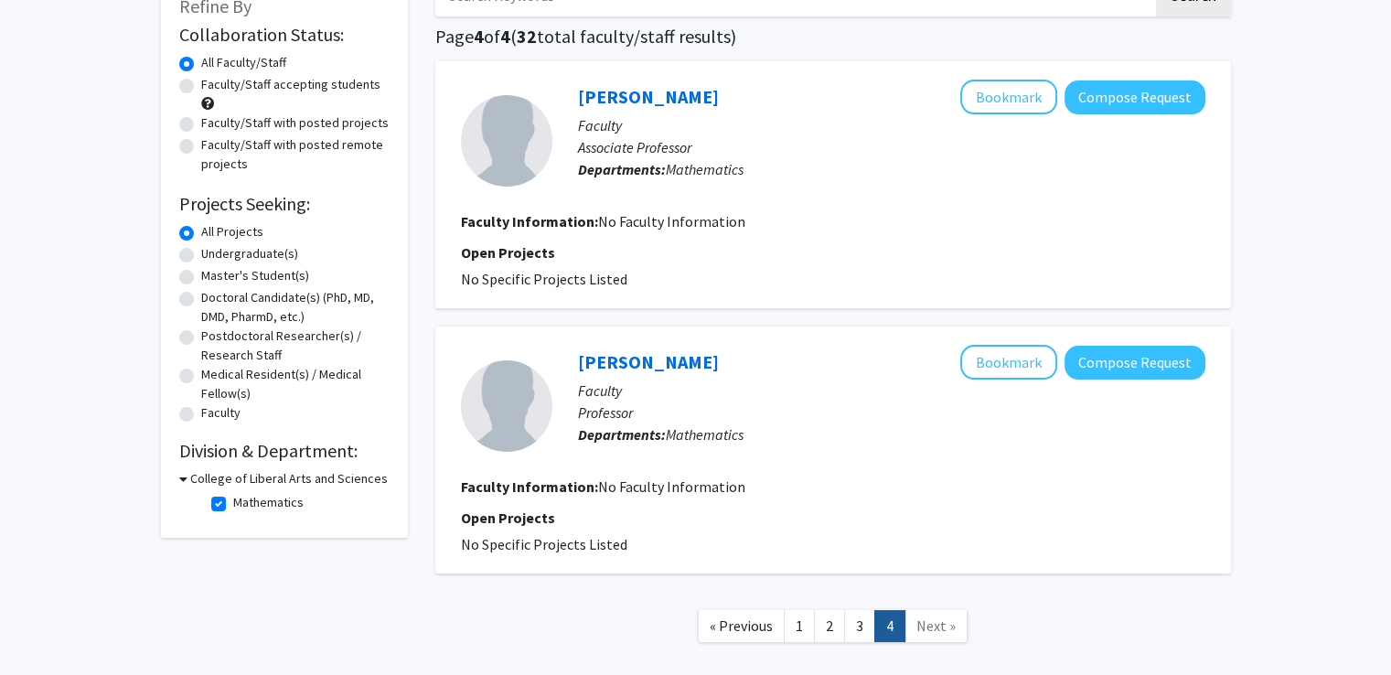
scroll to position [223, 0]
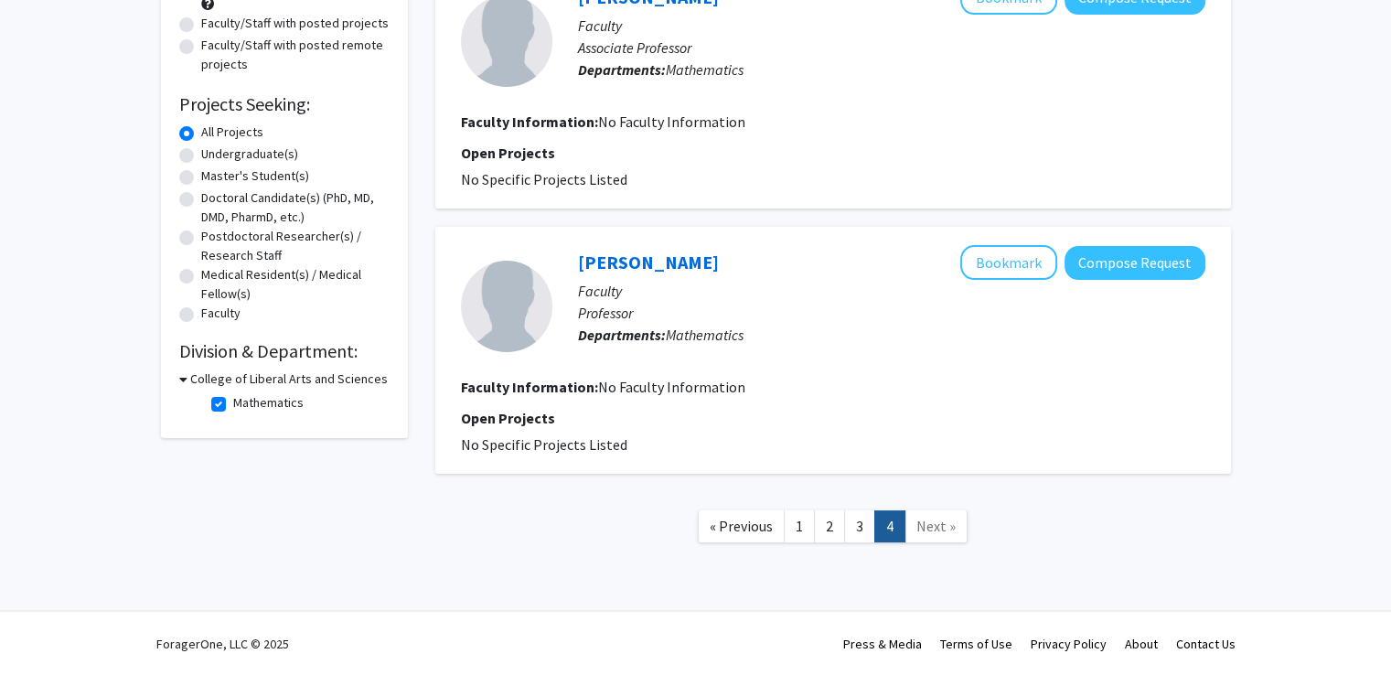
click at [233, 411] on label "Mathematics" at bounding box center [268, 402] width 70 height 19
click at [233, 405] on input "Mathematics" at bounding box center [239, 399] width 12 height 12
checkbox input "false"
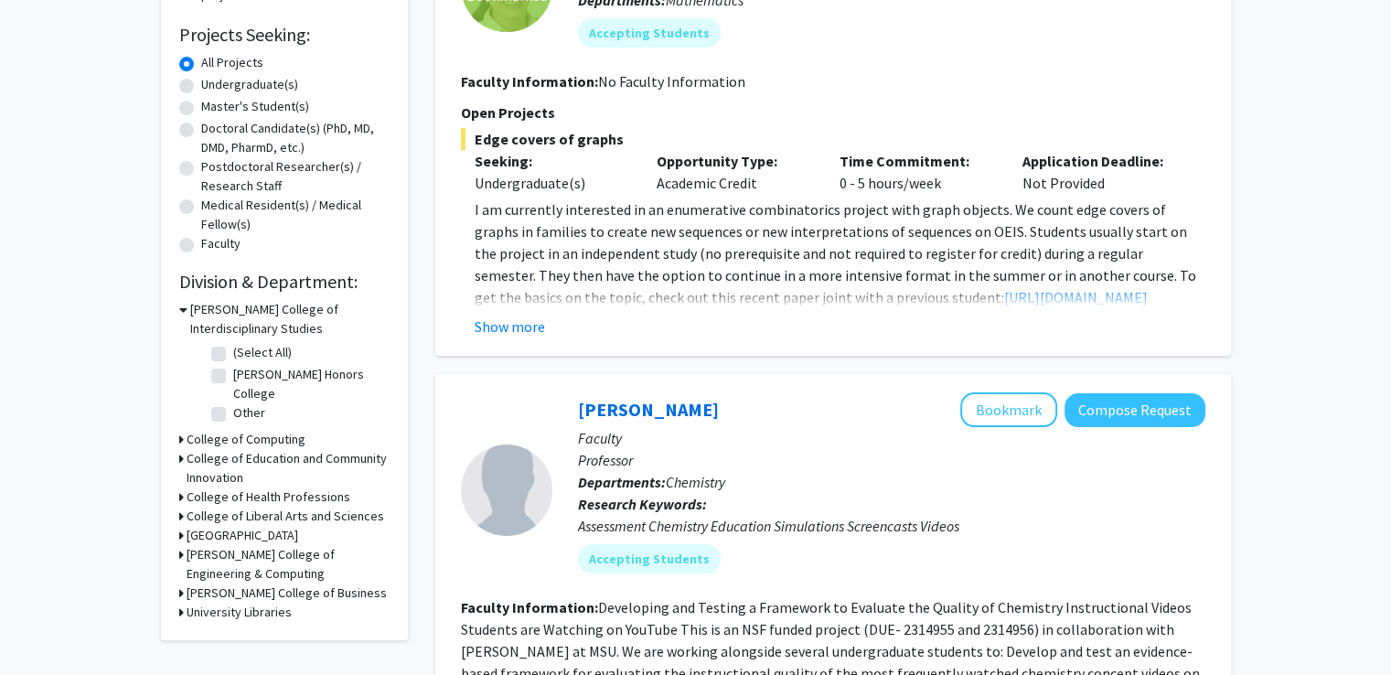
scroll to position [309, 0]
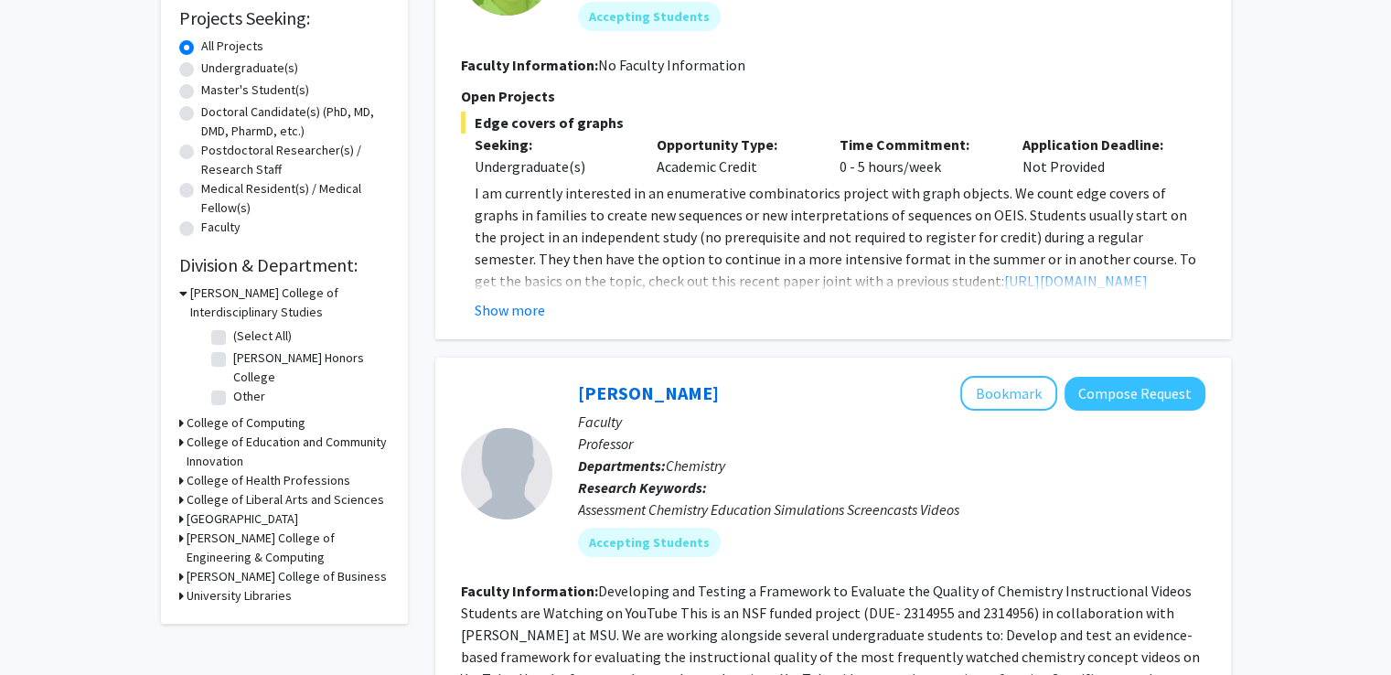
click at [179, 494] on icon at bounding box center [181, 499] width 5 height 19
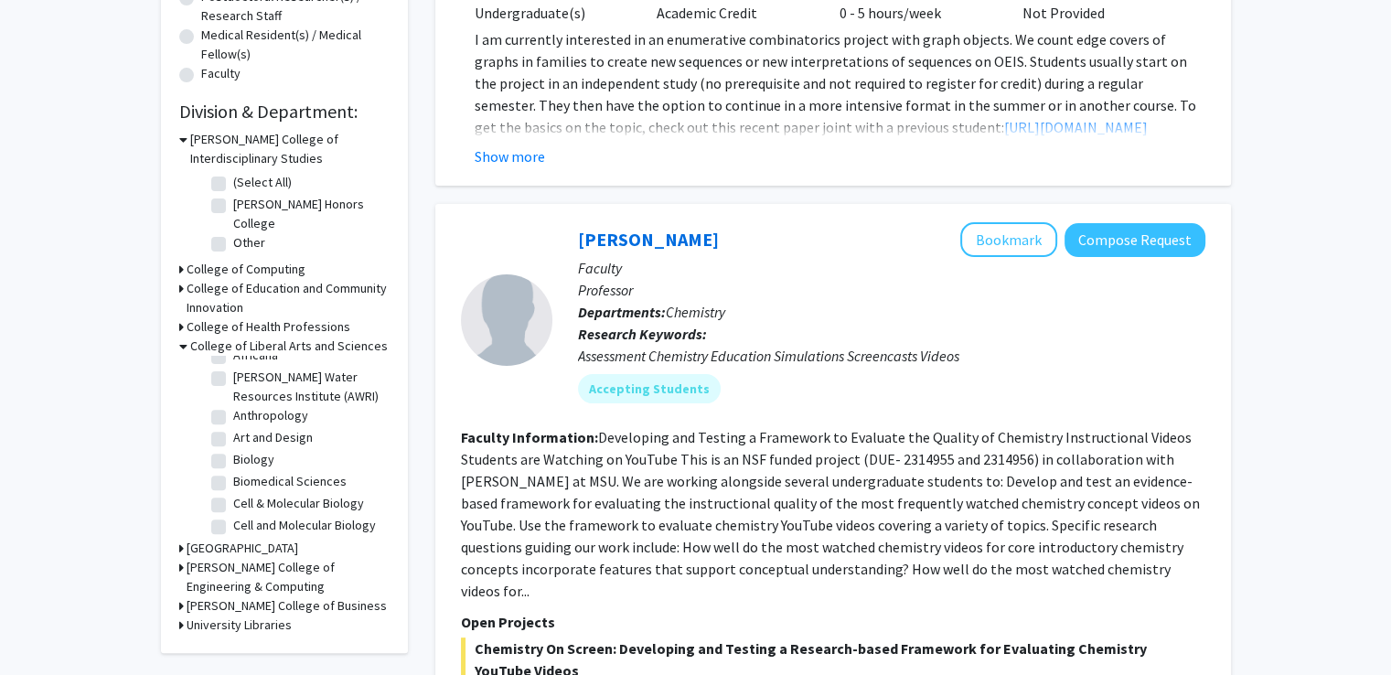
scroll to position [48, 0]
click at [233, 487] on label "Cell & Molecular Biology" at bounding box center [298, 492] width 131 height 19
click at [233, 487] on input "Cell & Molecular Biology" at bounding box center [239, 489] width 12 height 12
checkbox input "true"
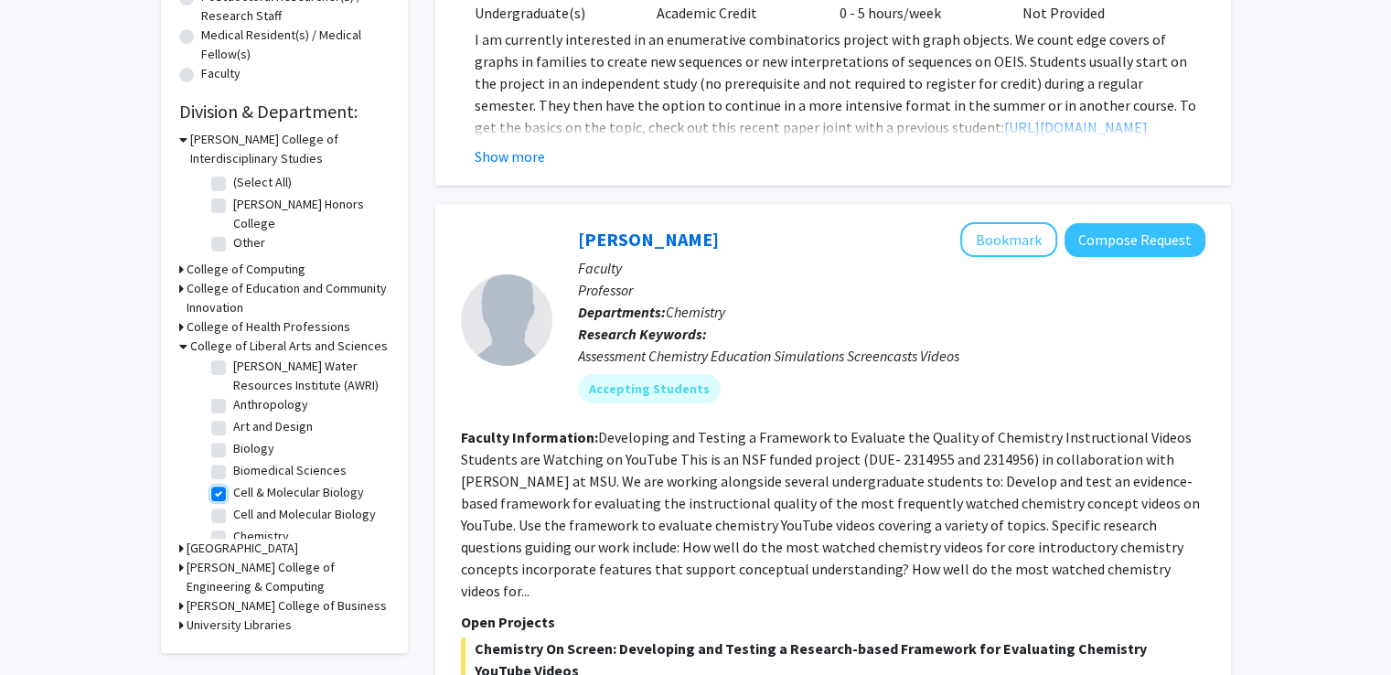
checkbox input "true"
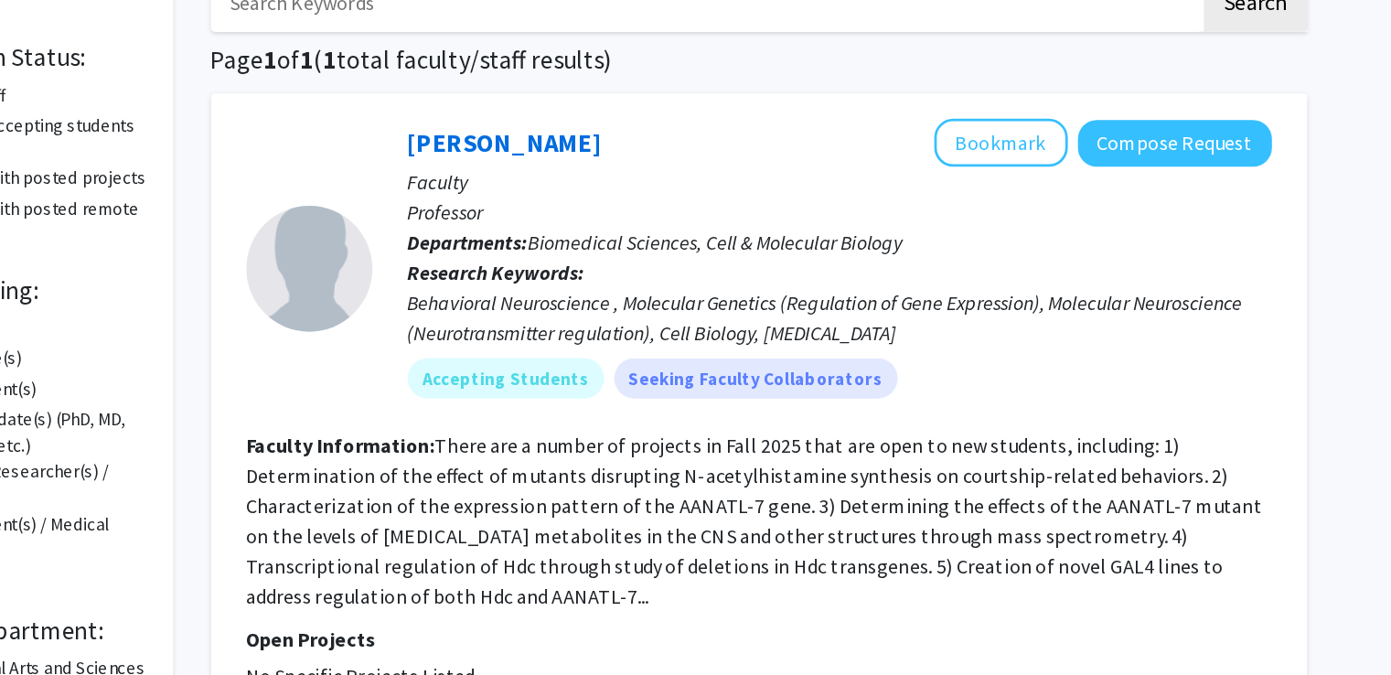
scroll to position [93, 0]
click at [1009, 139] on button "Bookmark" at bounding box center [1008, 127] width 97 height 35
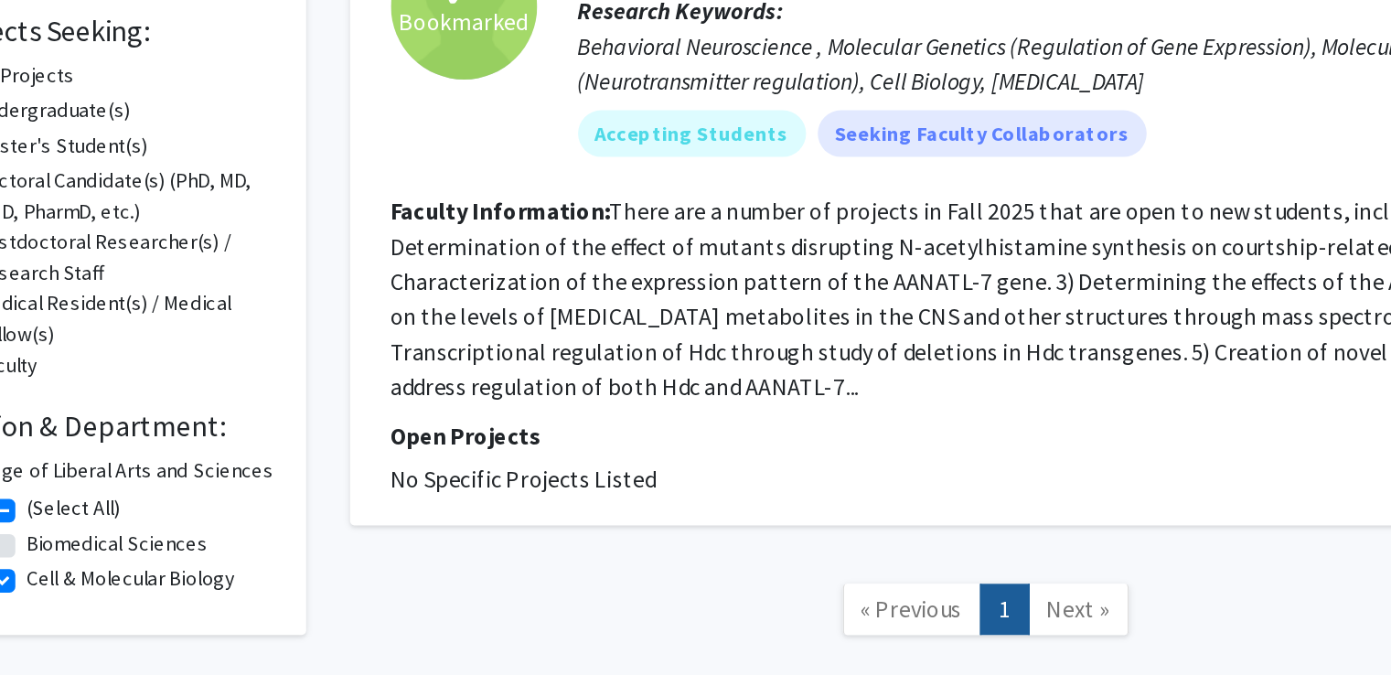
scroll to position [159, 0]
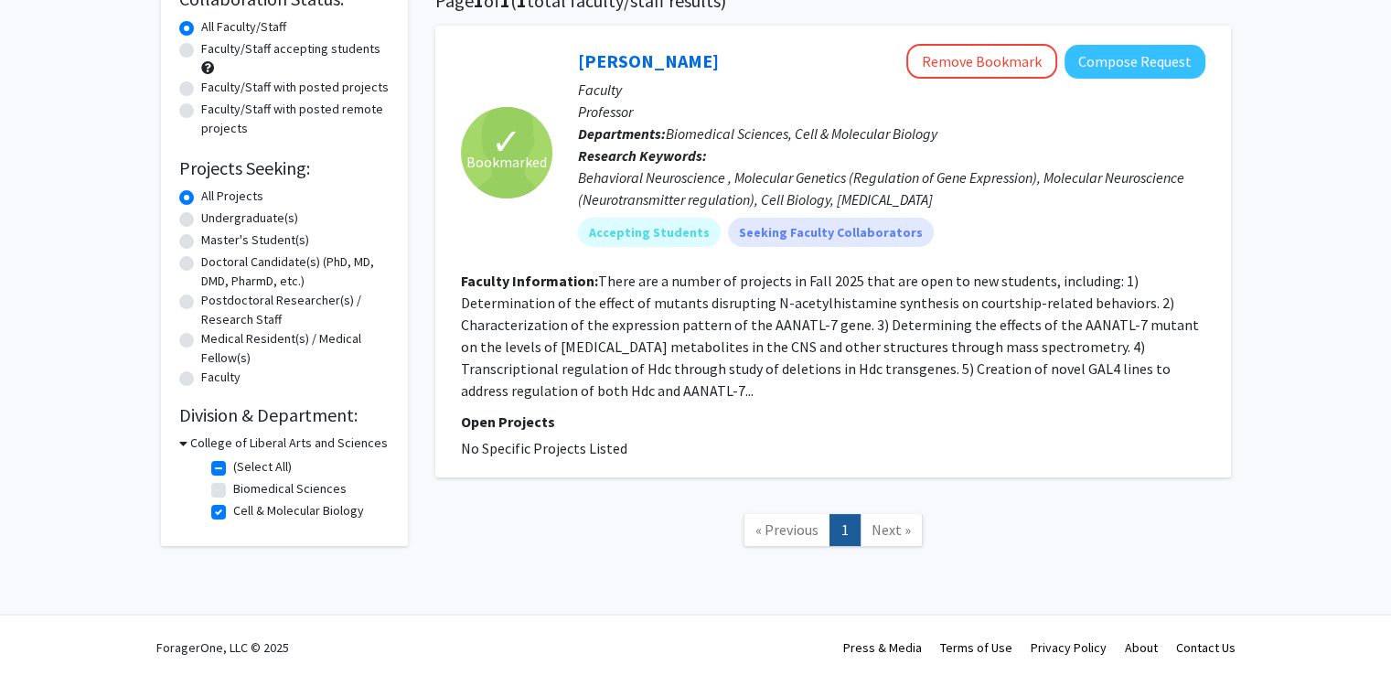
click at [233, 512] on label "Cell & Molecular Biology" at bounding box center [298, 510] width 131 height 19
click at [233, 512] on input "Cell & Molecular Biology" at bounding box center [239, 507] width 12 height 12
checkbox input "false"
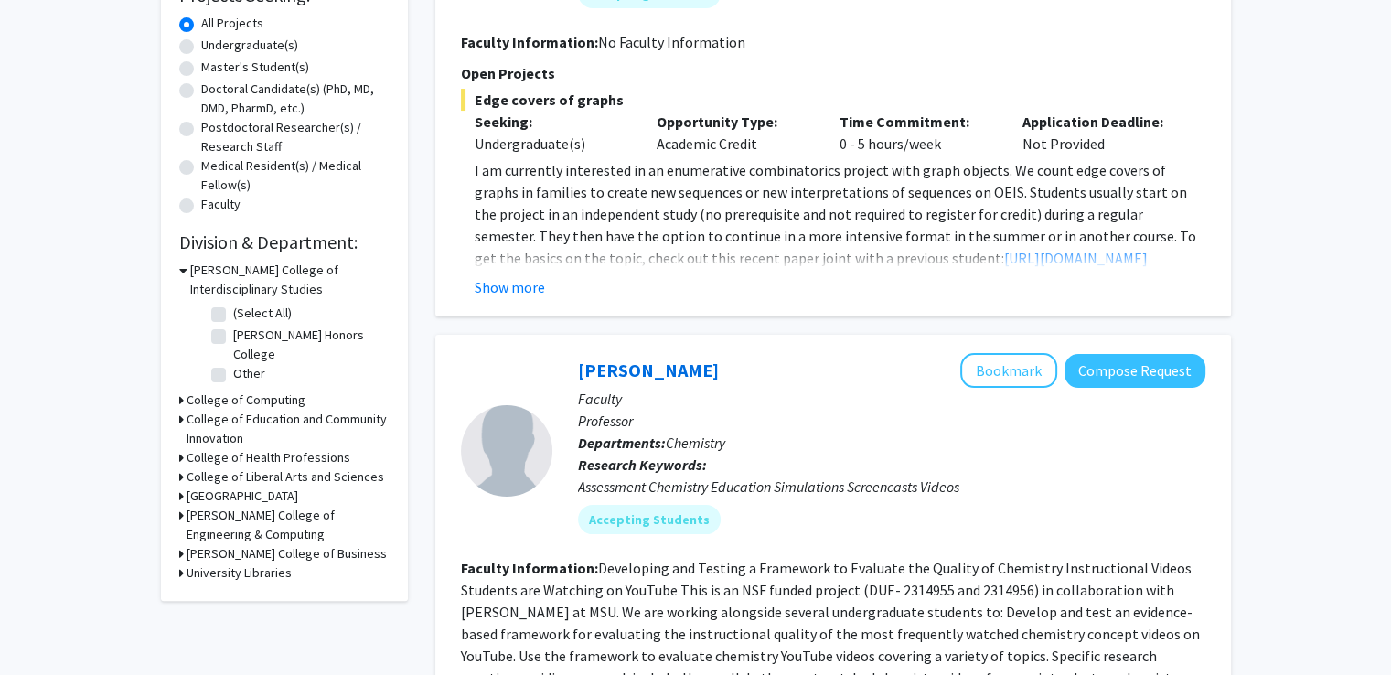
scroll to position [333, 0]
click at [176, 474] on div "Refine By Collaboration Status: Collaboration Status All Faculty/Staff Collabor…" at bounding box center [284, 182] width 247 height 835
click at [177, 471] on div "Refine By Collaboration Status: Collaboration Status All Faculty/Staff Collabor…" at bounding box center [284, 182] width 247 height 835
click at [195, 455] on h3 "College of Health Professions" at bounding box center [269, 456] width 164 height 19
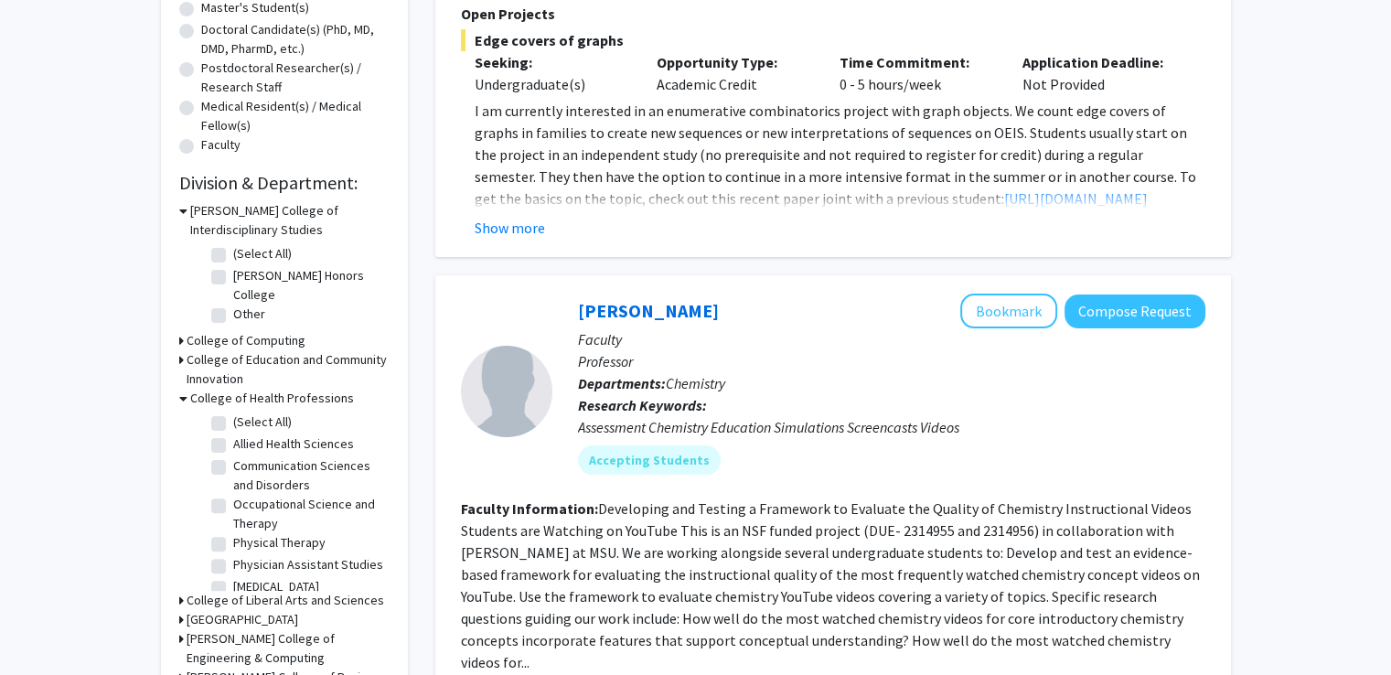
scroll to position [391, 0]
click at [223, 603] on h3 "College of Liberal Arts and Sciences" at bounding box center [286, 601] width 198 height 19
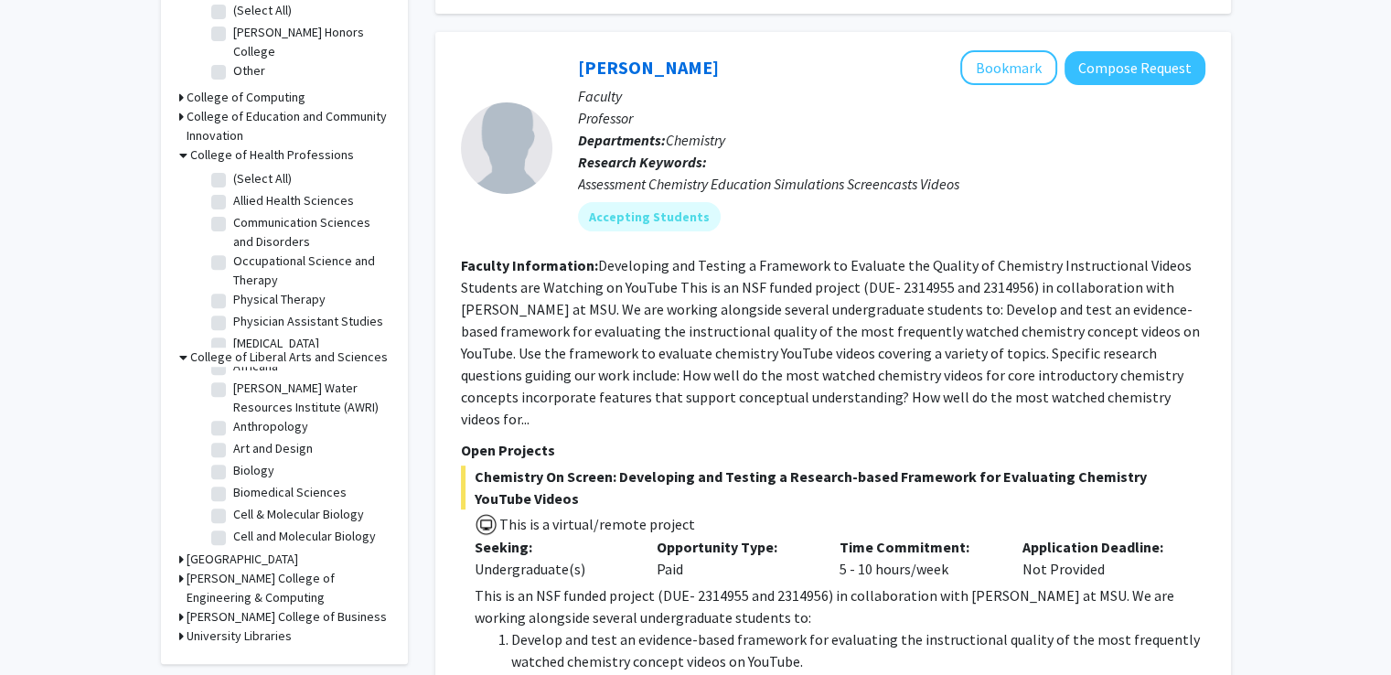
scroll to position [53, 0]
click at [236, 455] on label "Biology" at bounding box center [253, 453] width 41 height 19
click at [236, 455] on input "Biology" at bounding box center [239, 450] width 12 height 12
checkbox input "true"
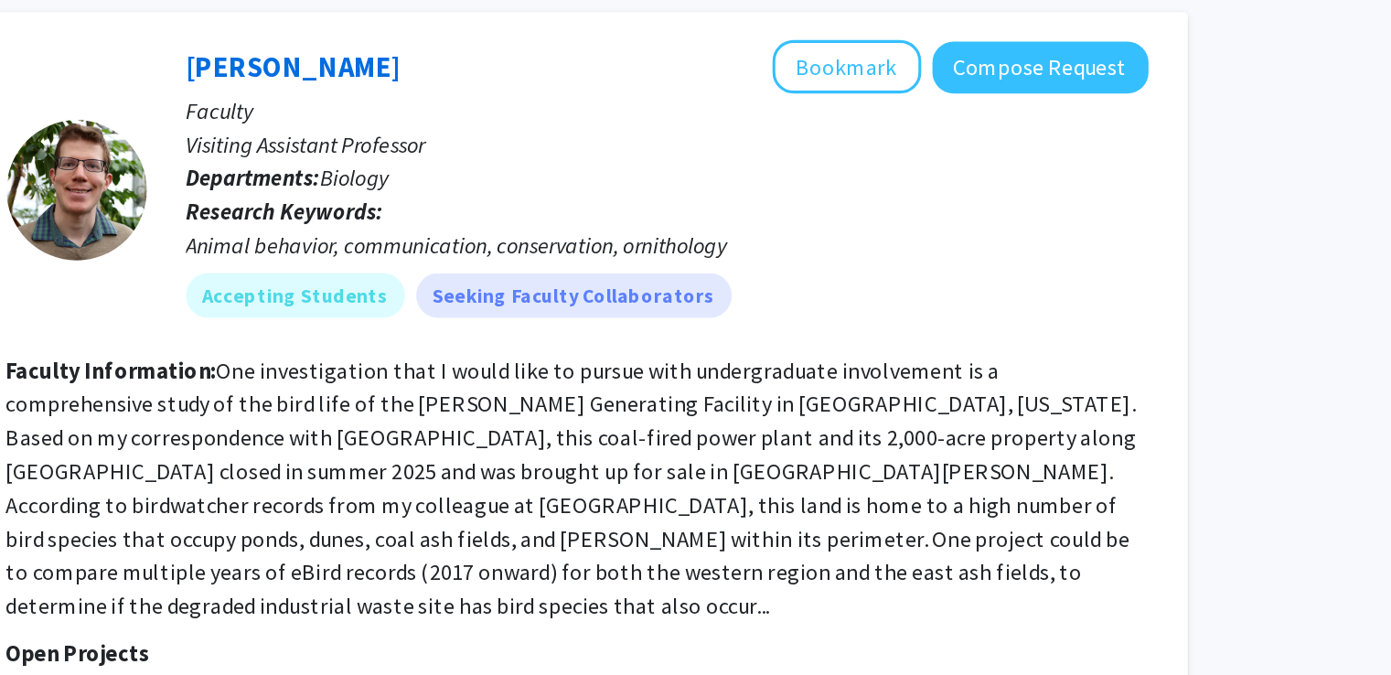
scroll to position [526, 0]
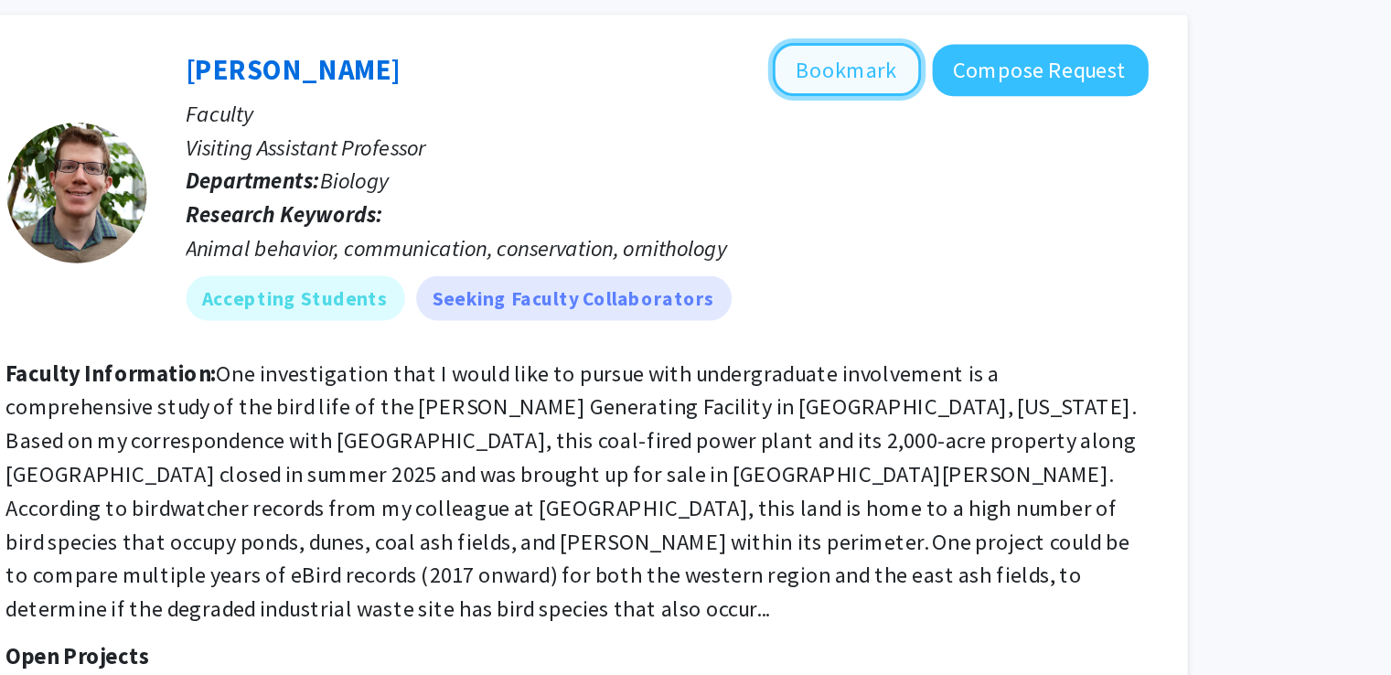
click at [1011, 183] on button "Bookmark" at bounding box center [1008, 185] width 97 height 35
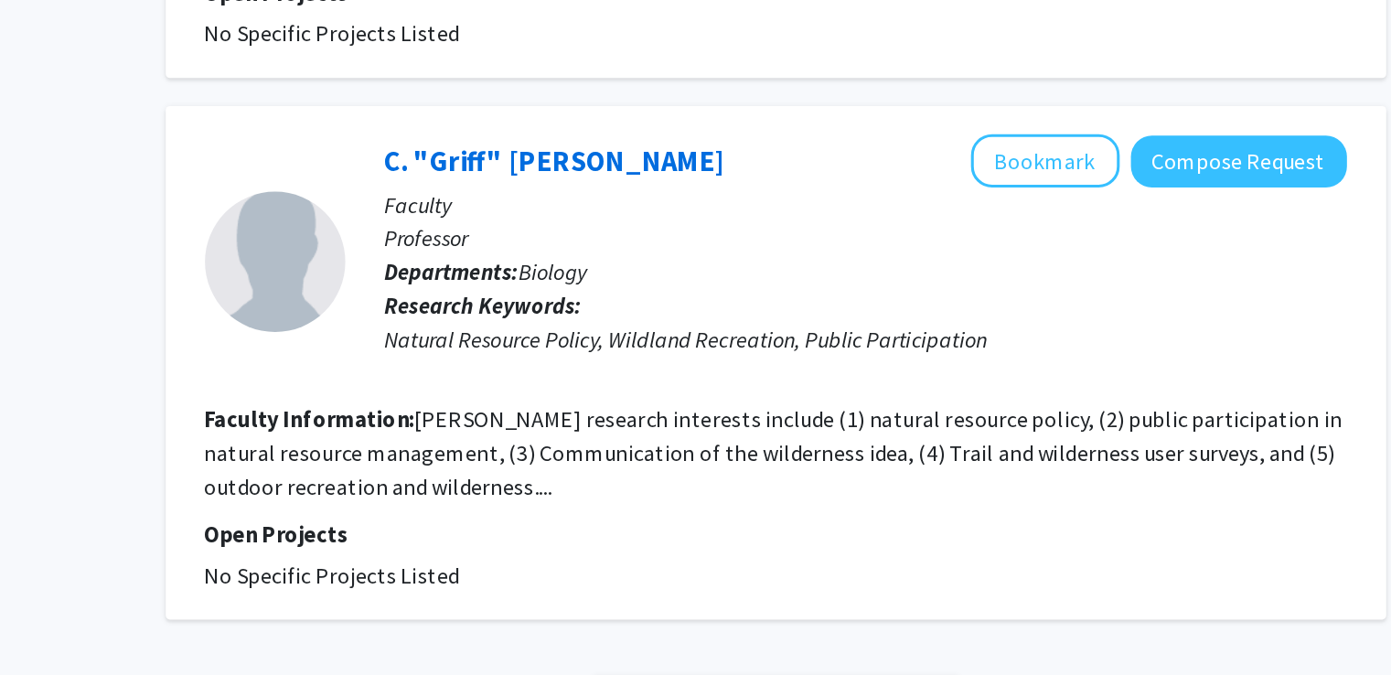
scroll to position [4072, 0]
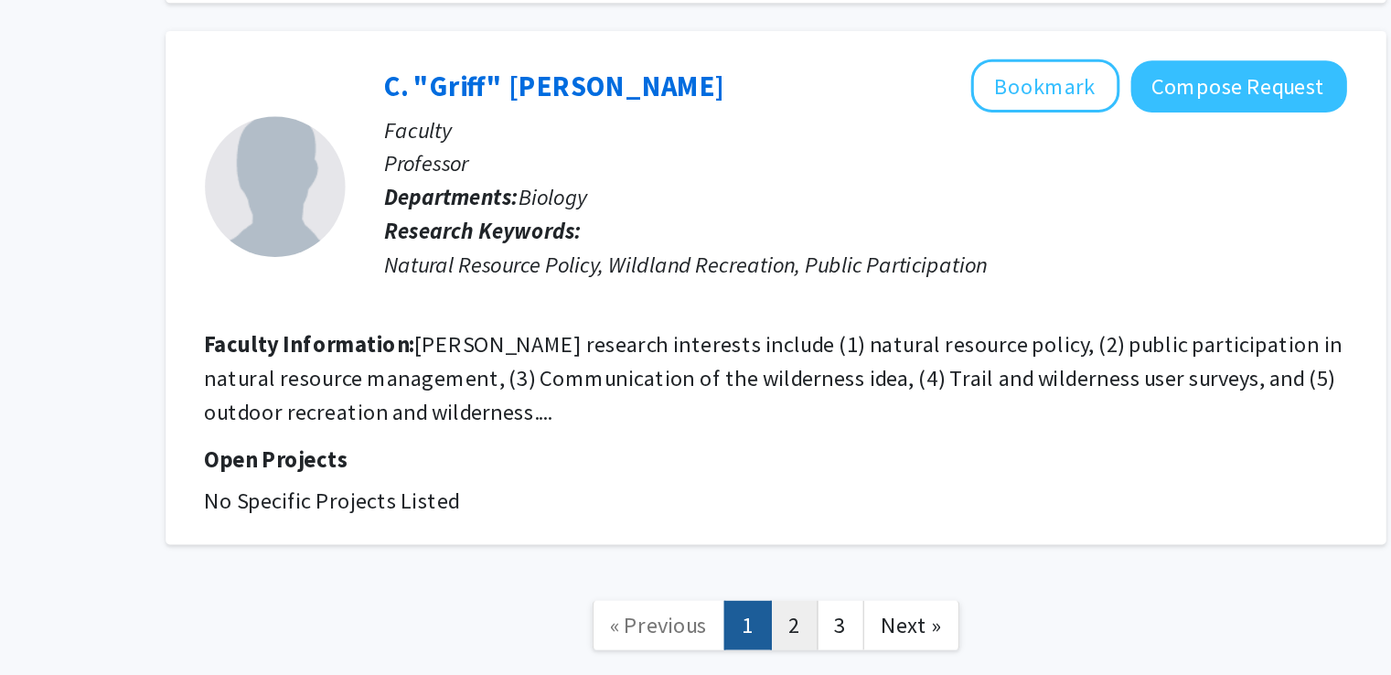
click at [851, 626] on link "2" at bounding box center [844, 642] width 31 height 32
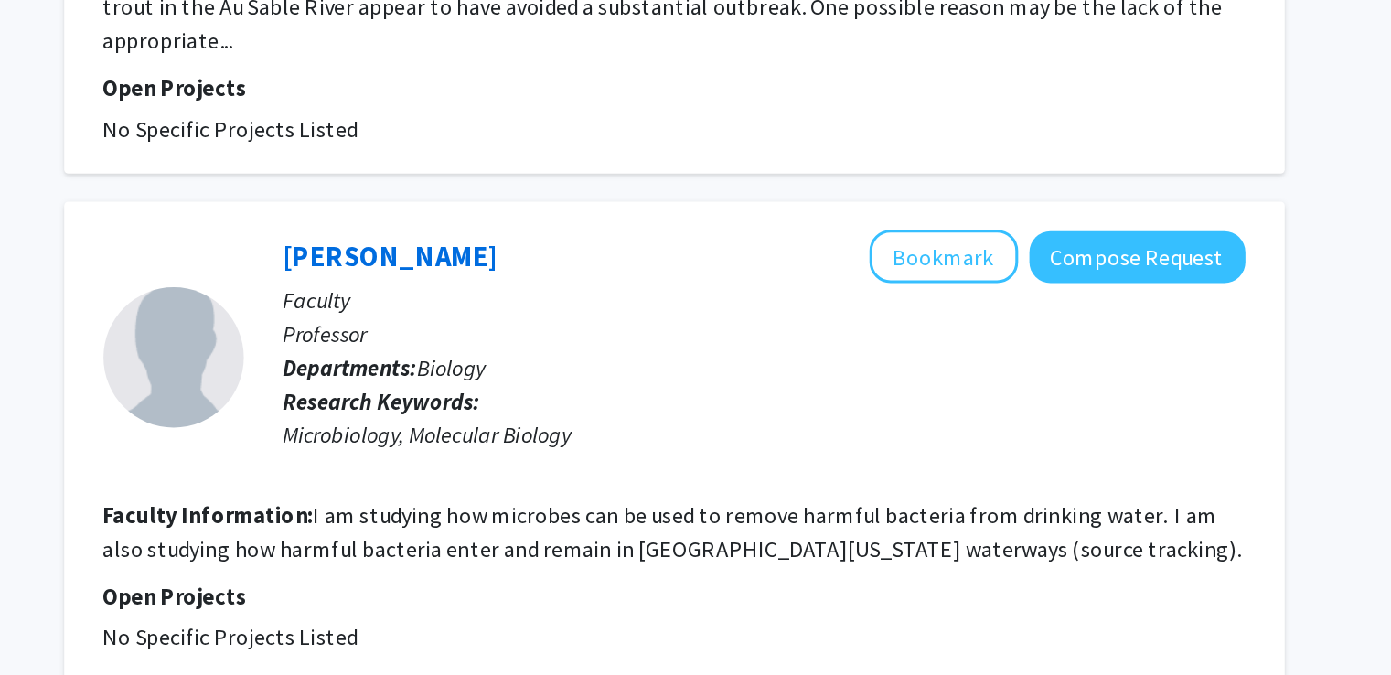
scroll to position [955, 0]
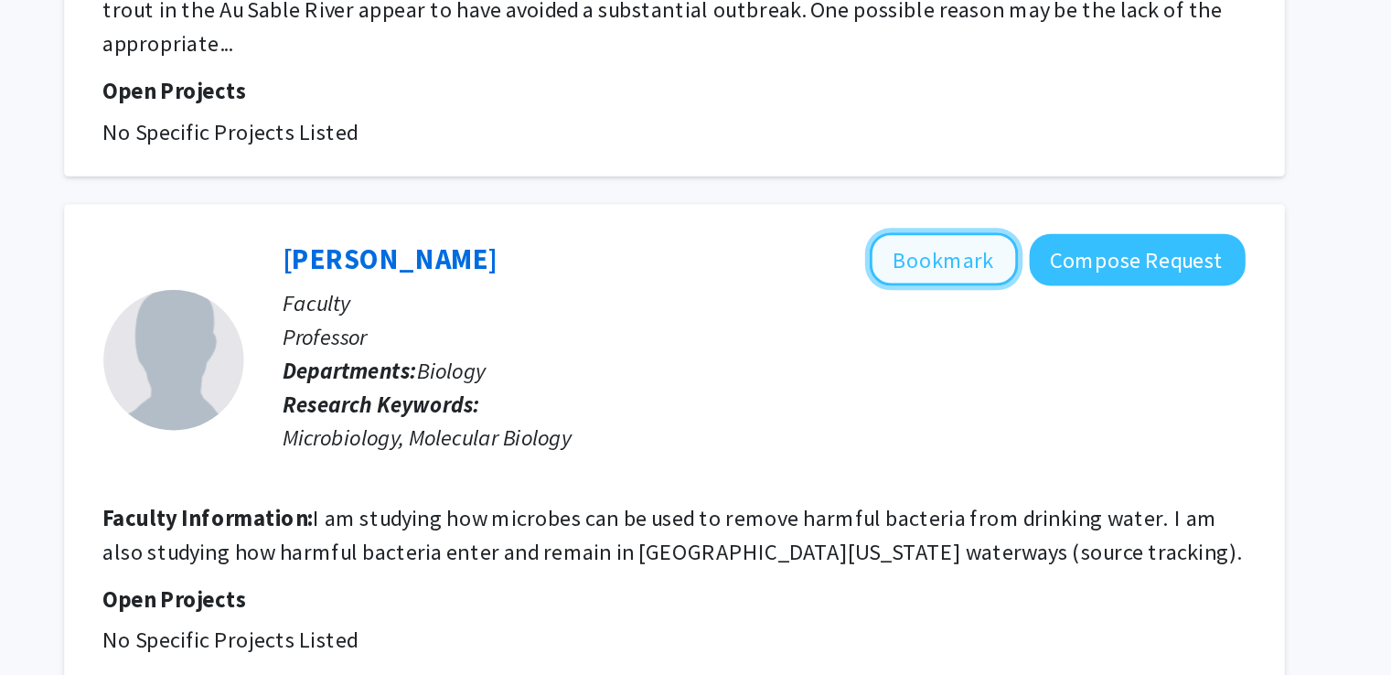
click at [1011, 152] on button "Bookmark" at bounding box center [1008, 169] width 97 height 35
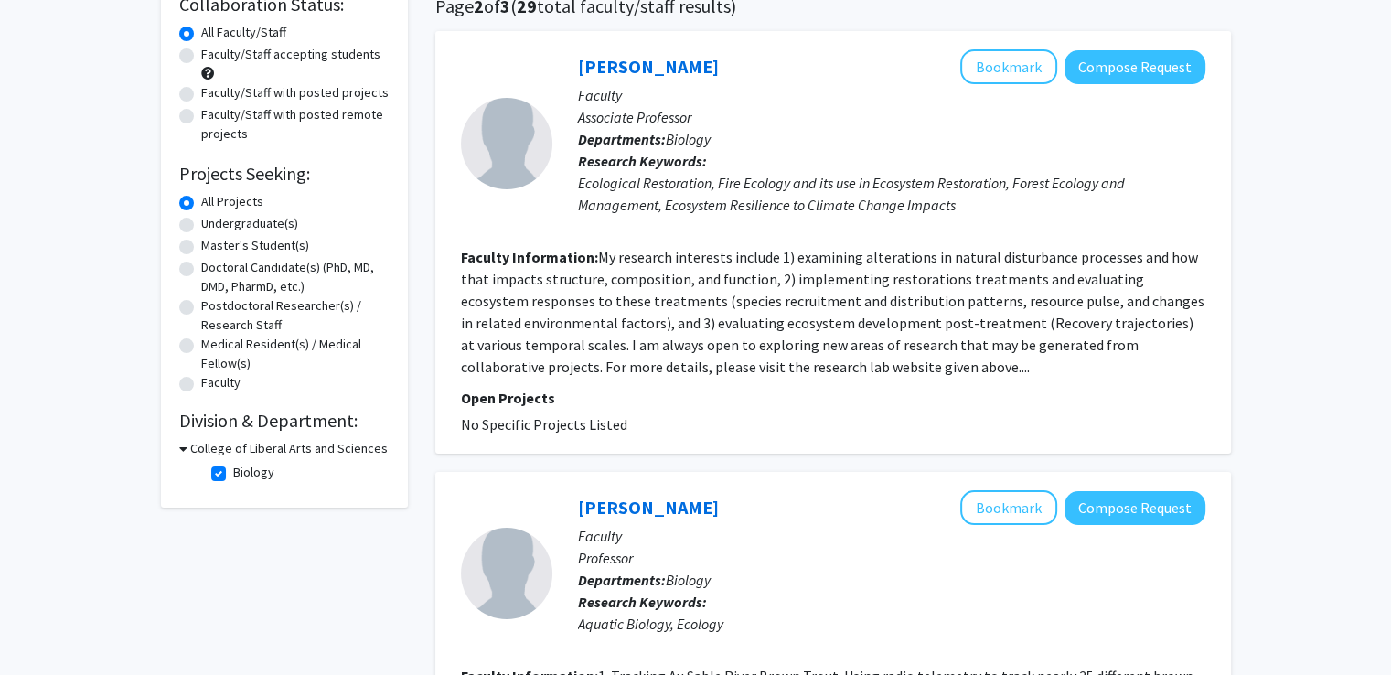
scroll to position [0, 0]
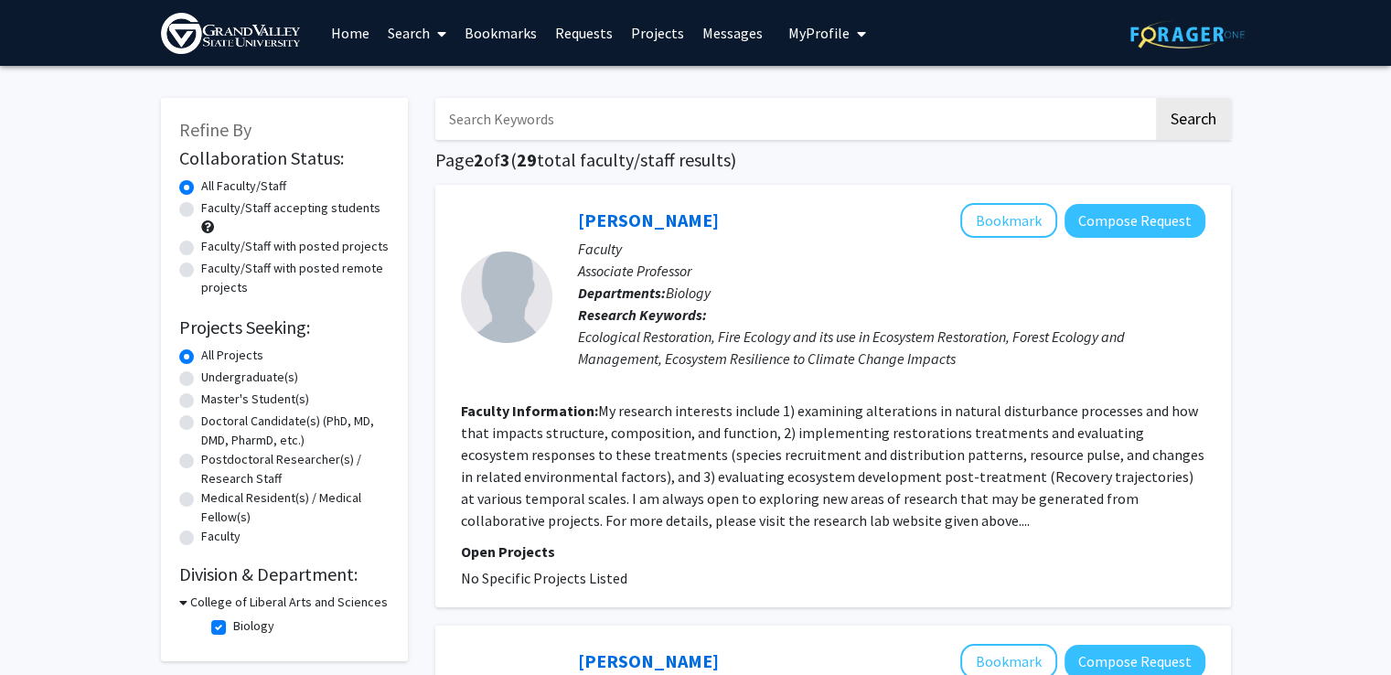
click at [506, 22] on link "Bookmarks" at bounding box center [500, 33] width 91 height 64
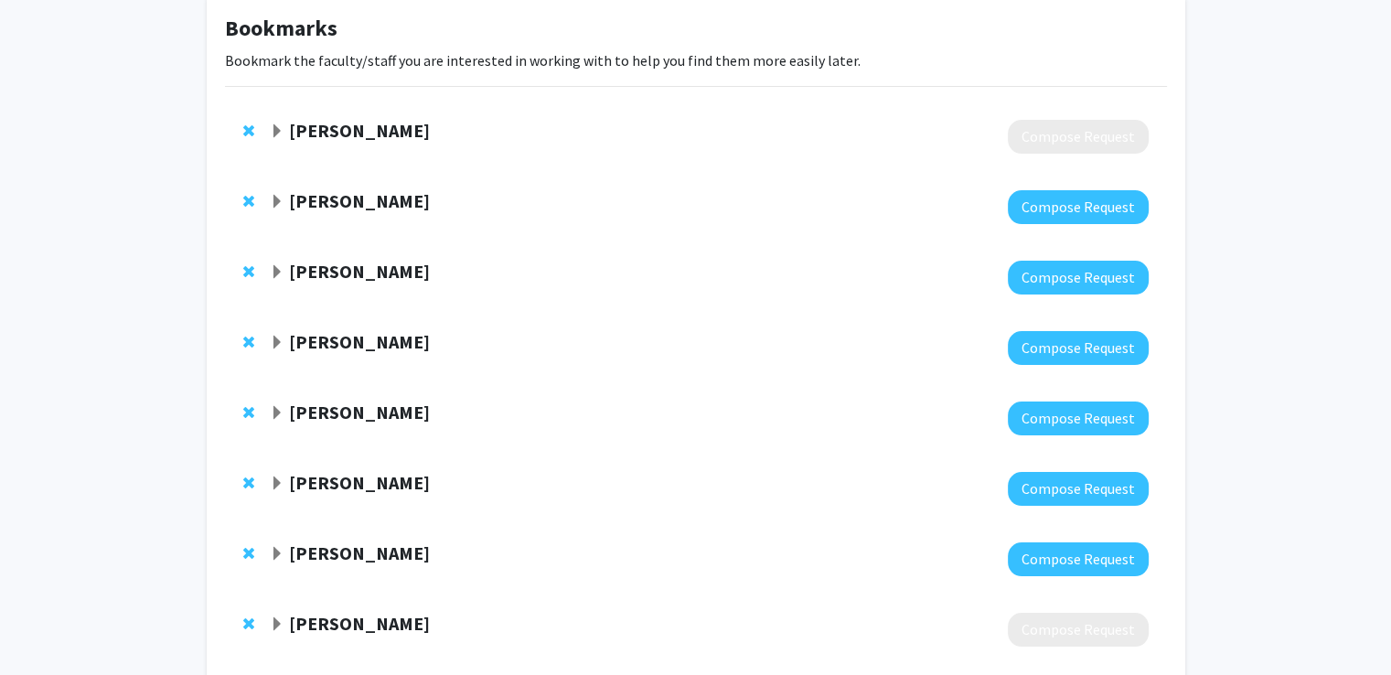
scroll to position [43, 0]
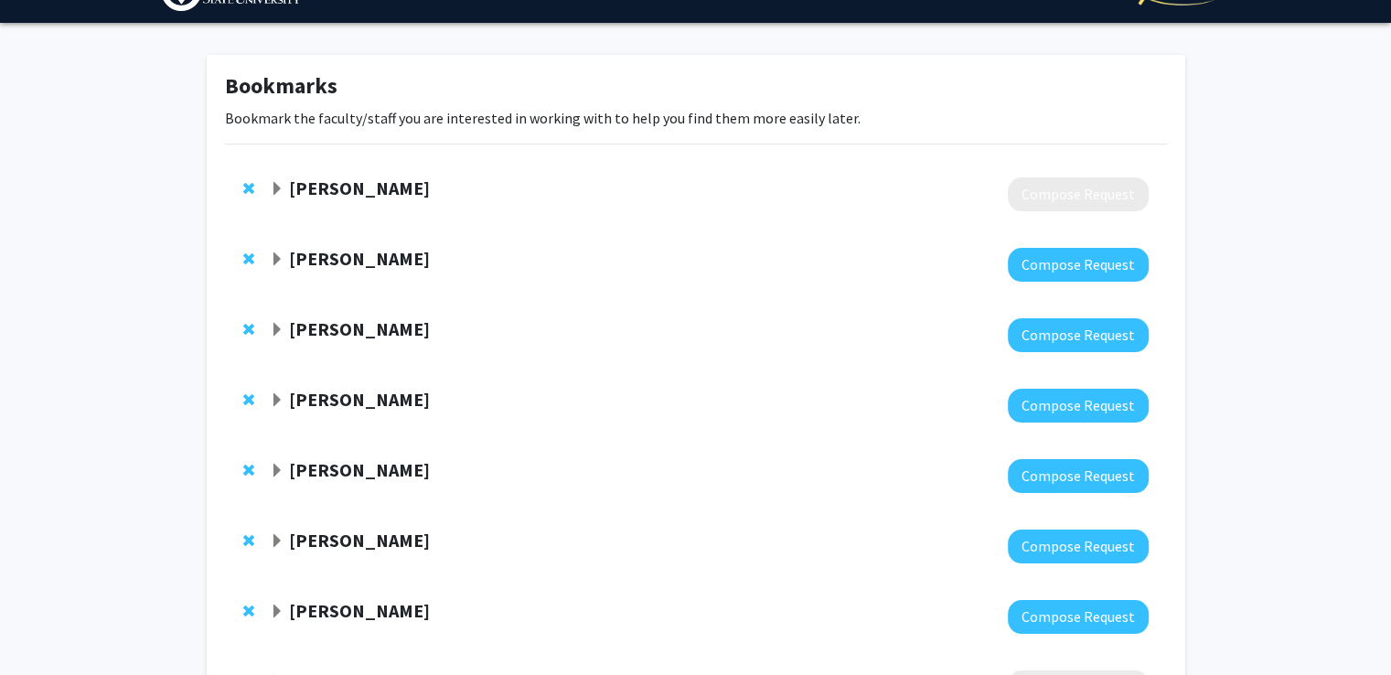
click at [337, 249] on strong "[PERSON_NAME]" at bounding box center [359, 258] width 141 height 23
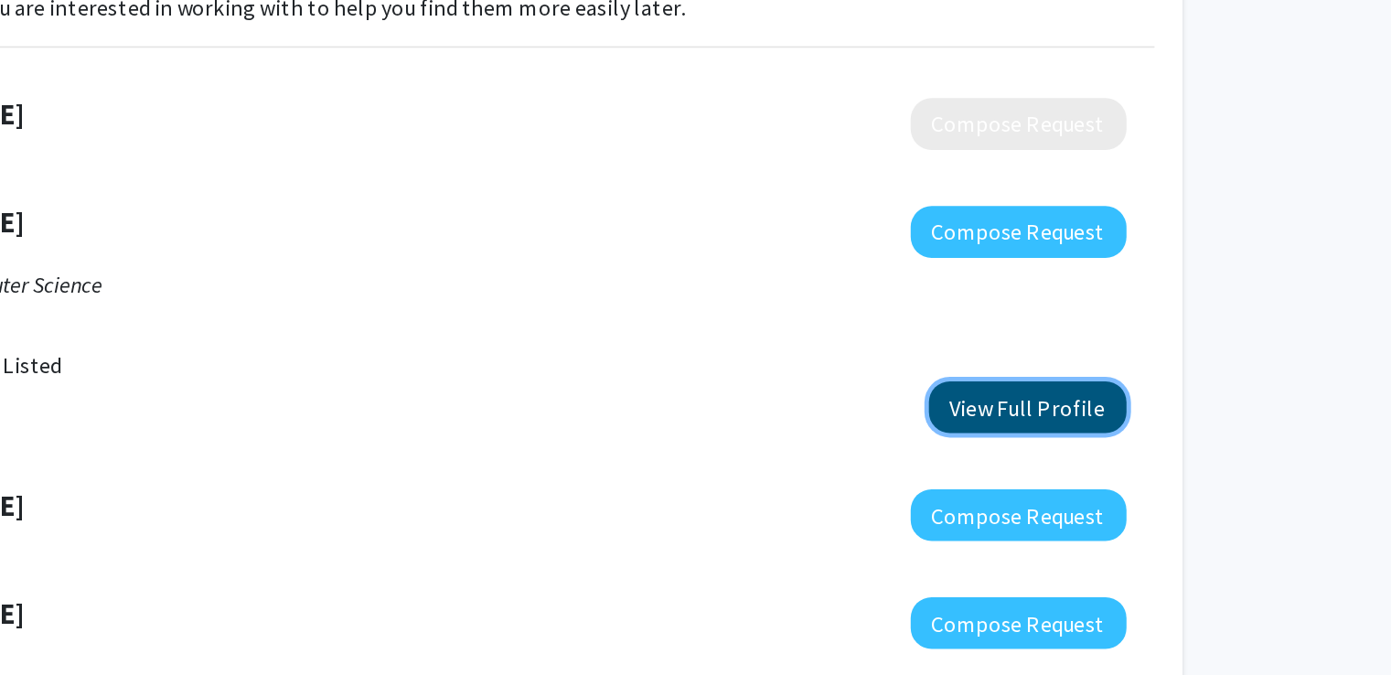
click at [1110, 373] on button "View Full Profile" at bounding box center [1084, 379] width 129 height 34
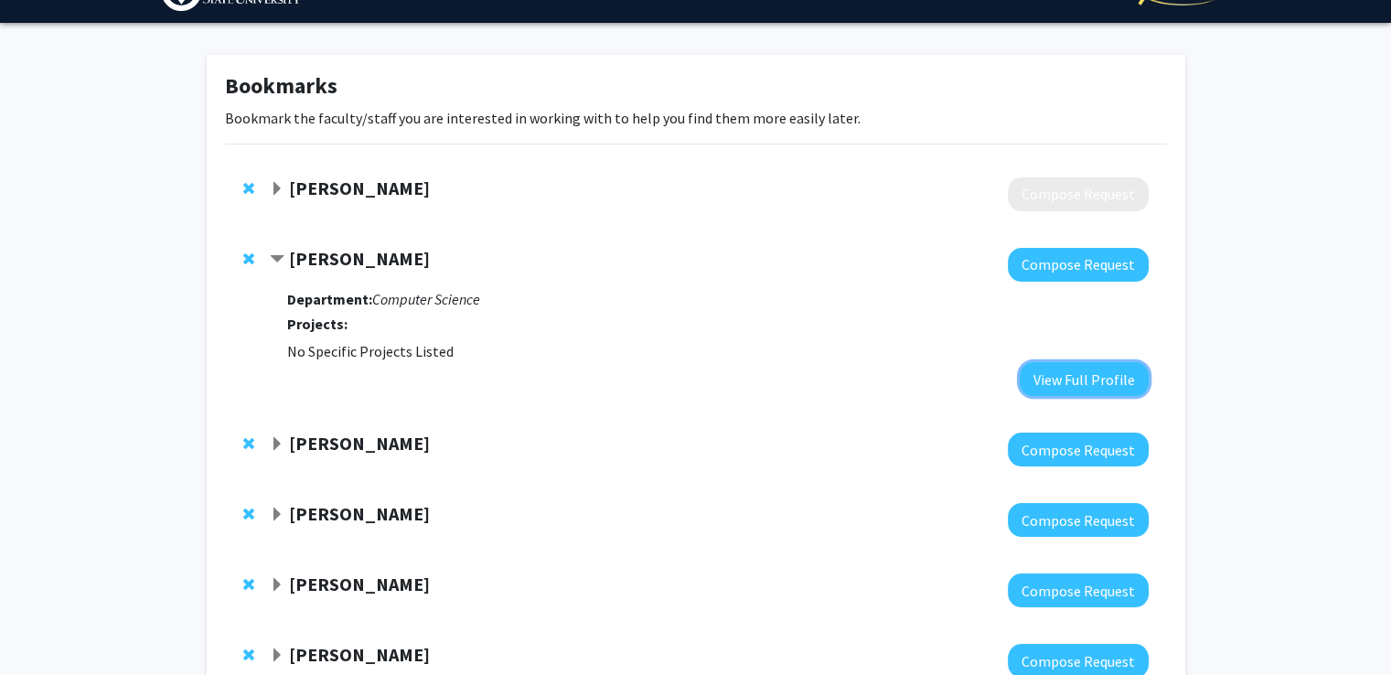
scroll to position [0, 0]
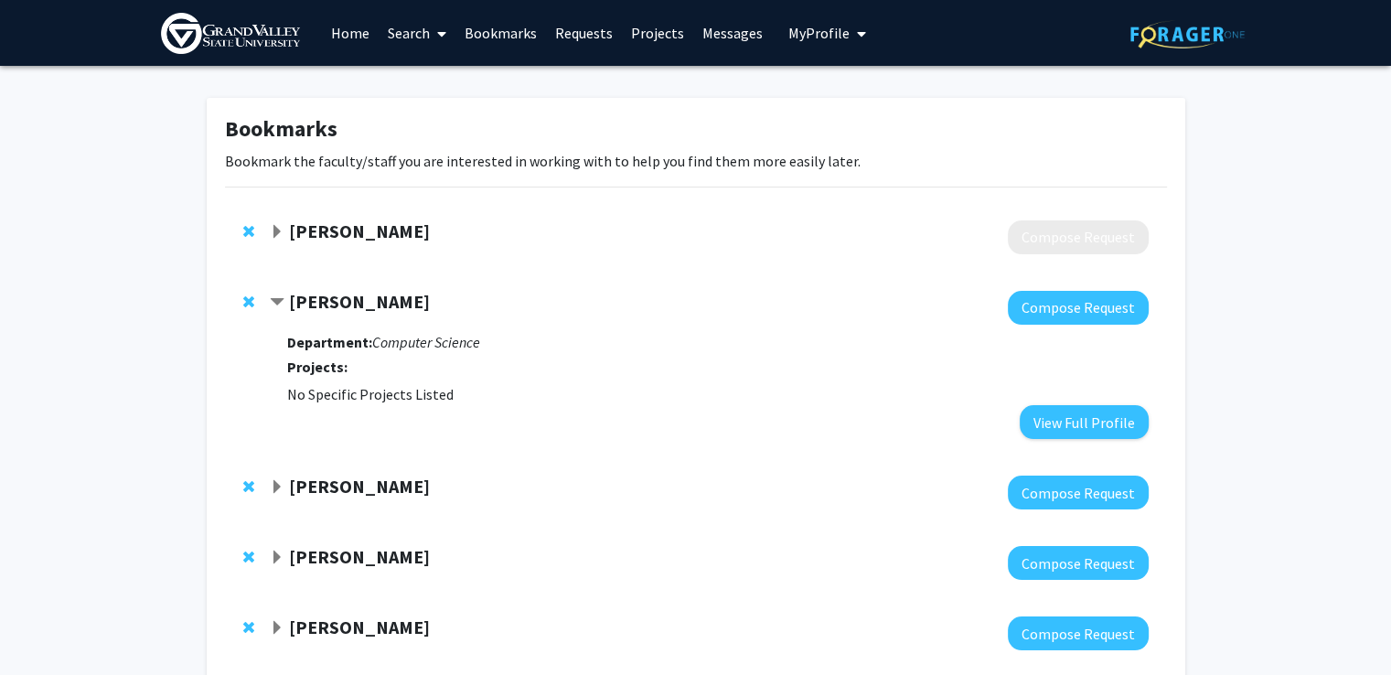
click at [338, 41] on link "Home" at bounding box center [350, 33] width 57 height 64
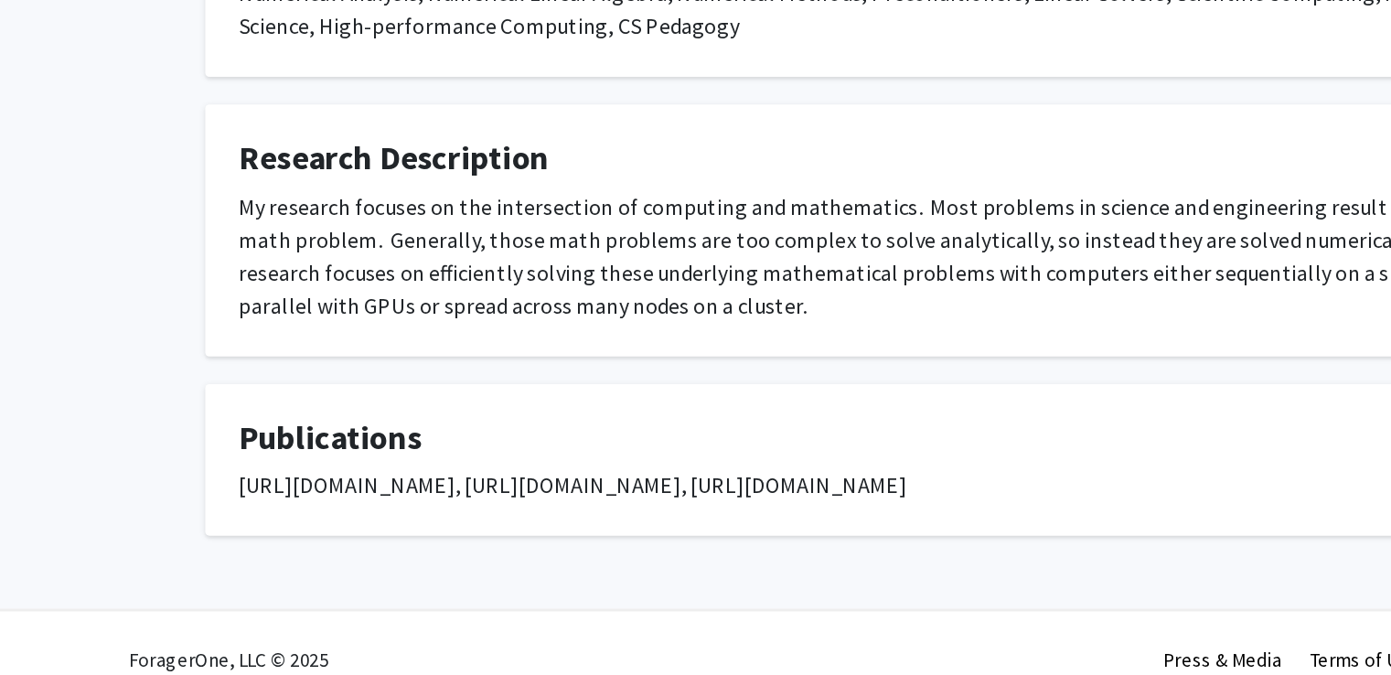
scroll to position [221, 0]
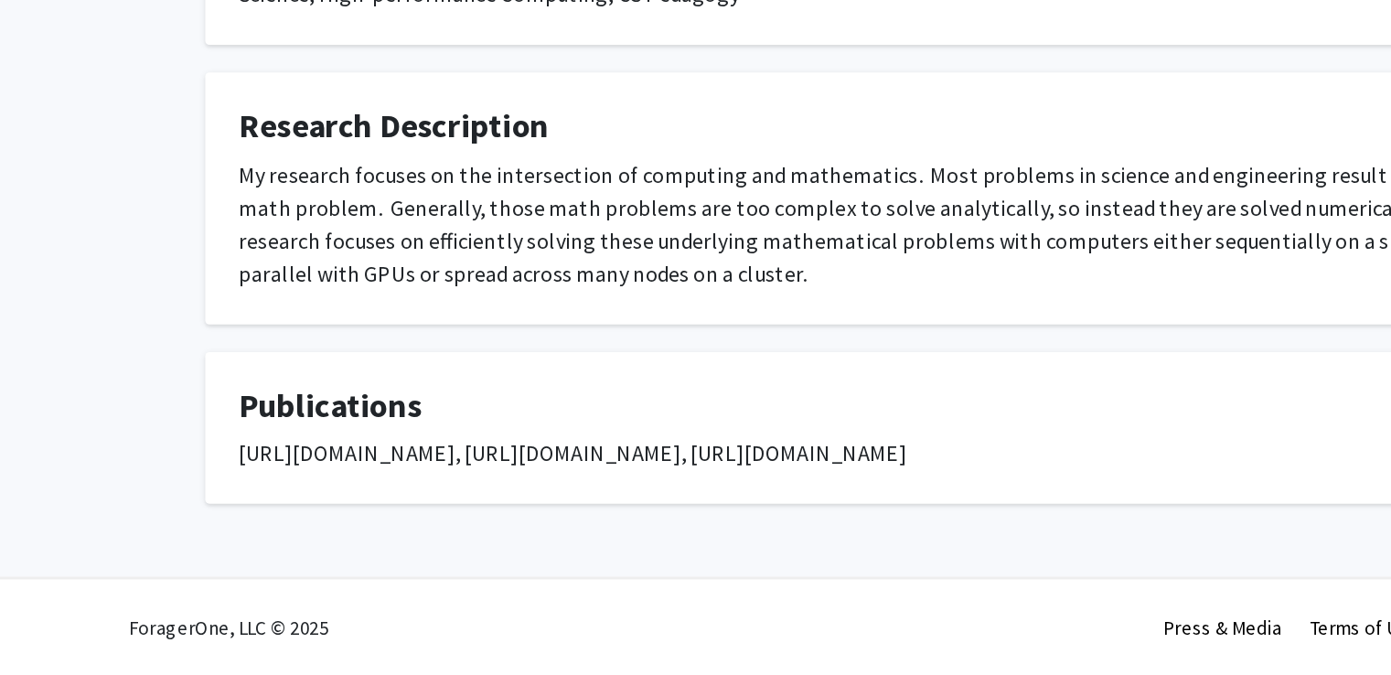
click at [426, 516] on div "https://etna.math.kent.edu/volumes/2021-2030/vol55/abstract.php?vol=55&pages=34…" at bounding box center [696, 527] width 933 height 22
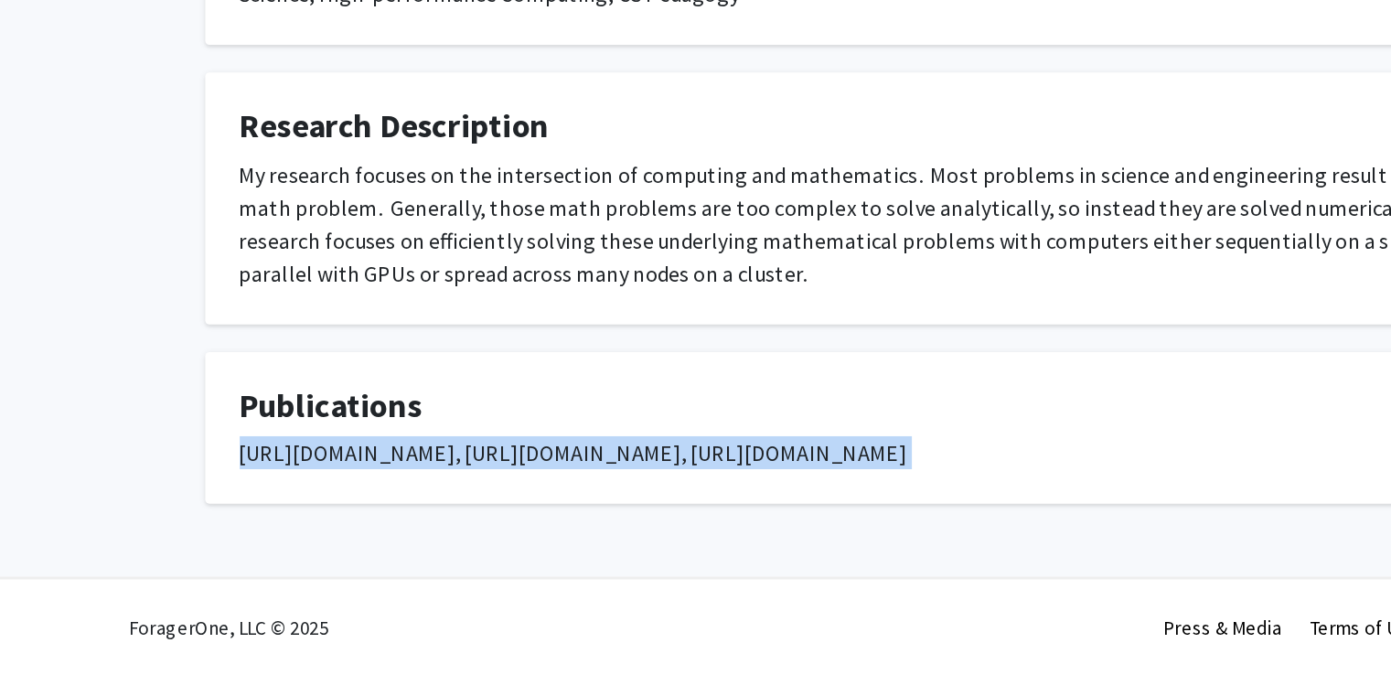
click at [426, 516] on div "https://etna.math.kent.edu/volumes/2021-2030/vol55/abstract.php?vol=55&pages=34…" at bounding box center [696, 527] width 933 height 22
copy div "https://etna.math.kent.edu/volumes/2021-2030/vol55/abstract.php?vol=55&pages=34…"
